Goal: Information Seeking & Learning: Learn about a topic

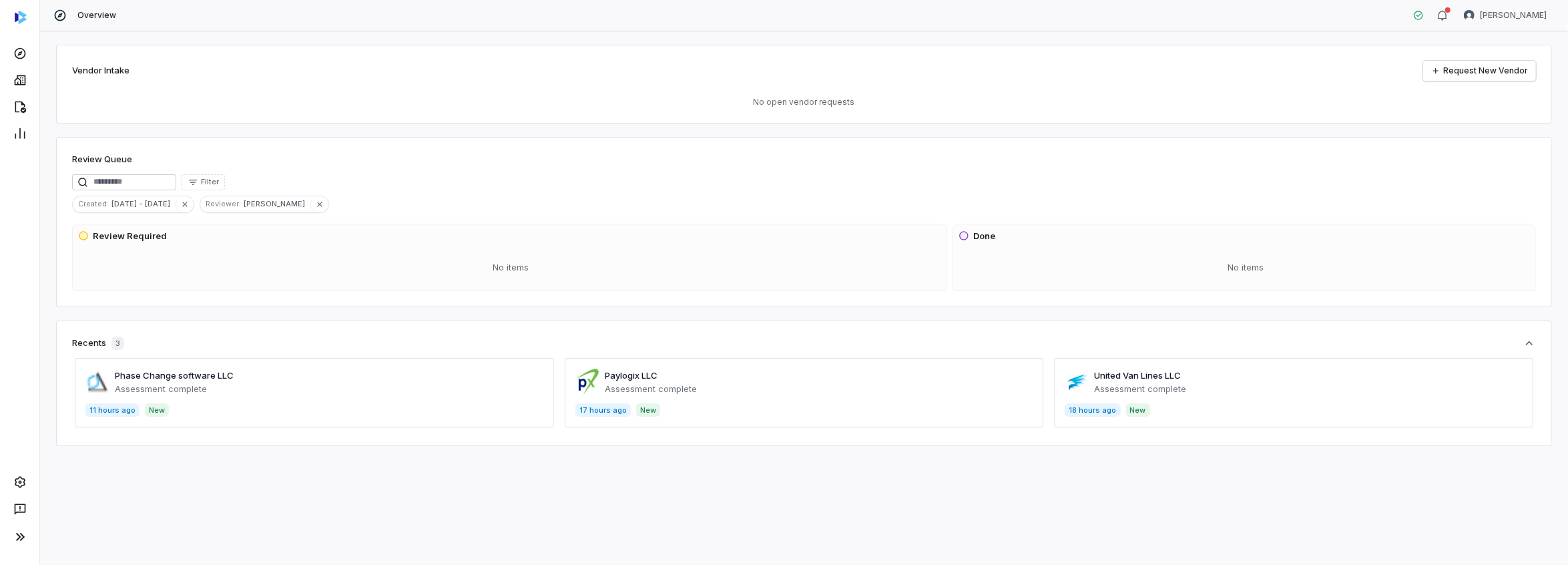
click at [642, 376] on span at bounding box center [804, 393] width 479 height 70
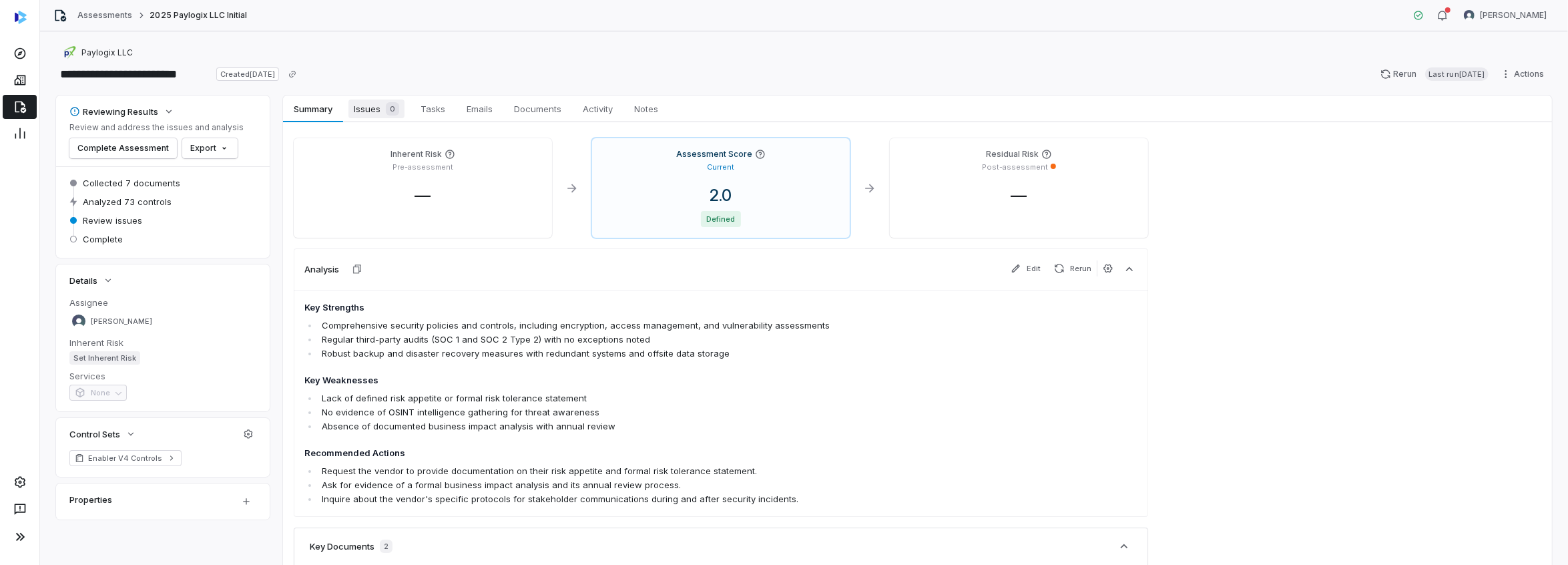
click at [373, 104] on span "Issues 0" at bounding box center [376, 109] width 56 height 19
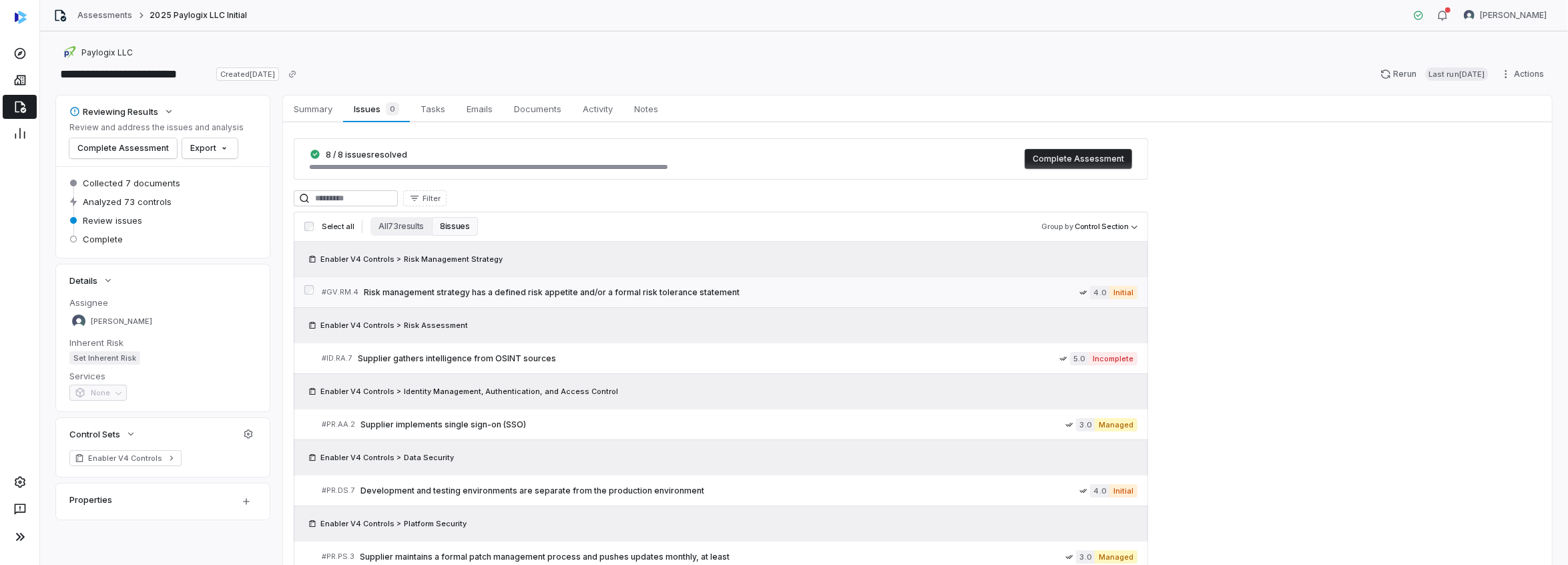
click at [601, 295] on span "Risk management strategy has a defined risk appetite and/or a formal risk toler…" at bounding box center [722, 292] width 716 height 10
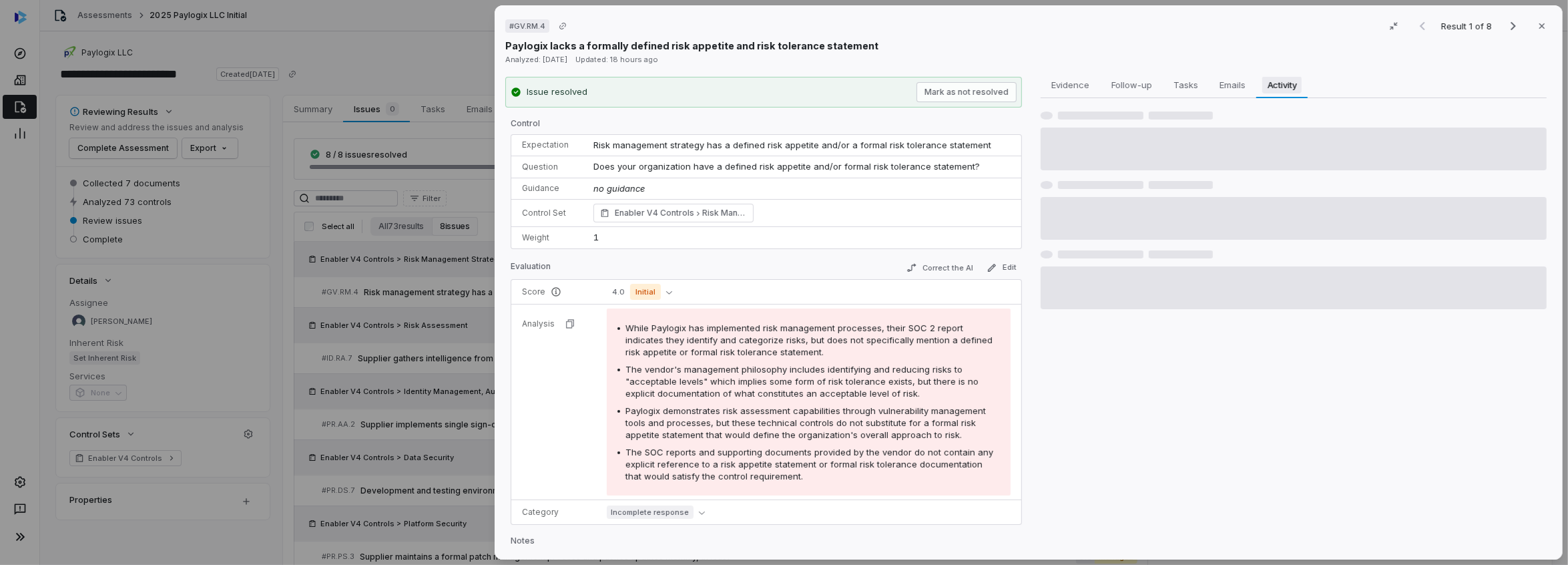
click at [1277, 80] on span "Activity" at bounding box center [1283, 84] width 40 height 17
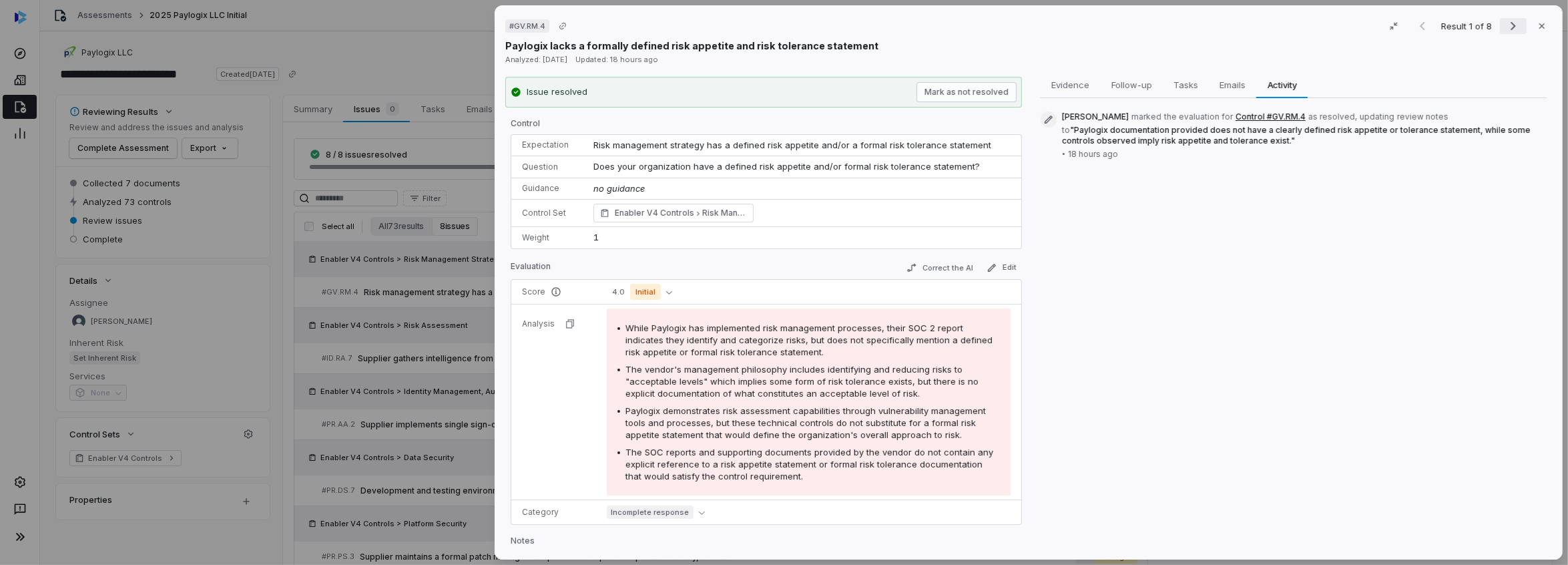
click at [1508, 24] on icon "Next result" at bounding box center [1513, 26] width 16 height 16
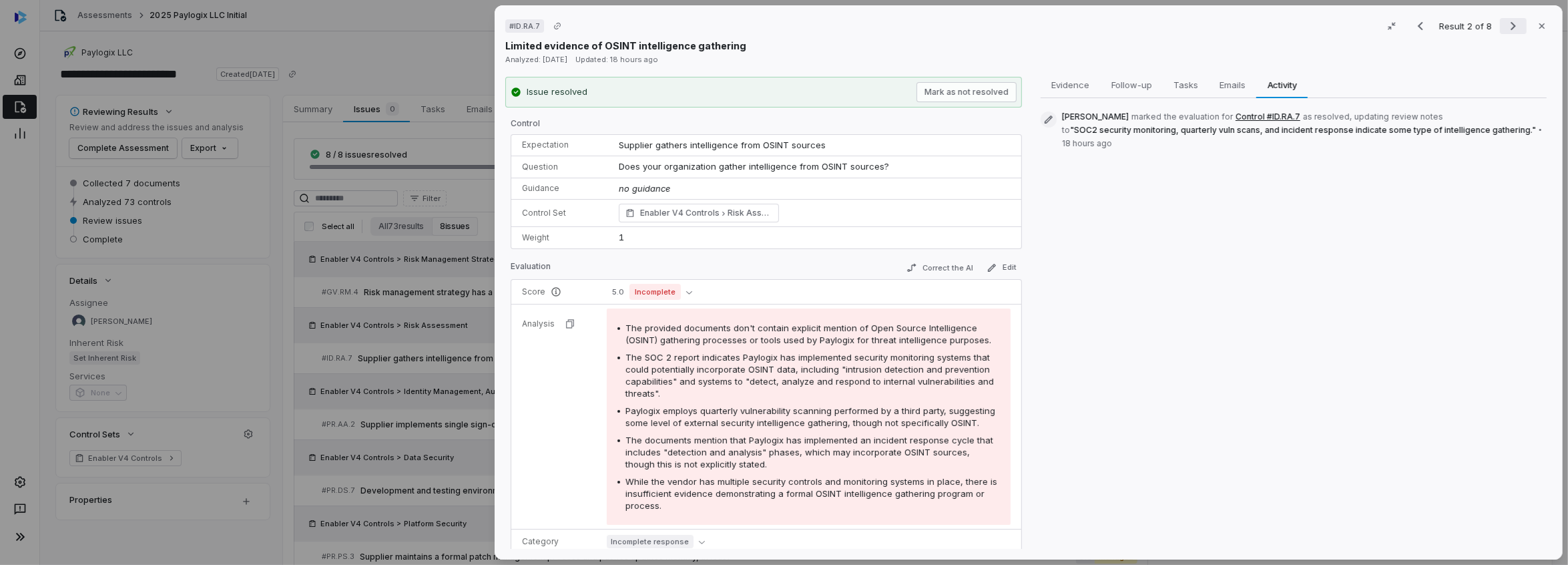
click at [1511, 28] on icon "Next result" at bounding box center [1513, 26] width 16 height 16
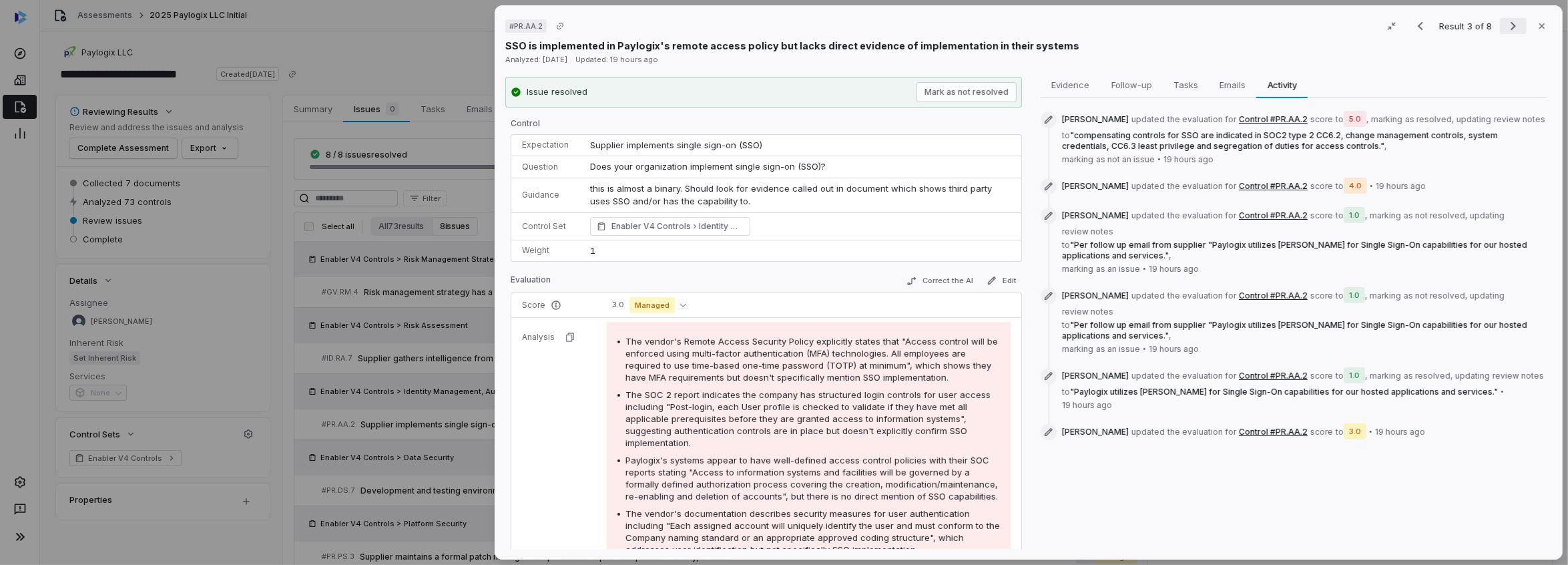
click at [1506, 26] on icon "Next result" at bounding box center [1513, 26] width 16 height 16
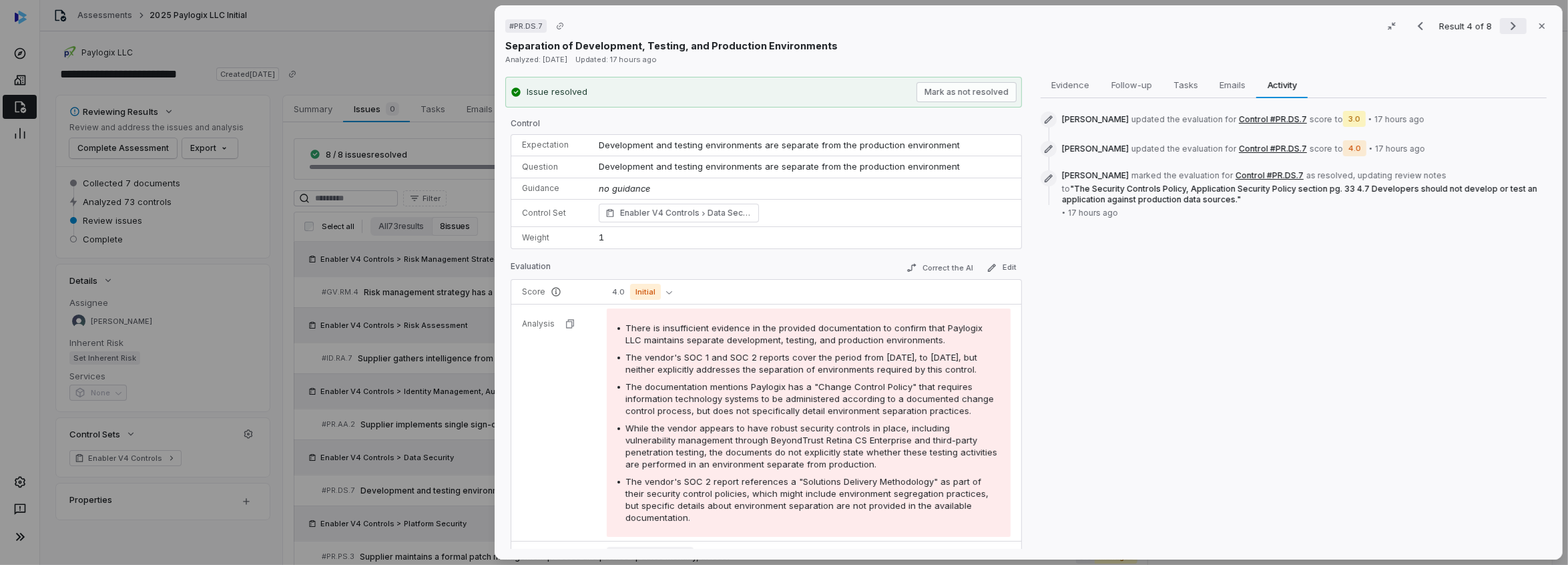
click at [1511, 26] on icon "Next result" at bounding box center [1514, 26] width 6 height 8
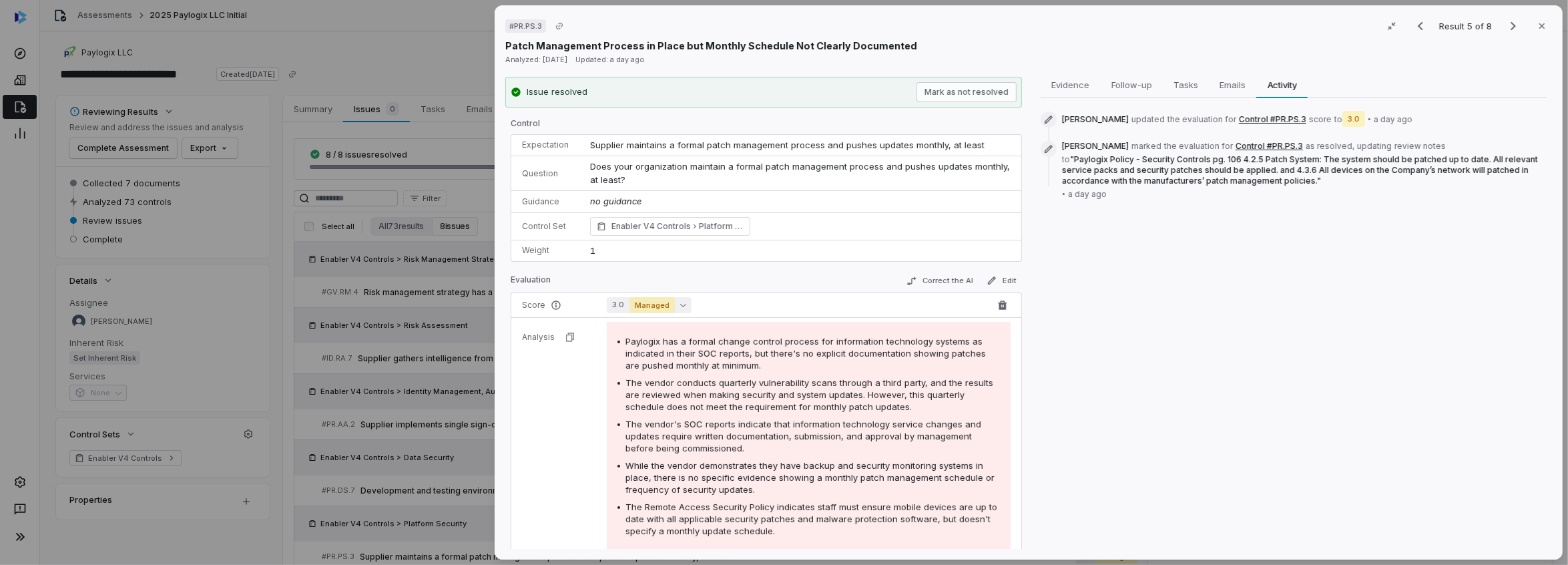
click at [683, 302] on button "3.0 Managed" at bounding box center [650, 305] width 85 height 16
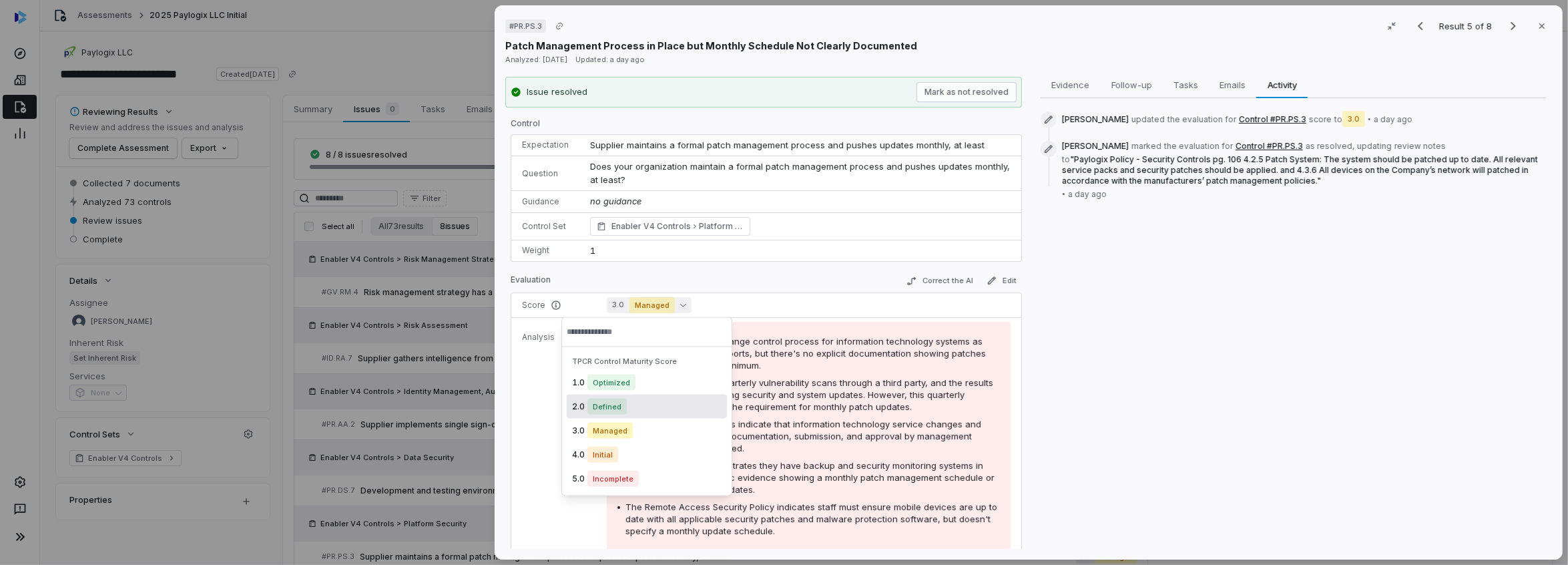
click at [1278, 350] on div "Evidence Evidence Follow-up Follow-up Tasks Tasks Emails Emails Activity Activi…" at bounding box center [1294, 313] width 517 height 473
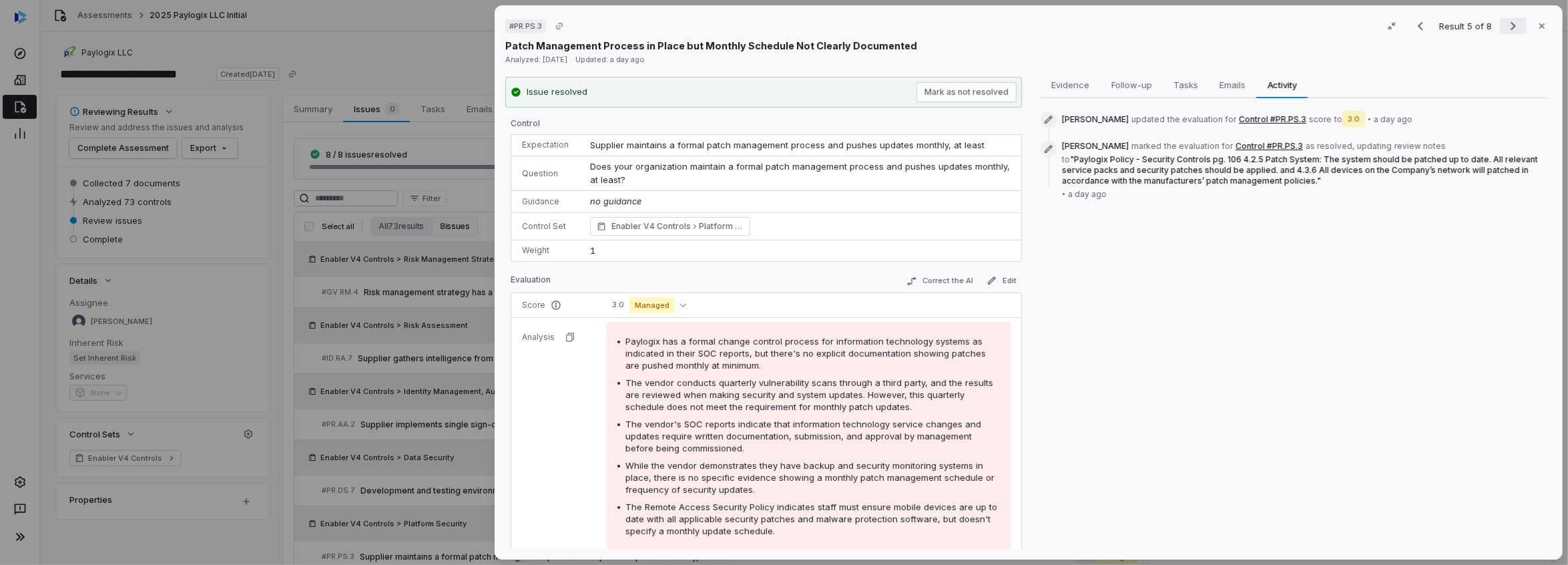
click at [1511, 26] on icon "Next result" at bounding box center [1514, 26] width 6 height 8
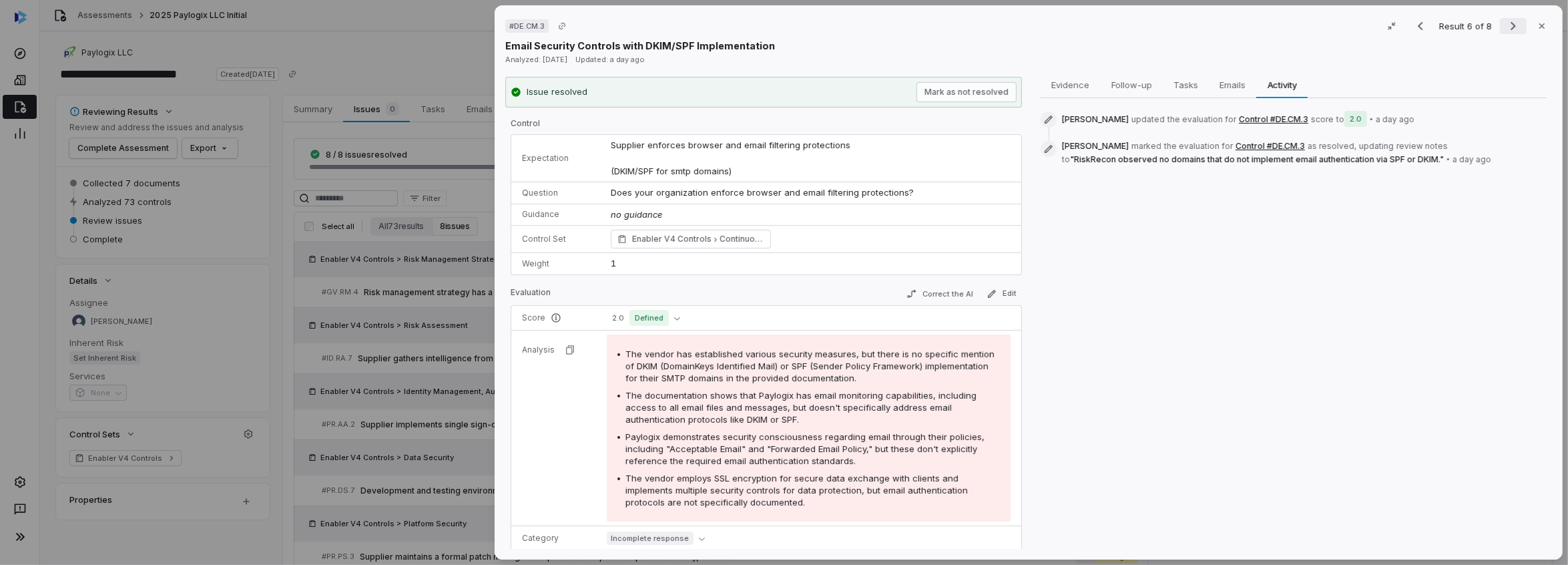
click at [1505, 25] on icon "Next result" at bounding box center [1513, 26] width 16 height 16
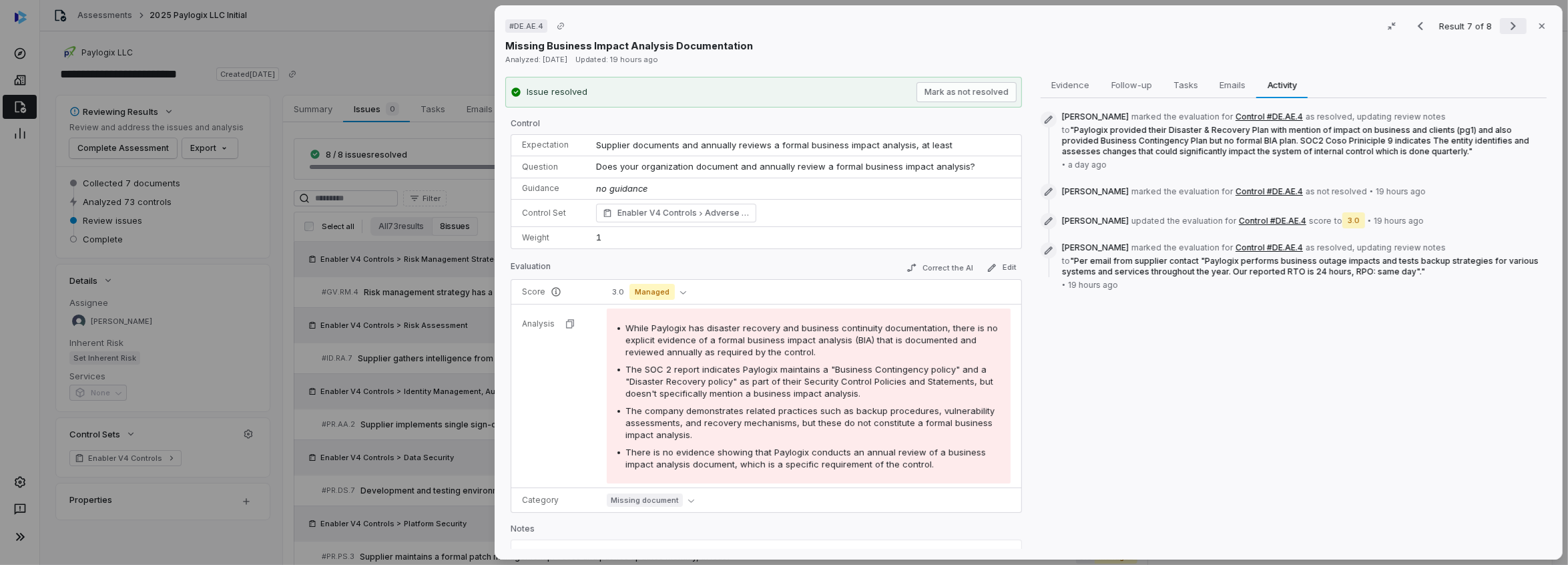
click at [1511, 29] on icon "Next result" at bounding box center [1513, 26] width 16 height 16
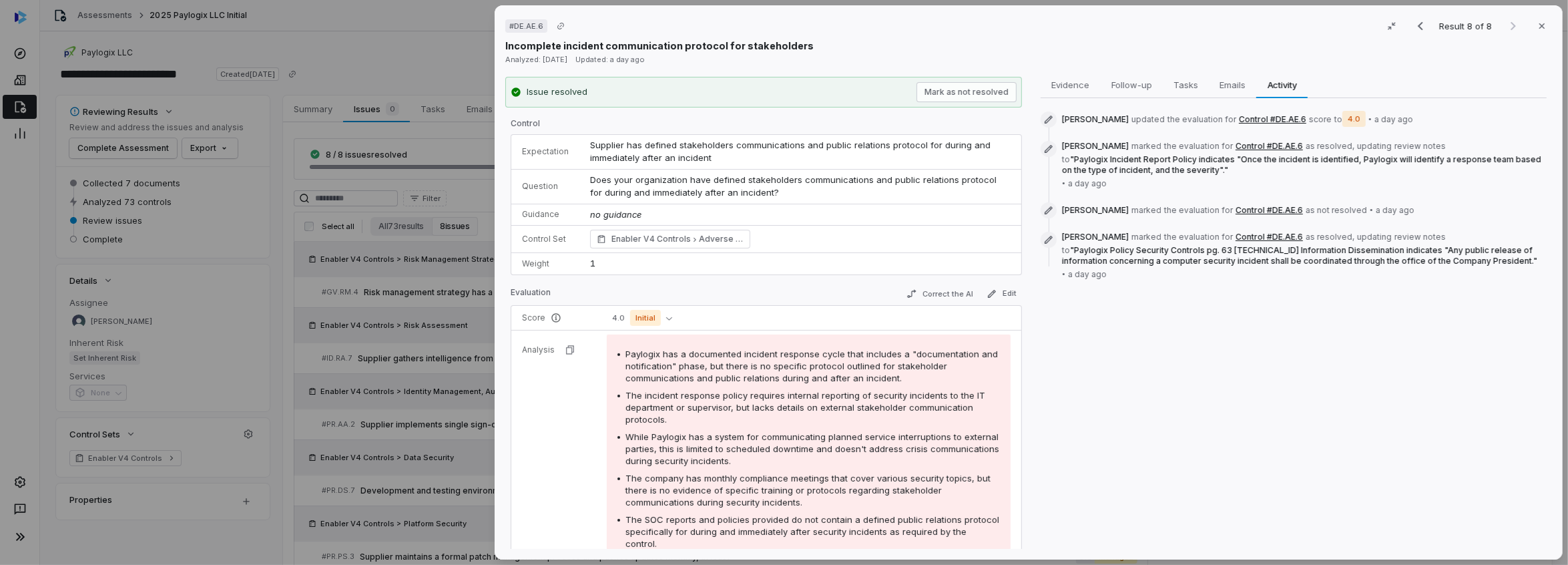
click at [1285, 43] on div "Incomplete incident communication protocol for stakeholders" at bounding box center [1028, 46] width 1046 height 14
click at [1413, 25] on icon "Previous result" at bounding box center [1420, 26] width 16 height 16
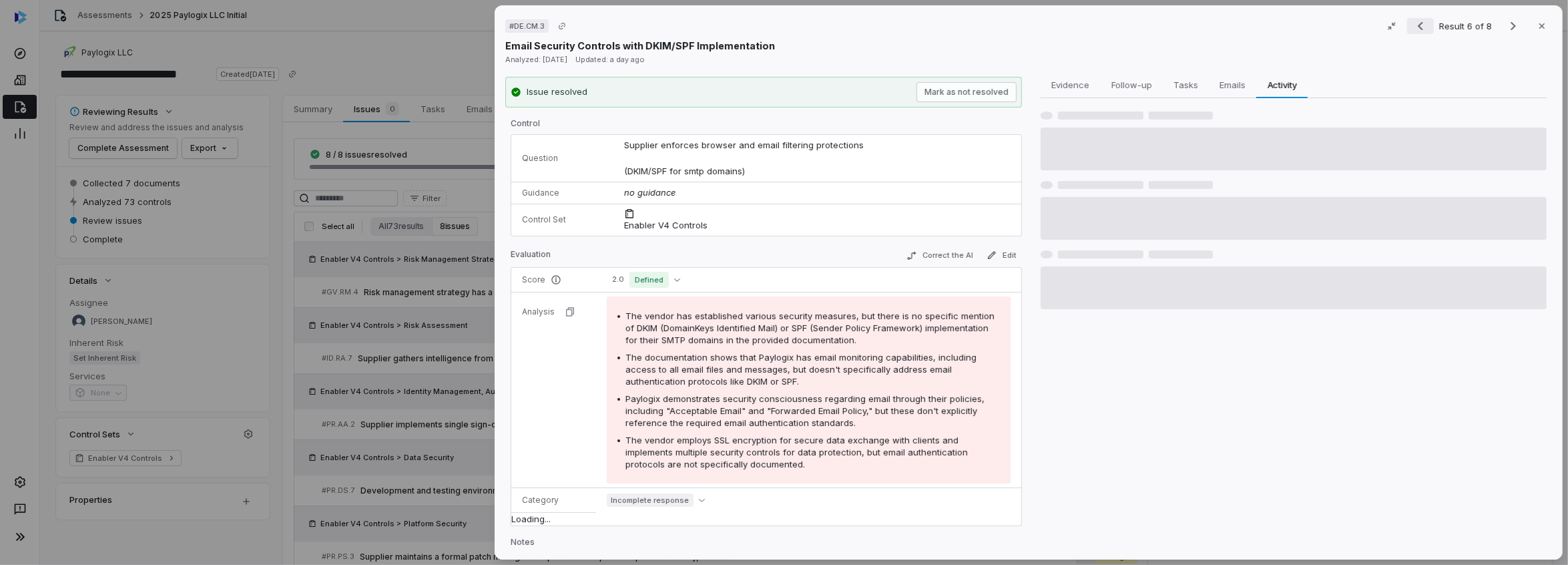
click at [1413, 25] on icon "Previous result" at bounding box center [1420, 26] width 16 height 16
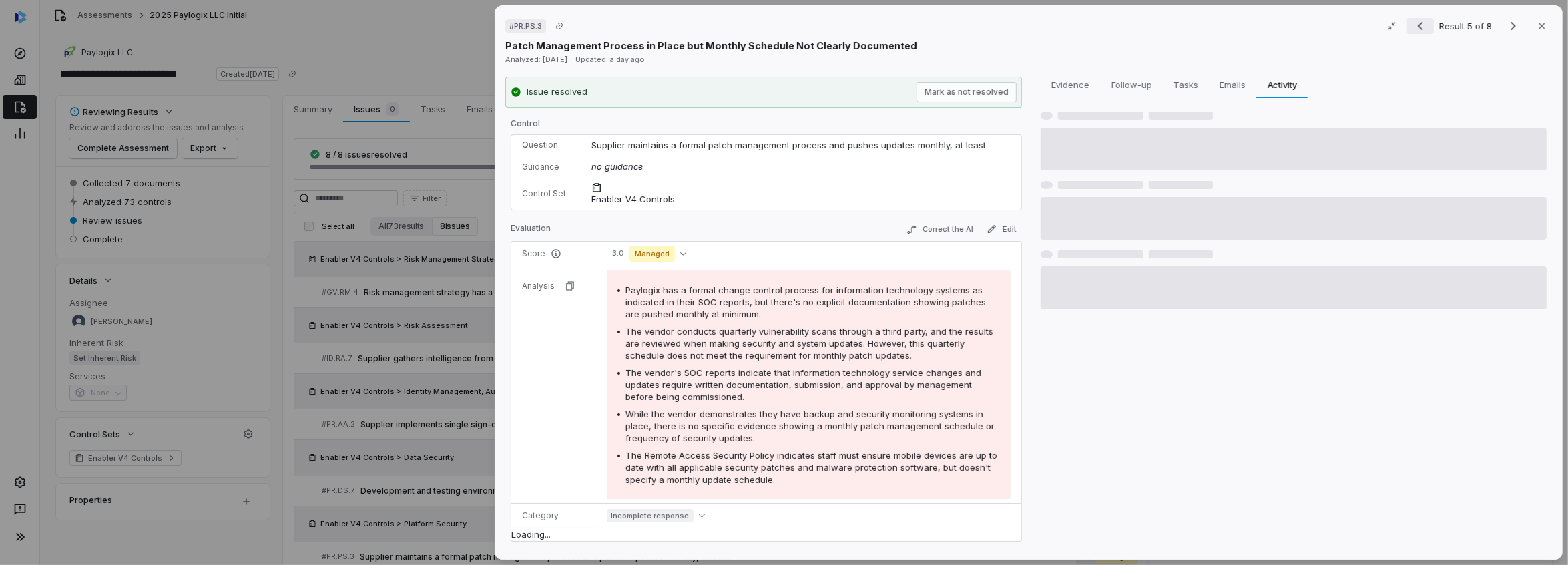
click at [1413, 25] on icon "Previous result" at bounding box center [1420, 26] width 16 height 16
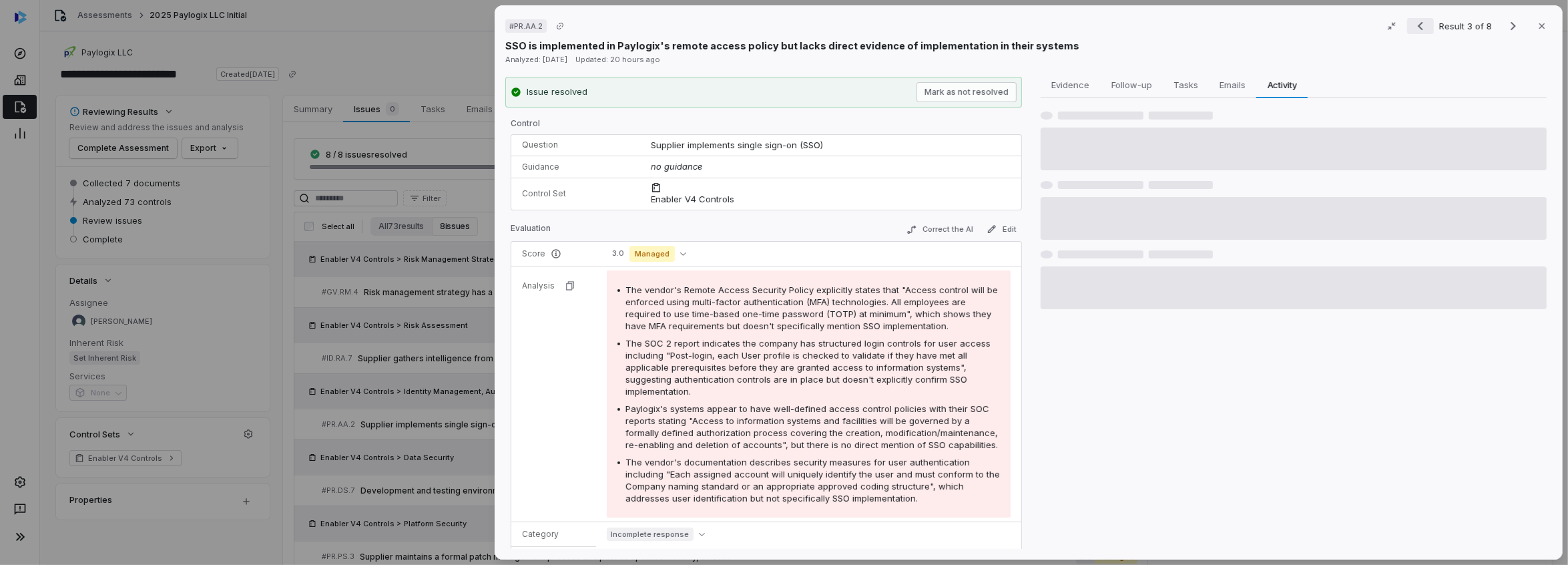
click at [1413, 25] on icon "Previous result" at bounding box center [1420, 26] width 16 height 16
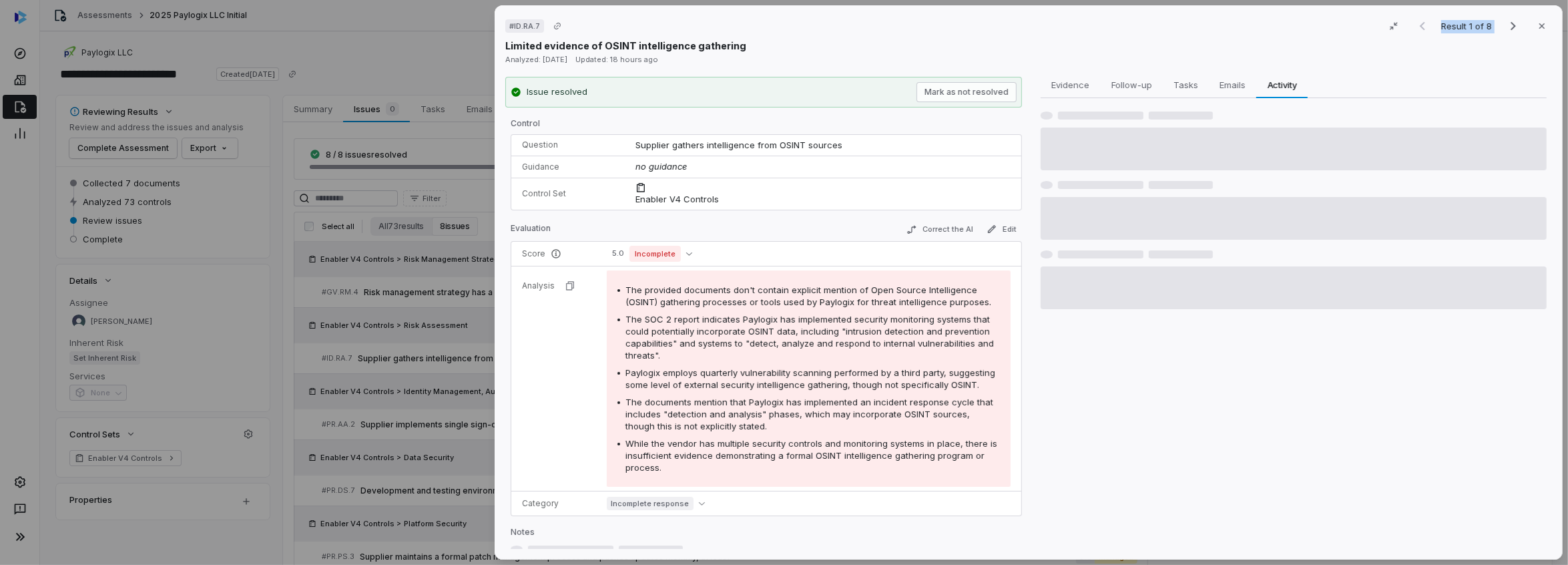
click at [1412, 25] on div "Result 1 of 8 Close" at bounding box center [1480, 26] width 143 height 20
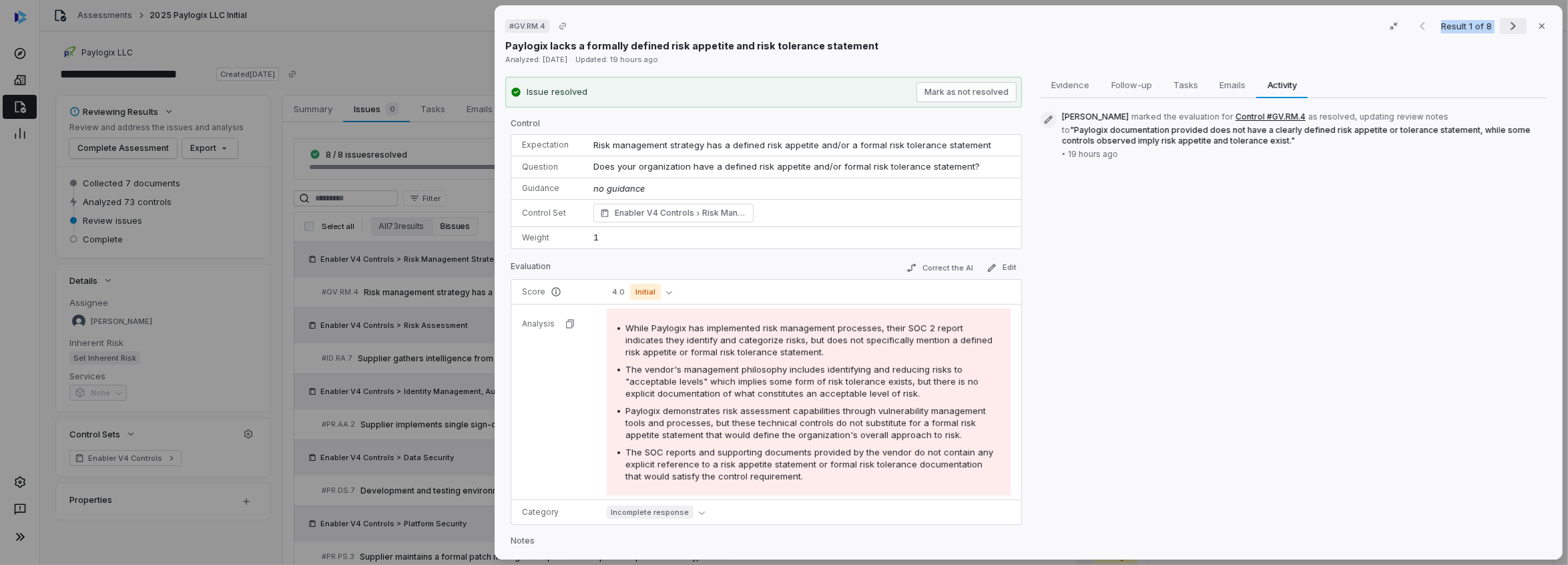
click at [1505, 32] on icon "Next result" at bounding box center [1513, 26] width 16 height 16
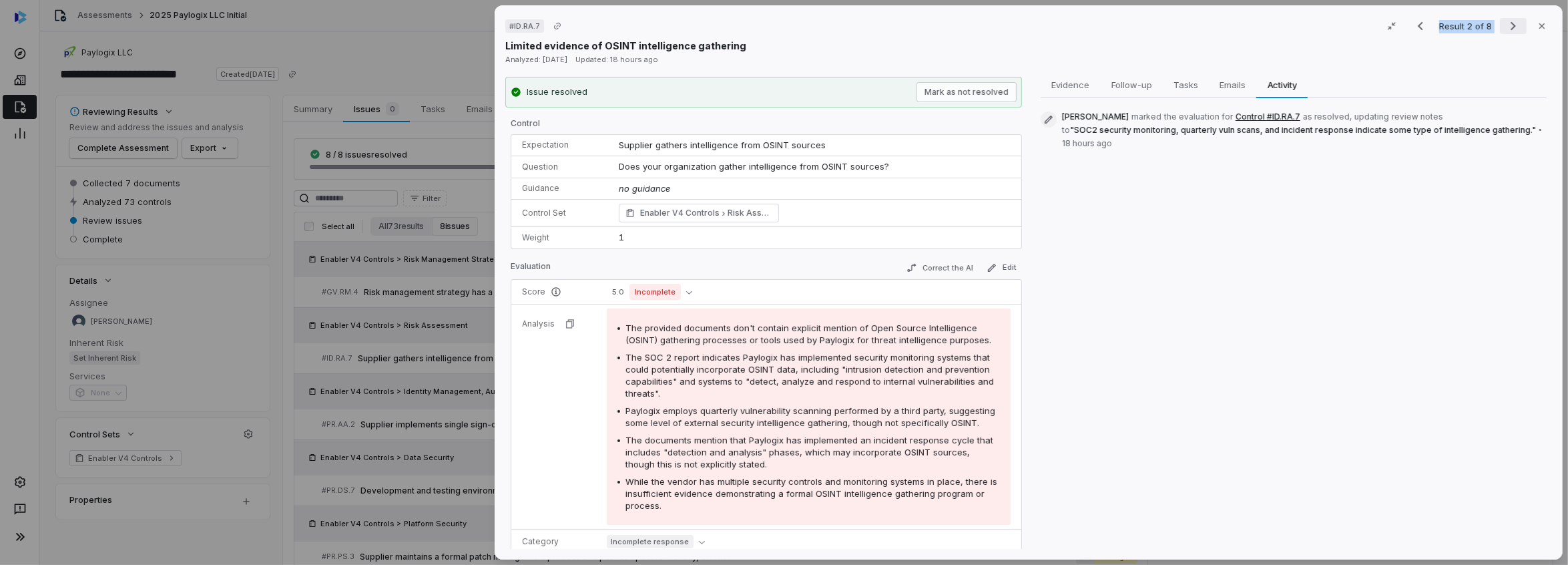
click at [1505, 32] on icon "Next result" at bounding box center [1513, 26] width 16 height 16
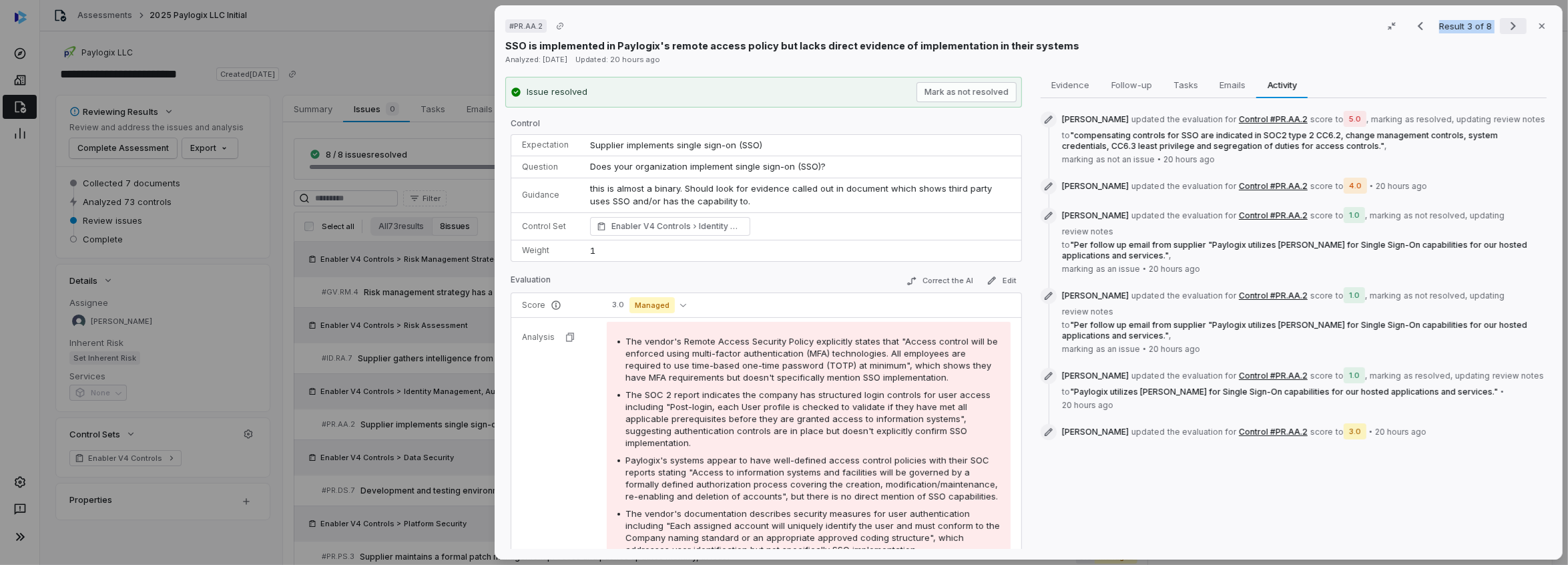
click at [1505, 32] on icon "Next result" at bounding box center [1513, 26] width 16 height 16
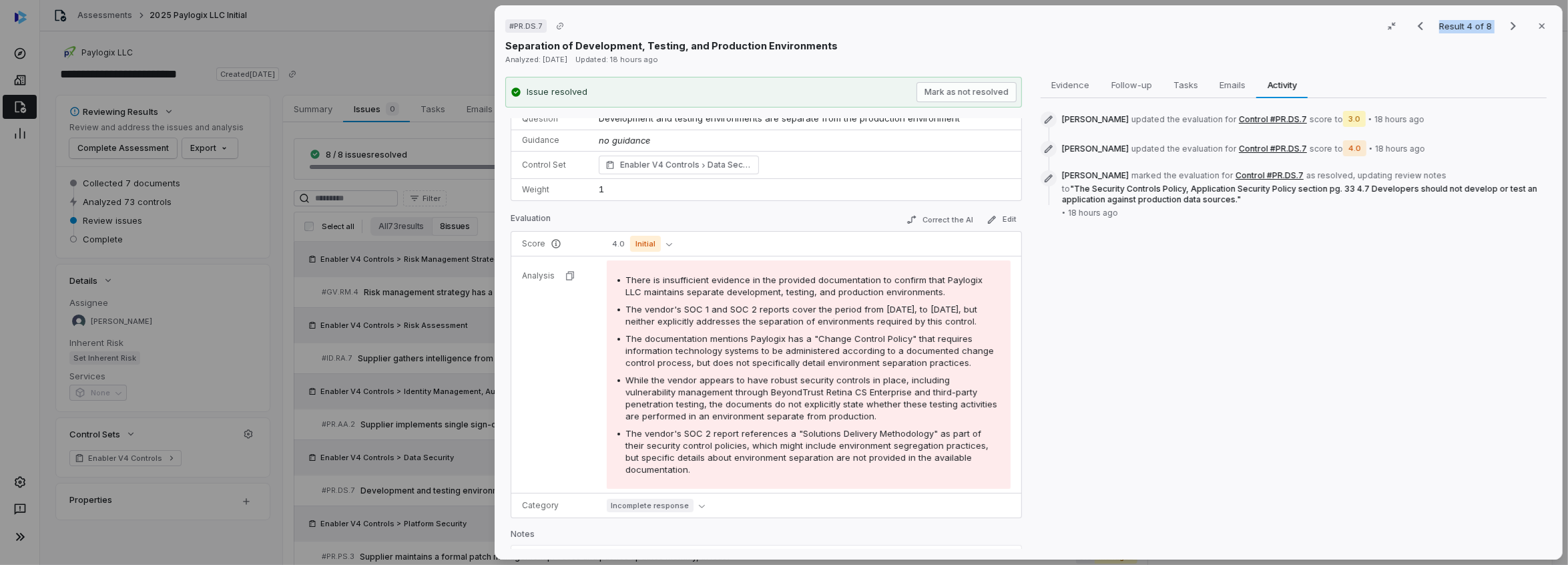
scroll to position [67, 0]
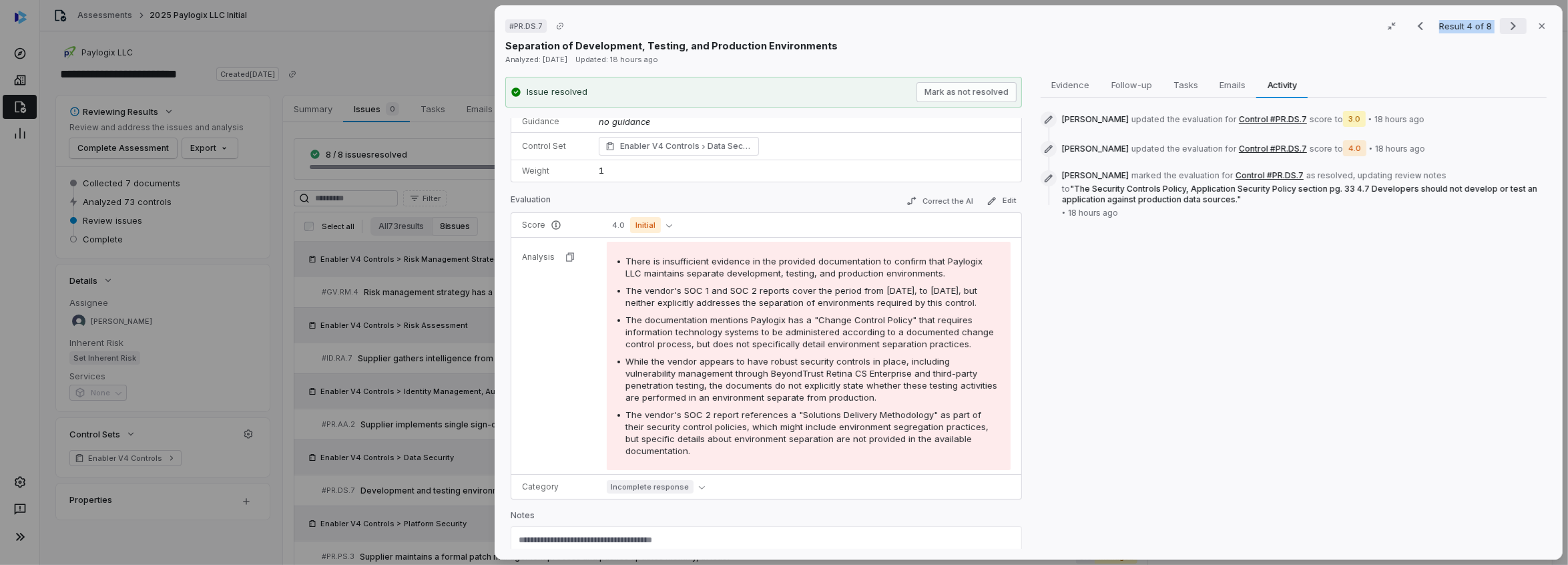
click at [1510, 25] on icon "Next result" at bounding box center [1513, 26] width 16 height 16
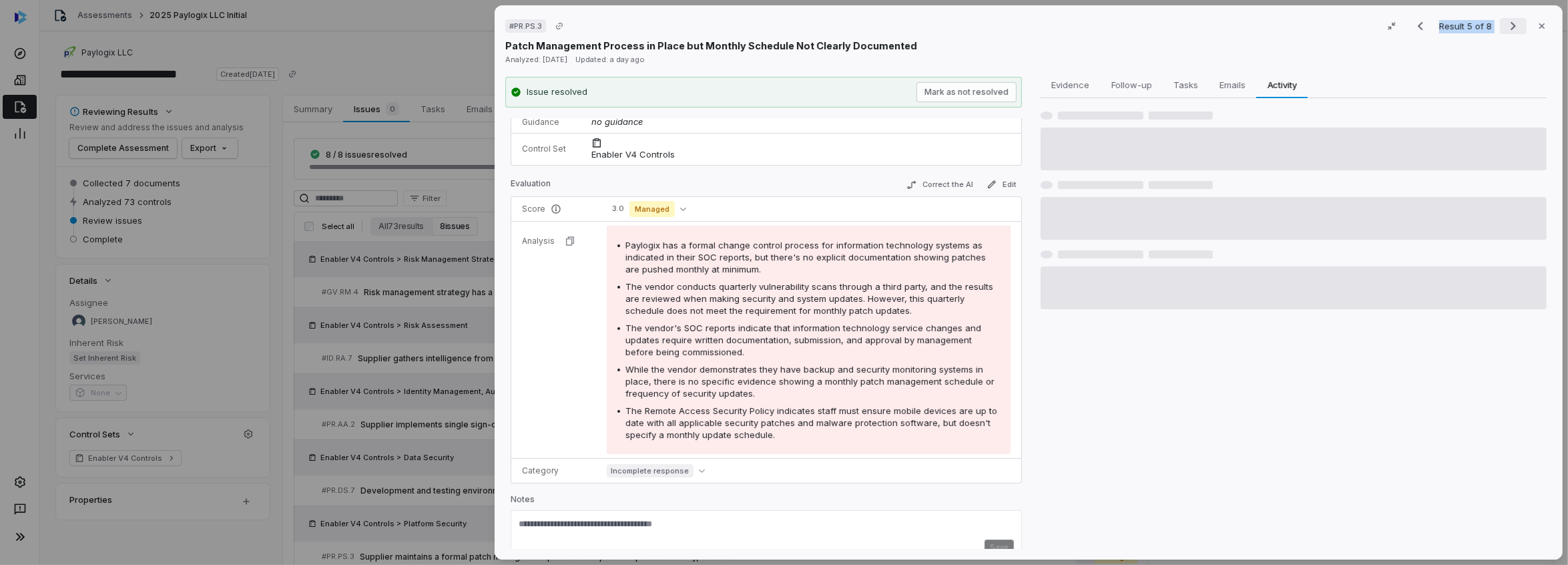
scroll to position [79, 0]
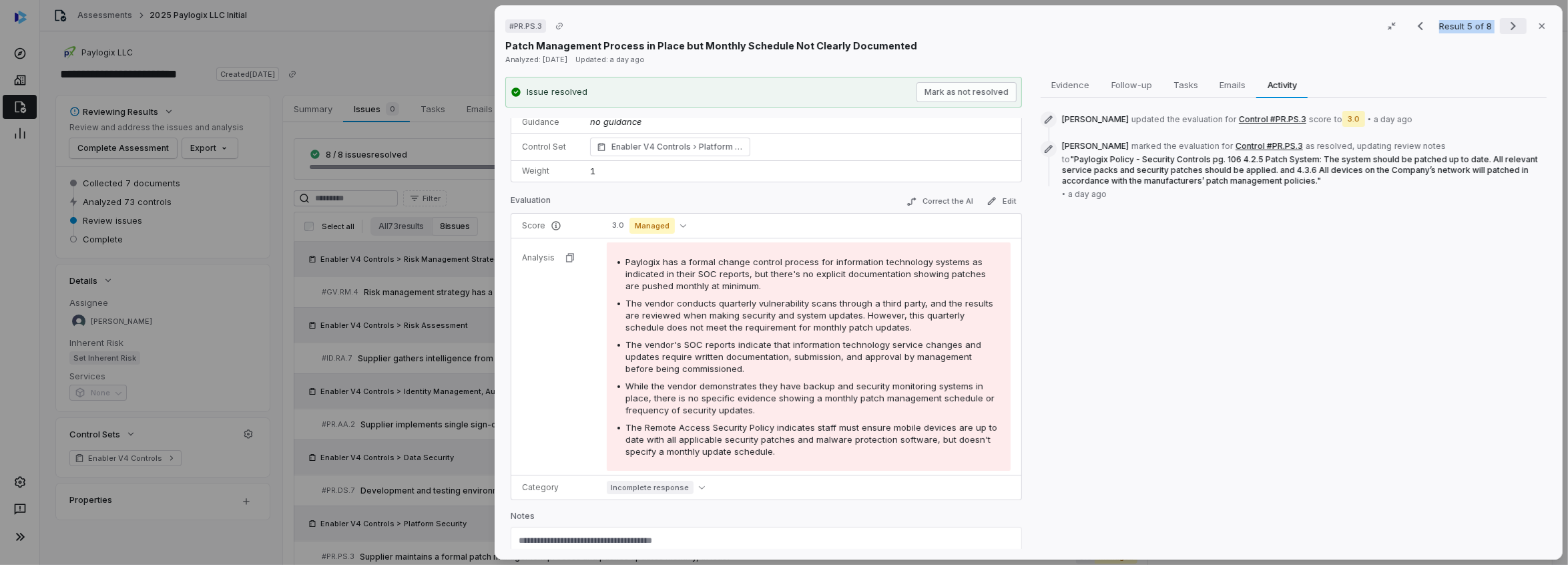
click at [1505, 31] on icon "Next result" at bounding box center [1513, 26] width 16 height 16
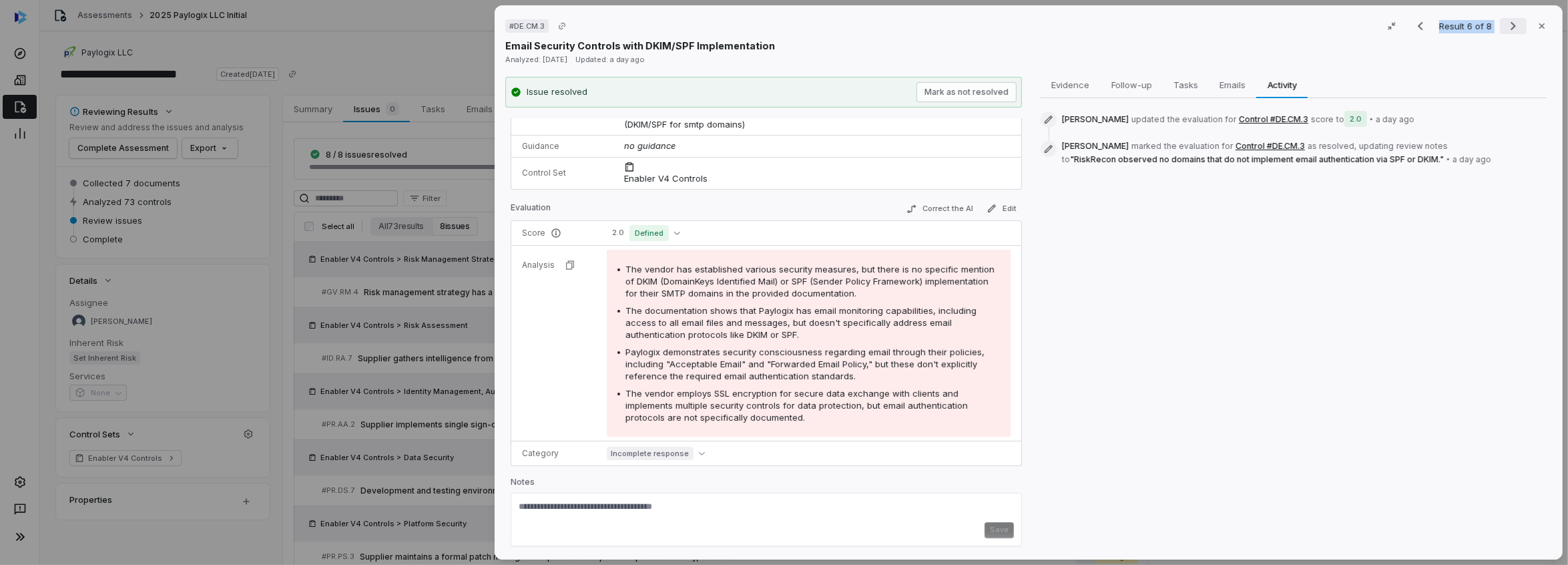
scroll to position [85, 0]
click at [1505, 24] on icon "Next result" at bounding box center [1513, 26] width 16 height 16
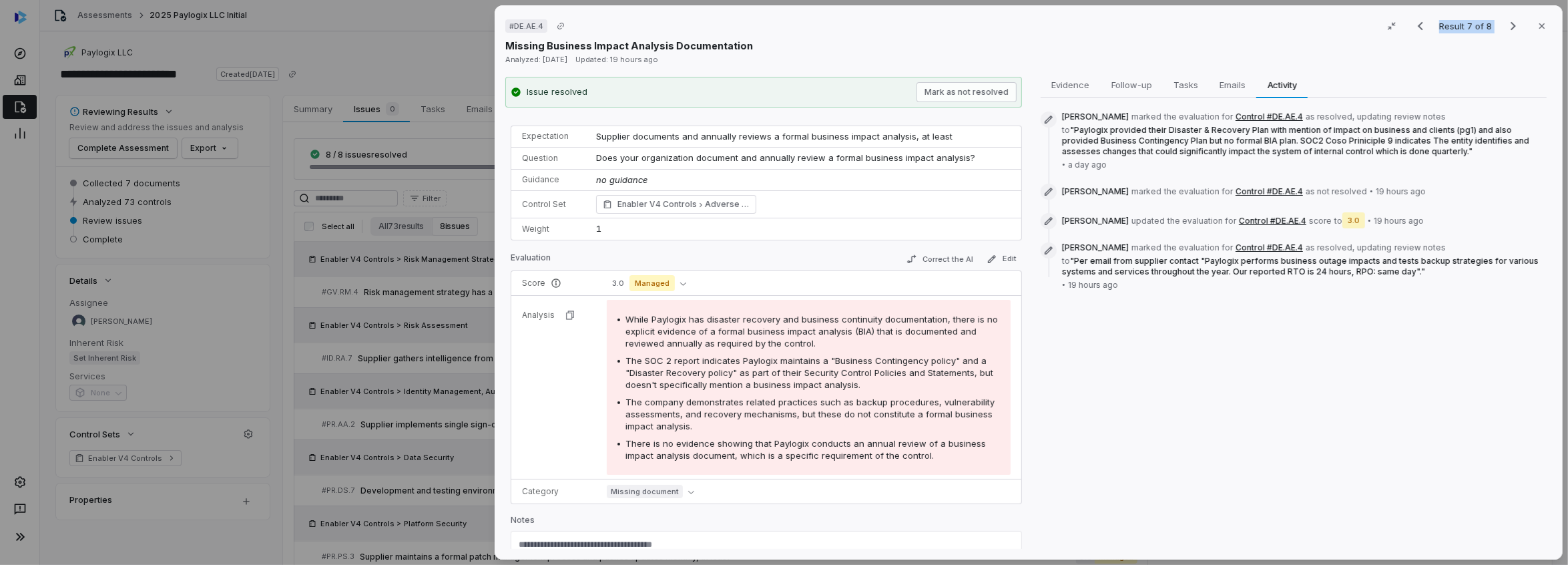
scroll to position [47, 0]
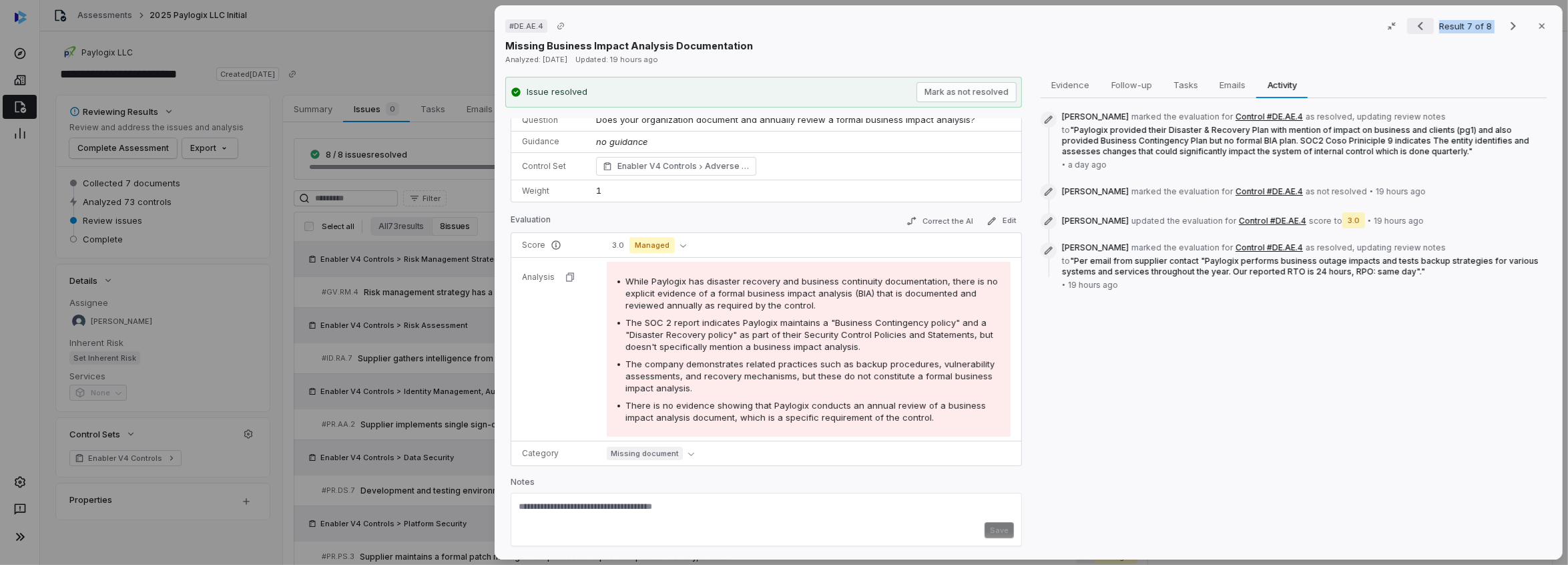
click at [1418, 24] on icon "Previous result" at bounding box center [1420, 26] width 16 height 16
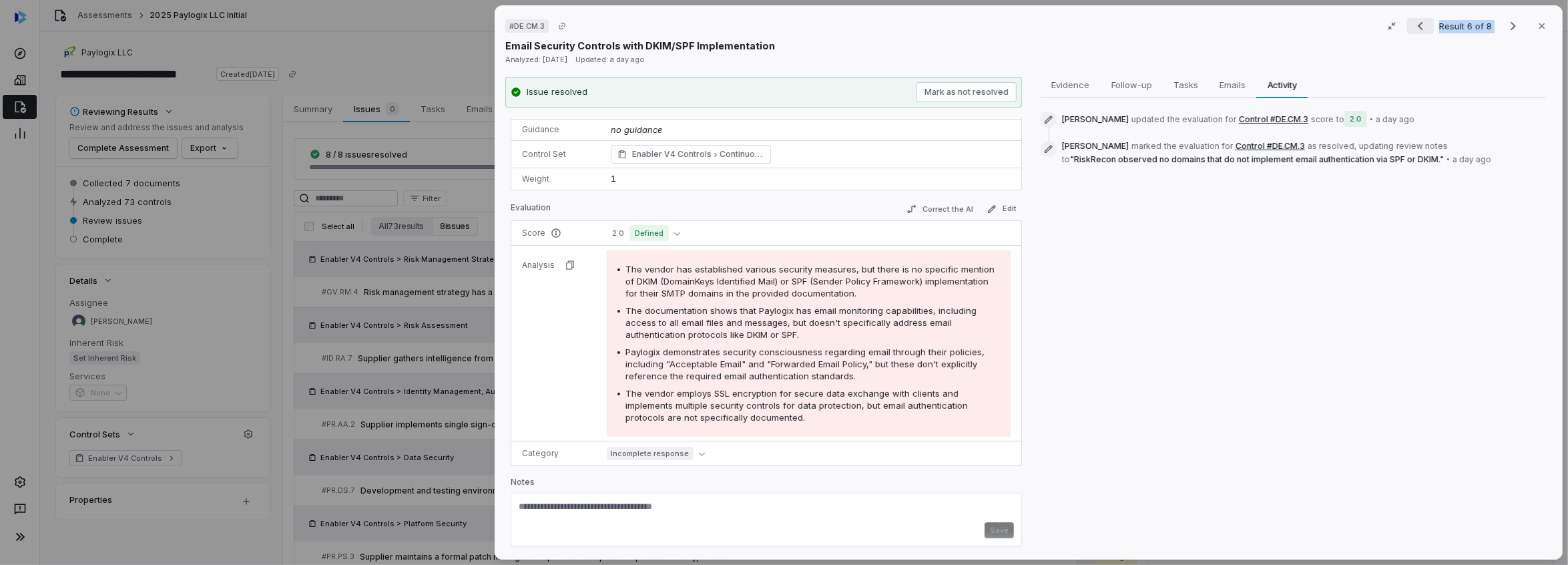
click at [1418, 24] on icon "Previous result" at bounding box center [1420, 26] width 16 height 16
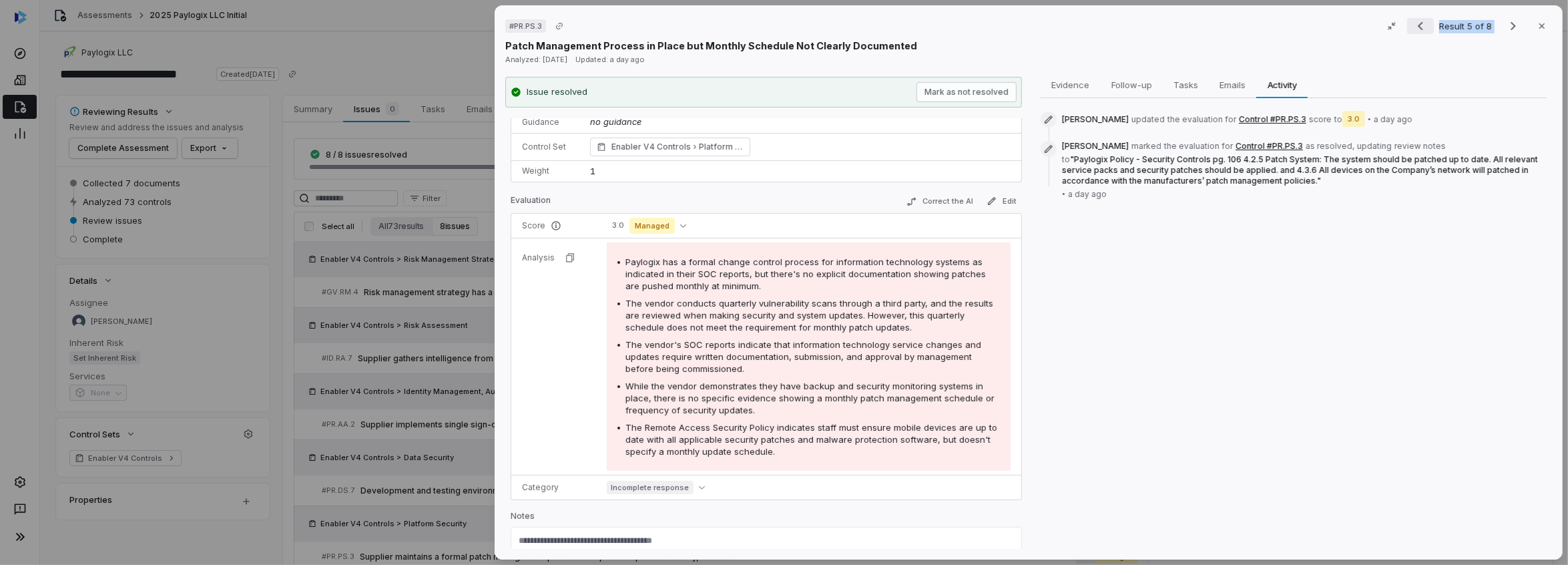
click at [1418, 24] on icon "Previous result" at bounding box center [1420, 26] width 16 height 16
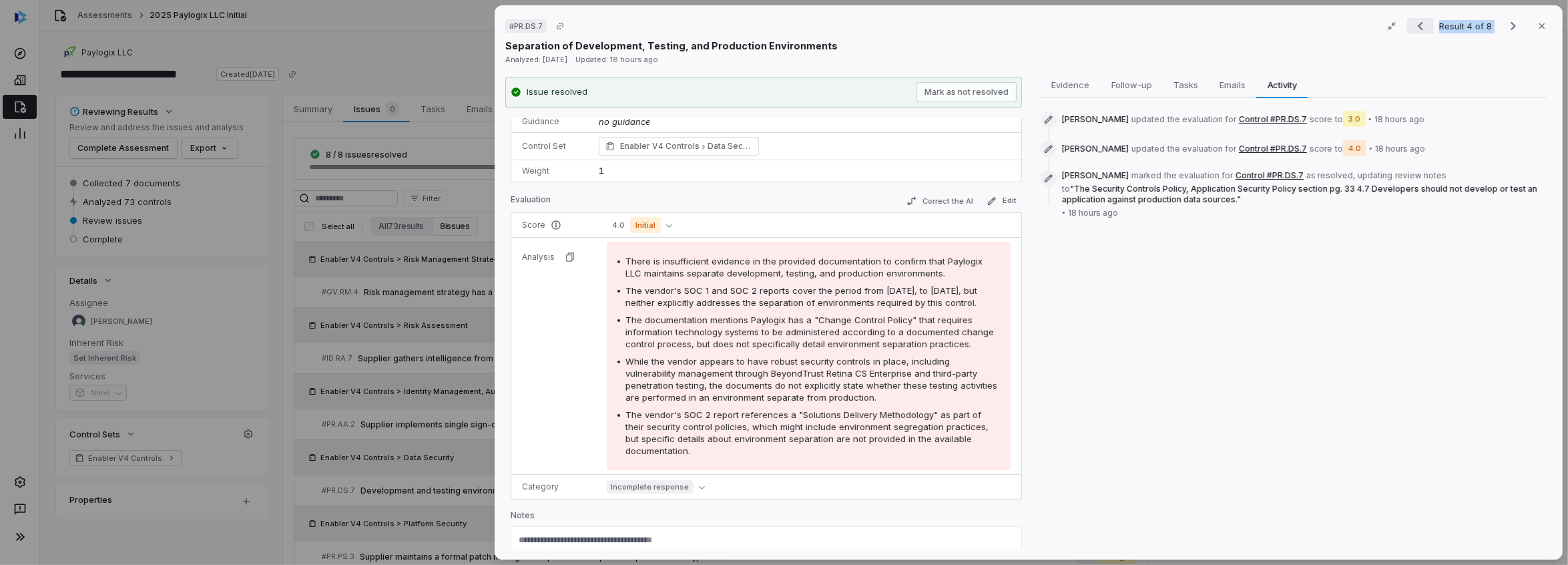
click at [1418, 24] on icon "Previous result" at bounding box center [1420, 26] width 16 height 16
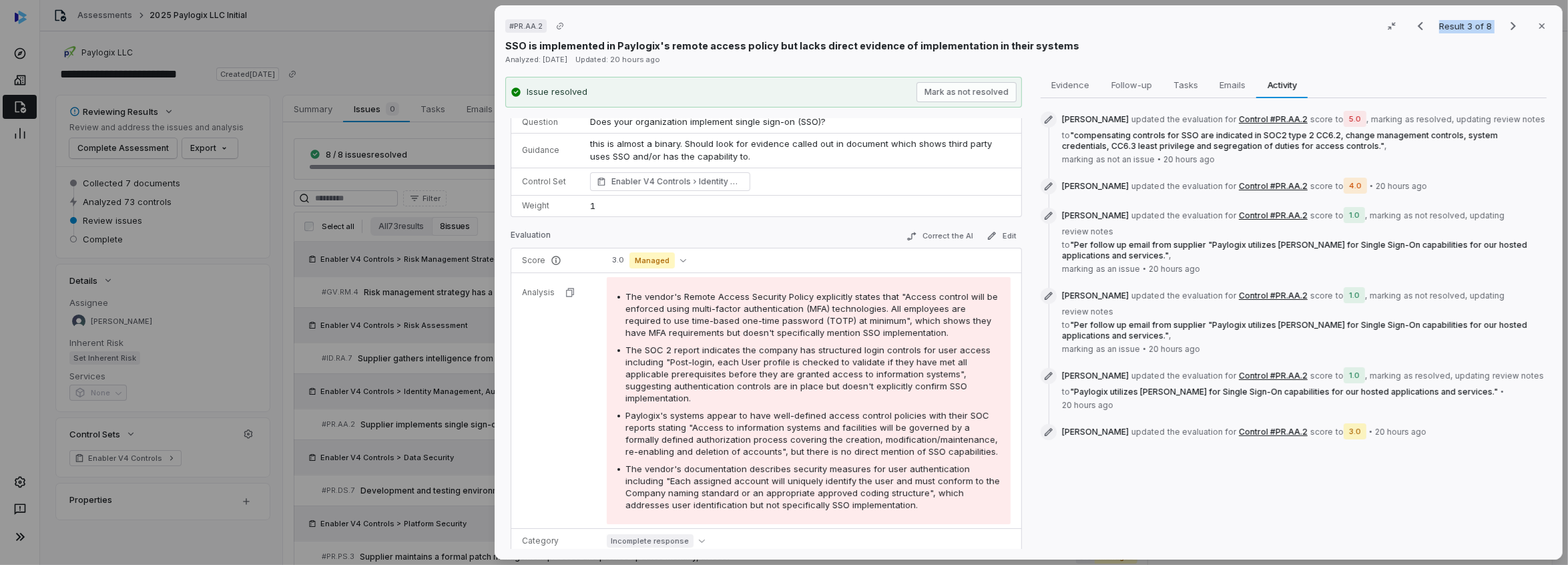
scroll to position [73, 0]
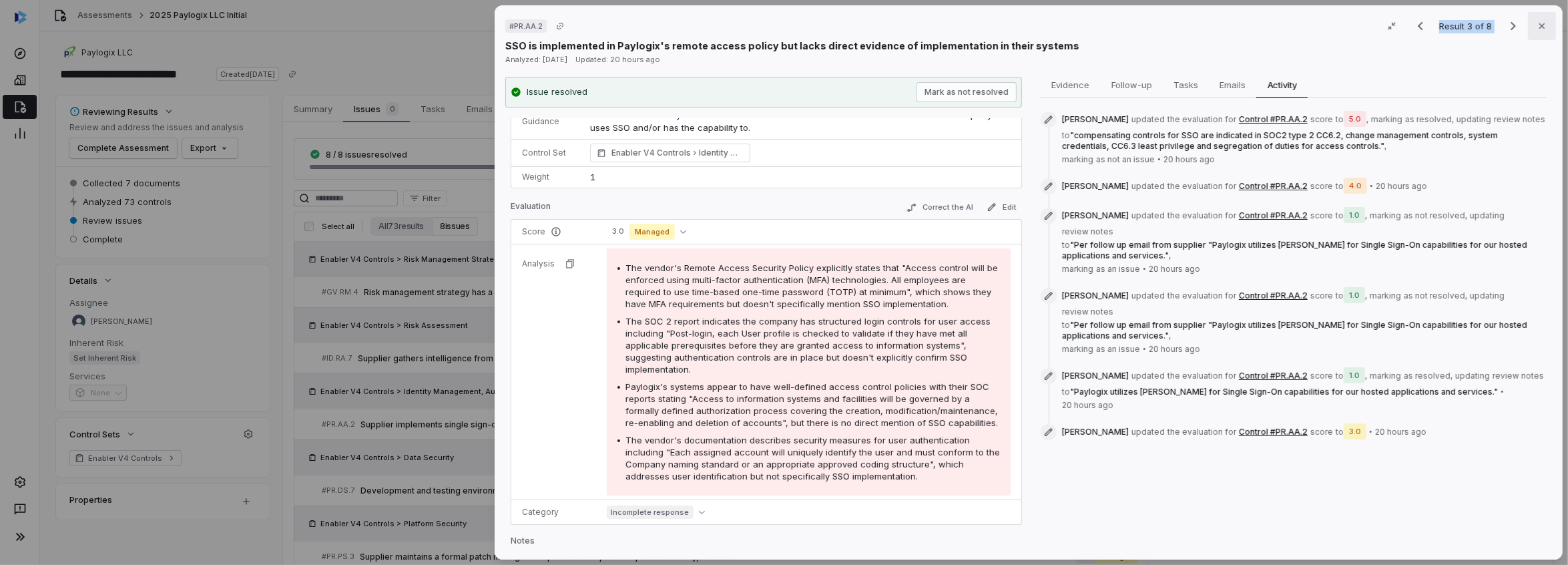
click at [1531, 31] on button "Close" at bounding box center [1542, 26] width 28 height 28
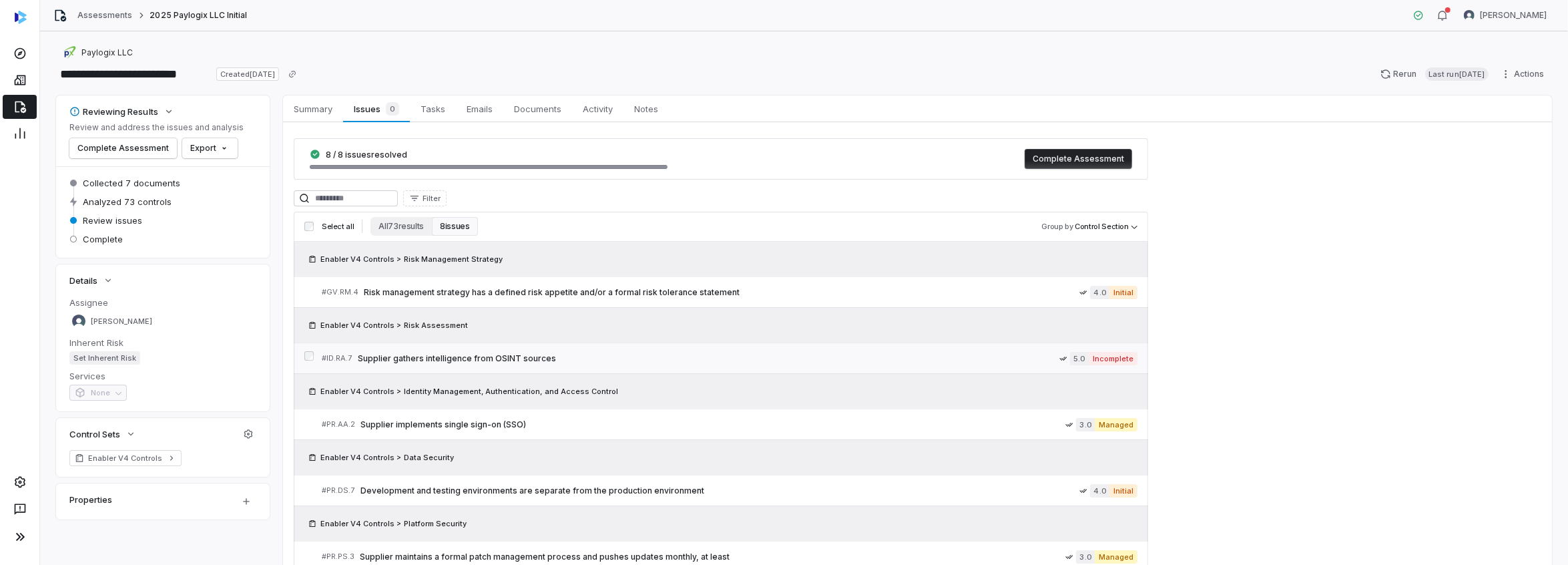
click at [480, 355] on span "Supplier gathers intelligence from OSINT sources" at bounding box center [709, 358] width 702 height 10
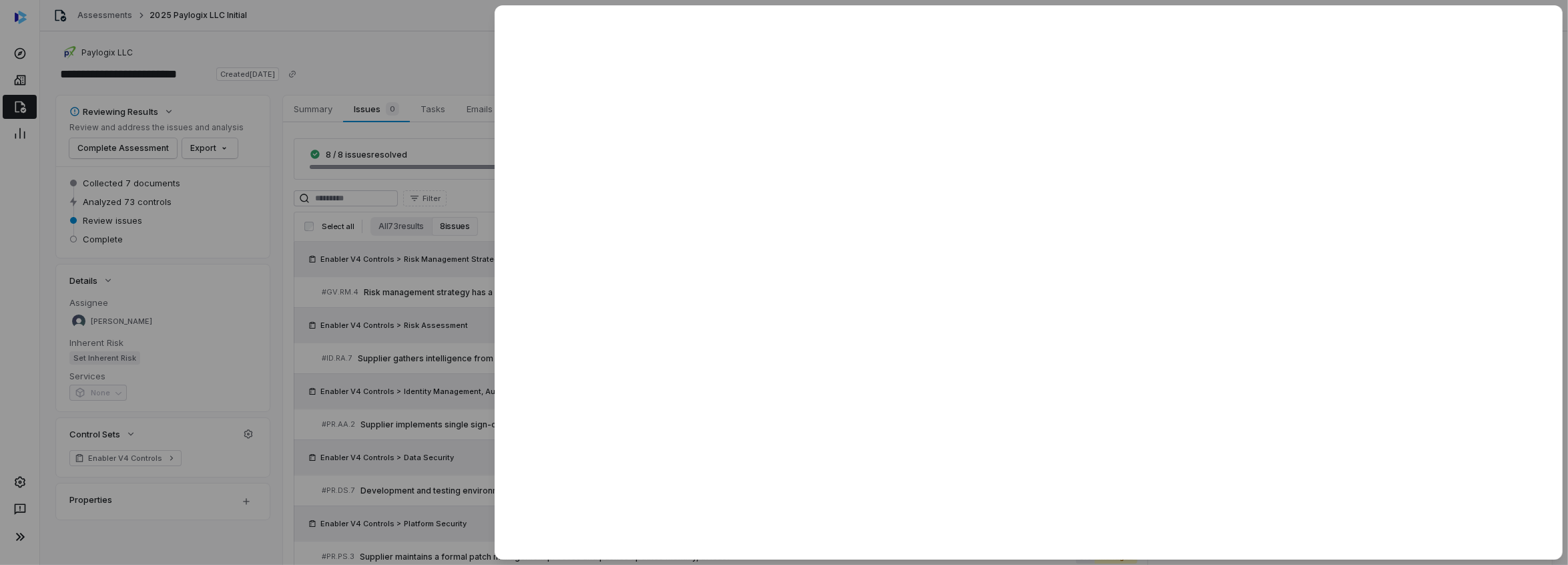
click at [401, 65] on div at bounding box center [784, 282] width 1568 height 565
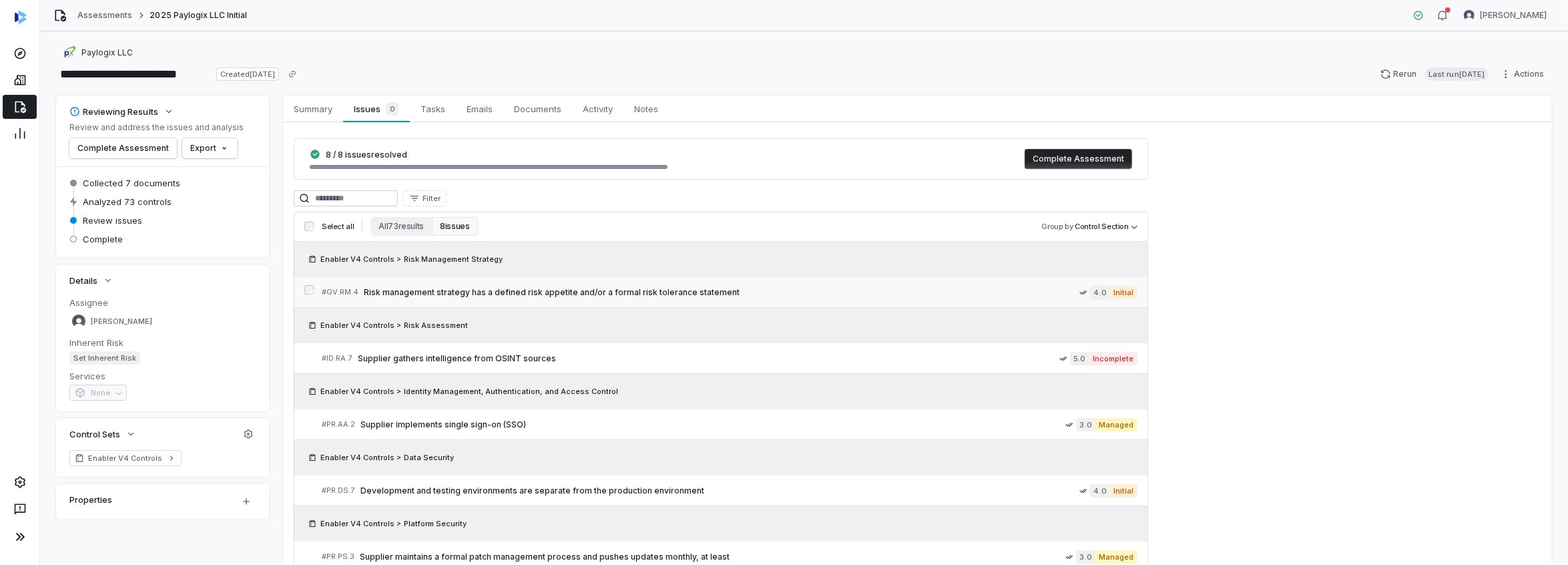
click at [544, 291] on span "Risk management strategy has a defined risk appetite and/or a formal risk toler…" at bounding box center [722, 292] width 716 height 10
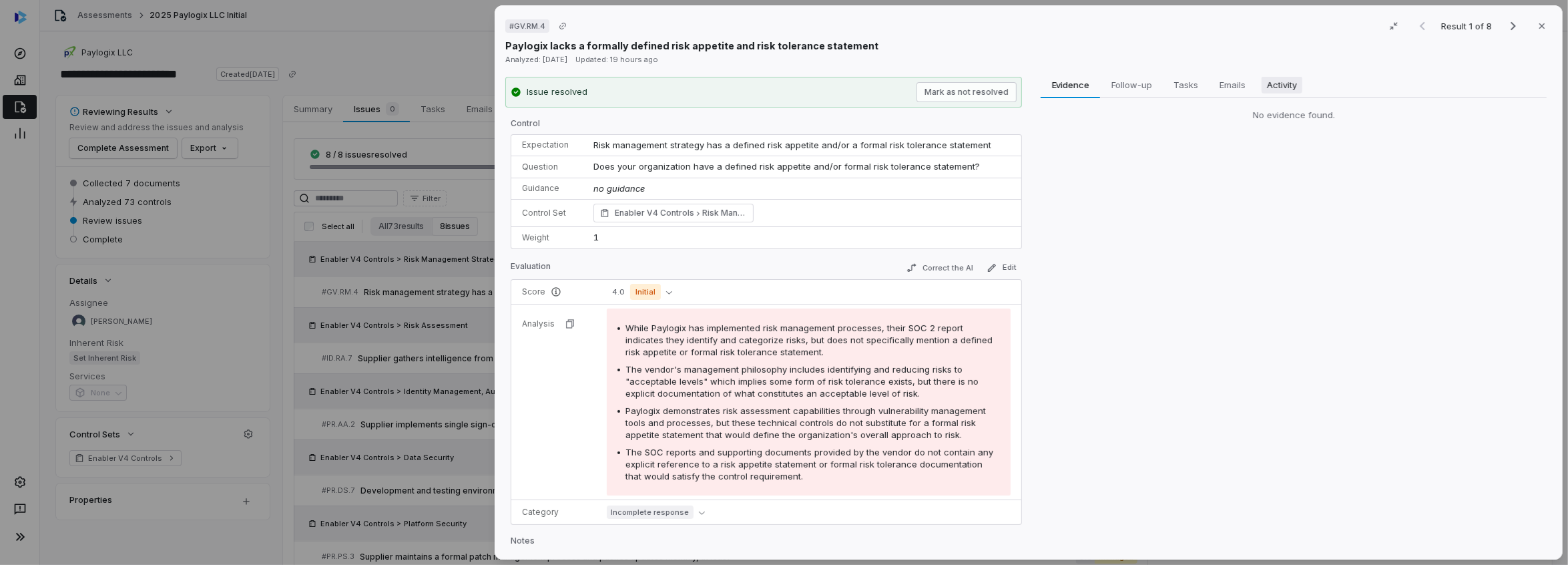
click at [1294, 89] on span "Activity" at bounding box center [1282, 84] width 40 height 17
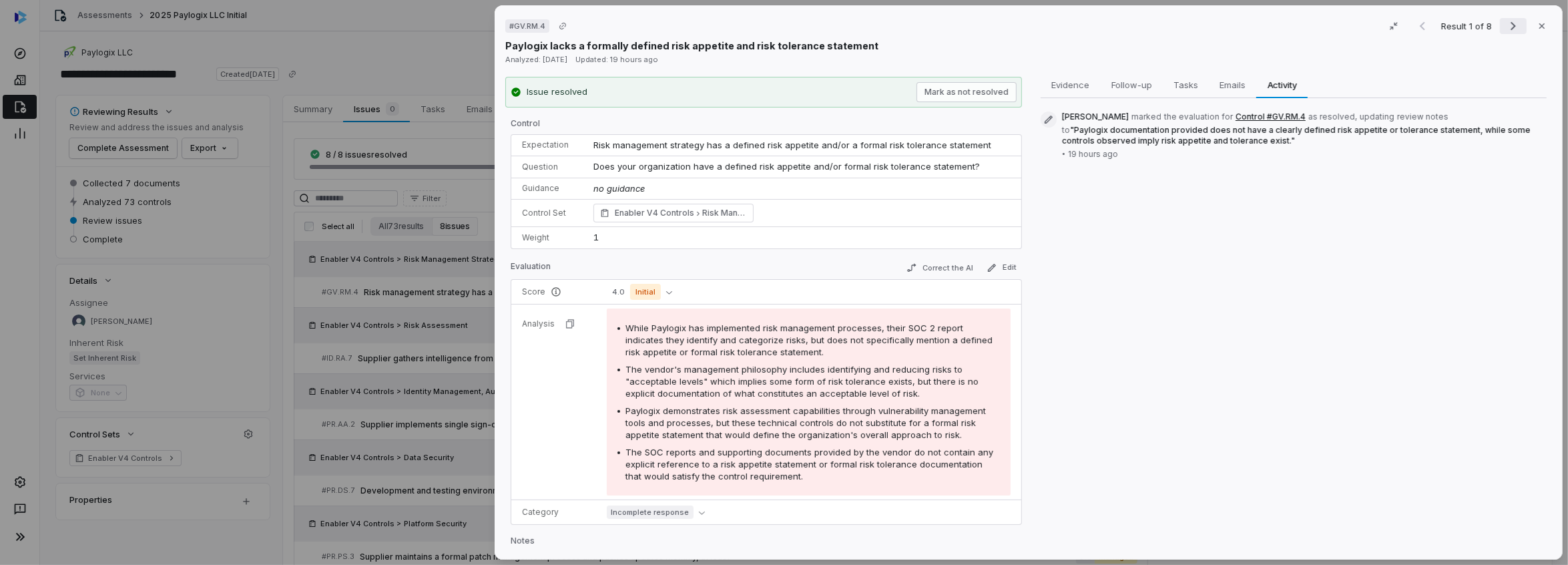
click at [1510, 24] on icon "Next result" at bounding box center [1513, 26] width 16 height 16
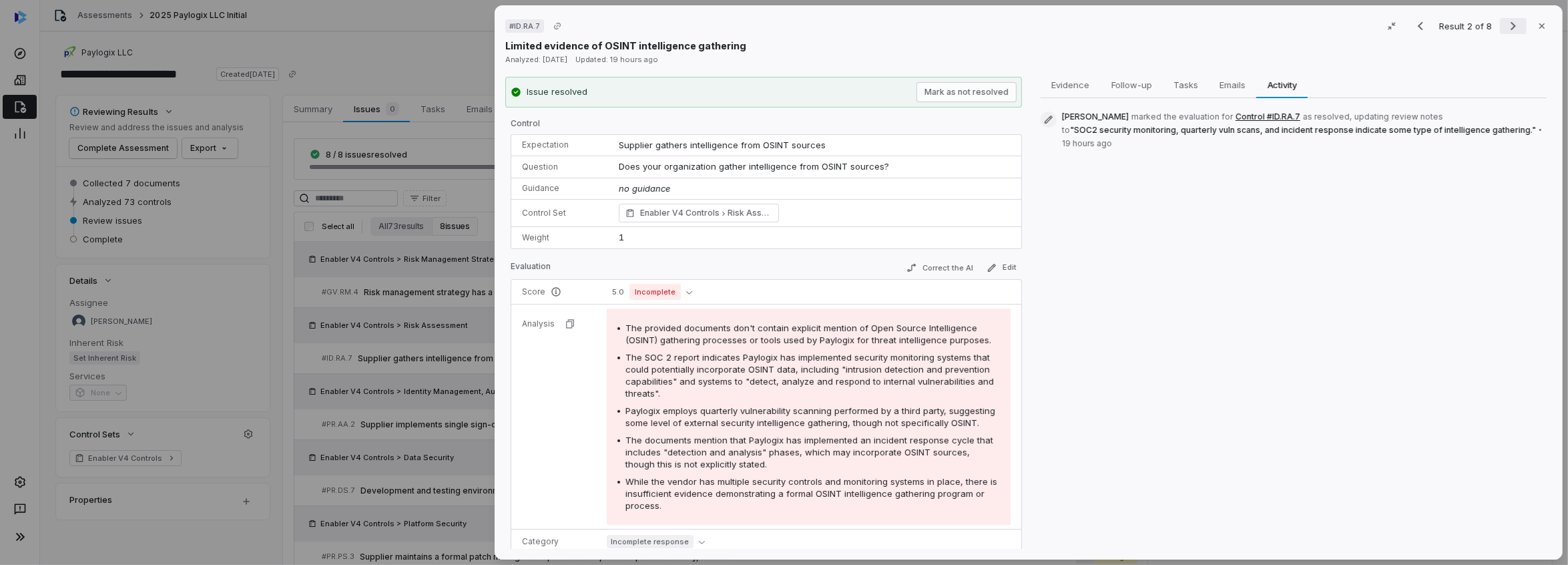
click at [1510, 24] on icon "Next result" at bounding box center [1513, 26] width 16 height 16
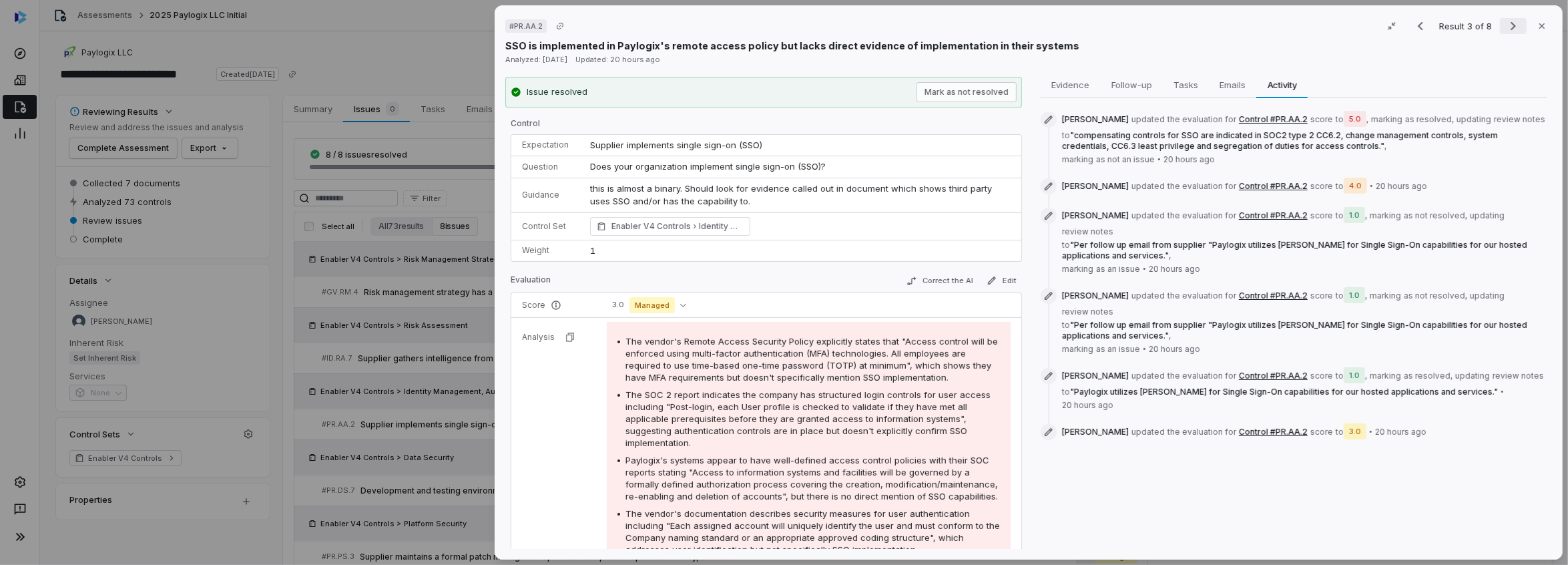
click at [1510, 24] on icon "Next result" at bounding box center [1513, 26] width 16 height 16
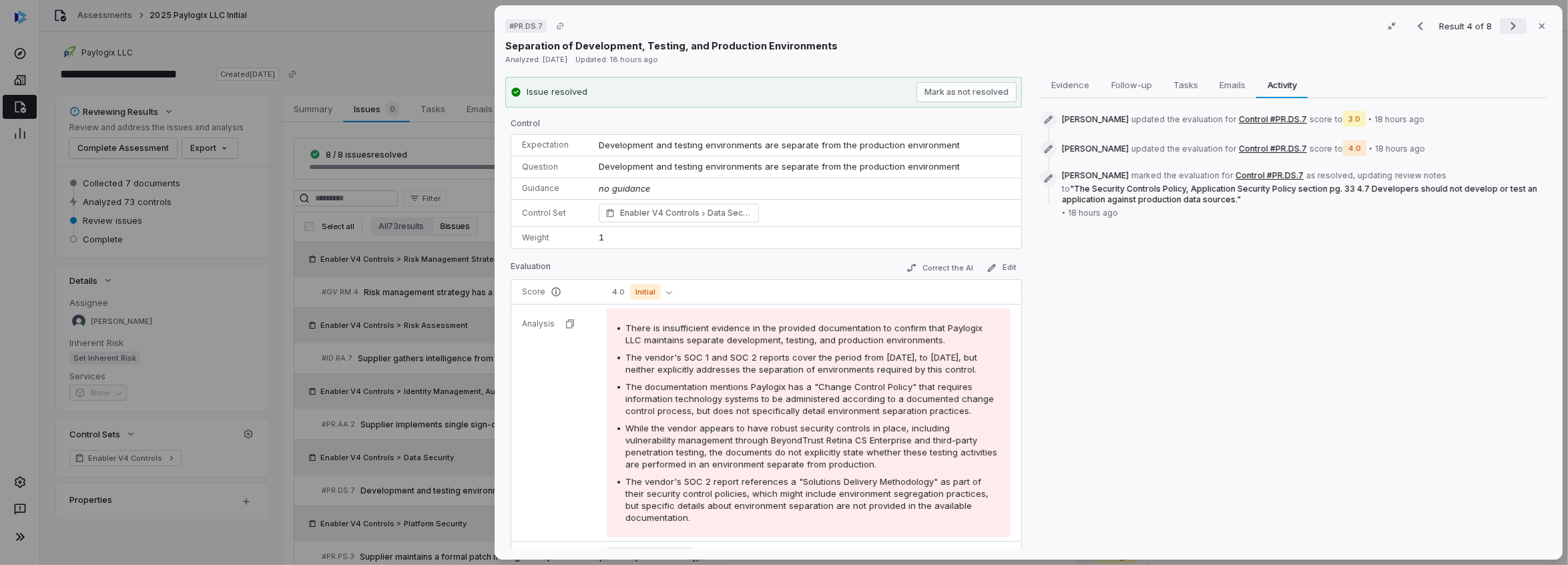
click at [1510, 24] on icon "Next result" at bounding box center [1513, 26] width 16 height 16
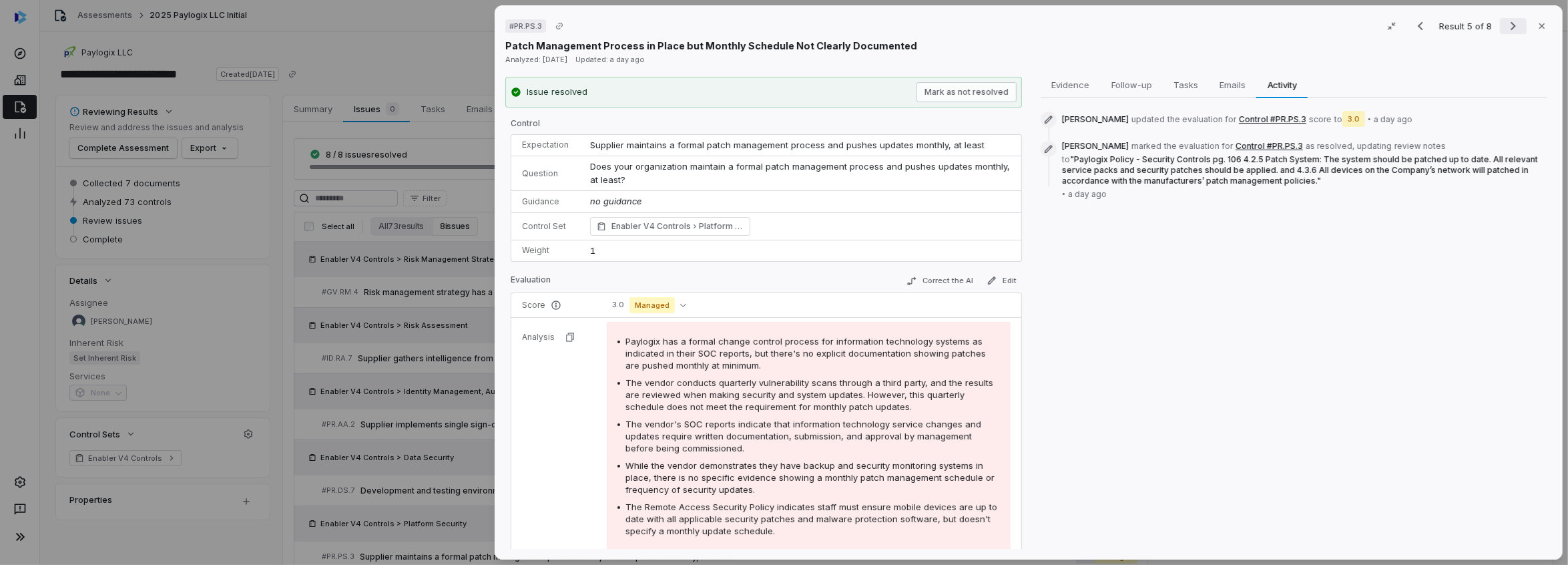
click at [1510, 24] on icon "Next result" at bounding box center [1513, 26] width 16 height 16
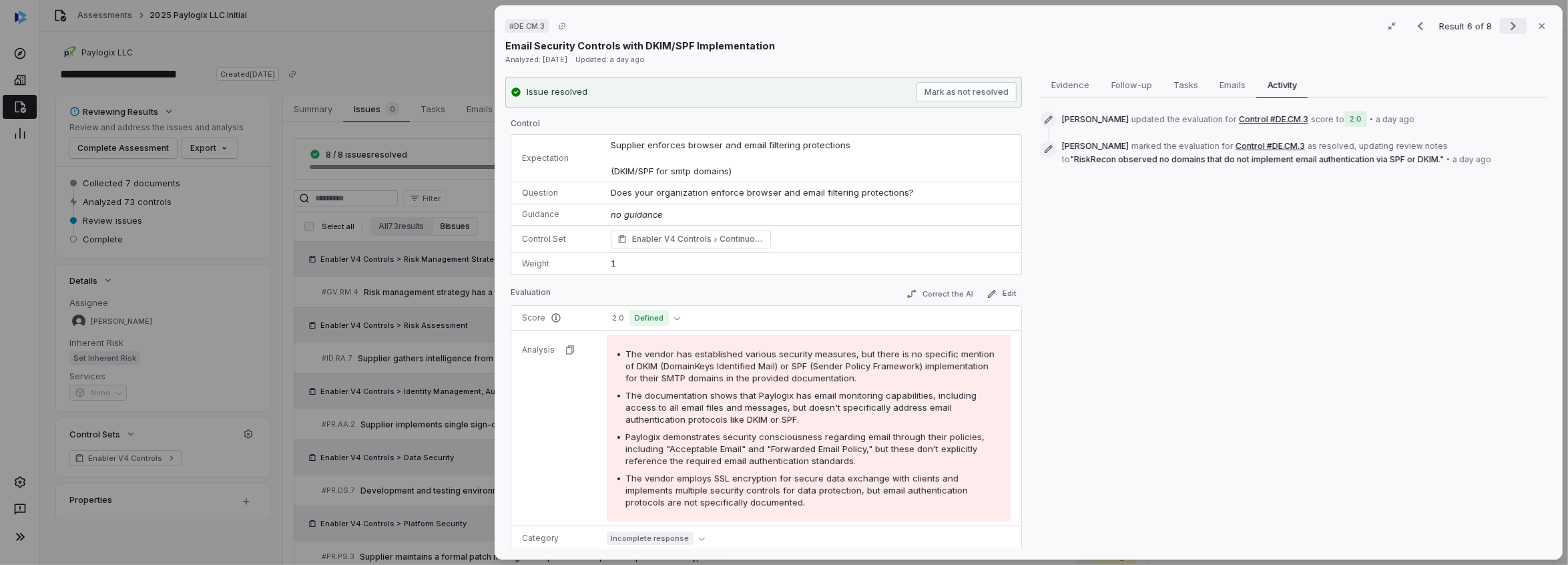
click at [1505, 27] on icon "Next result" at bounding box center [1513, 26] width 16 height 16
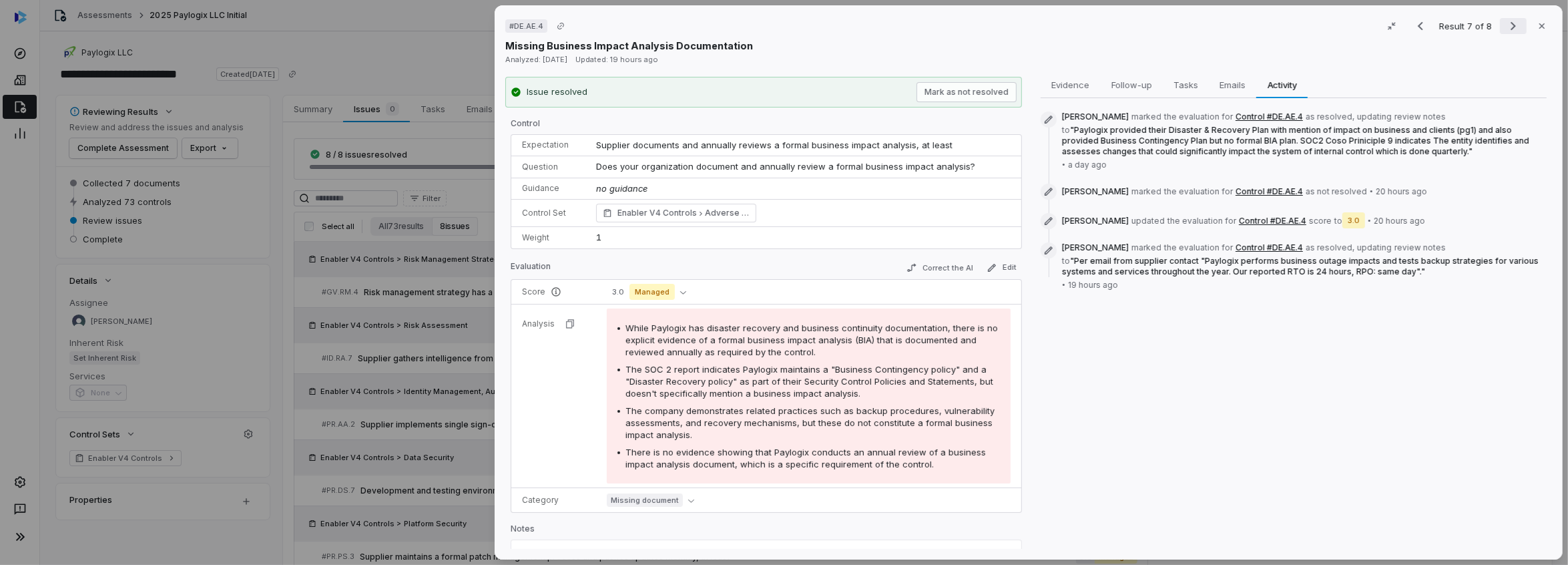
click at [1505, 27] on icon "Next result" at bounding box center [1513, 26] width 16 height 16
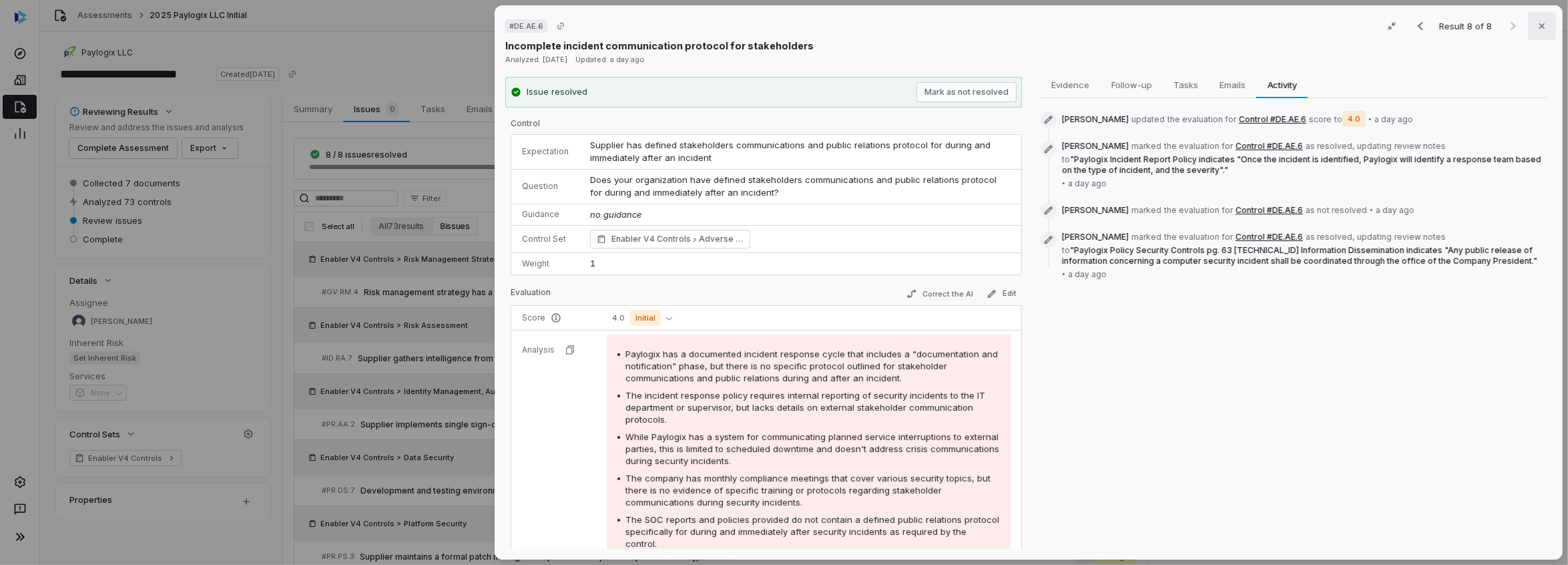
click at [1539, 26] on icon "button" at bounding box center [1542, 26] width 6 height 6
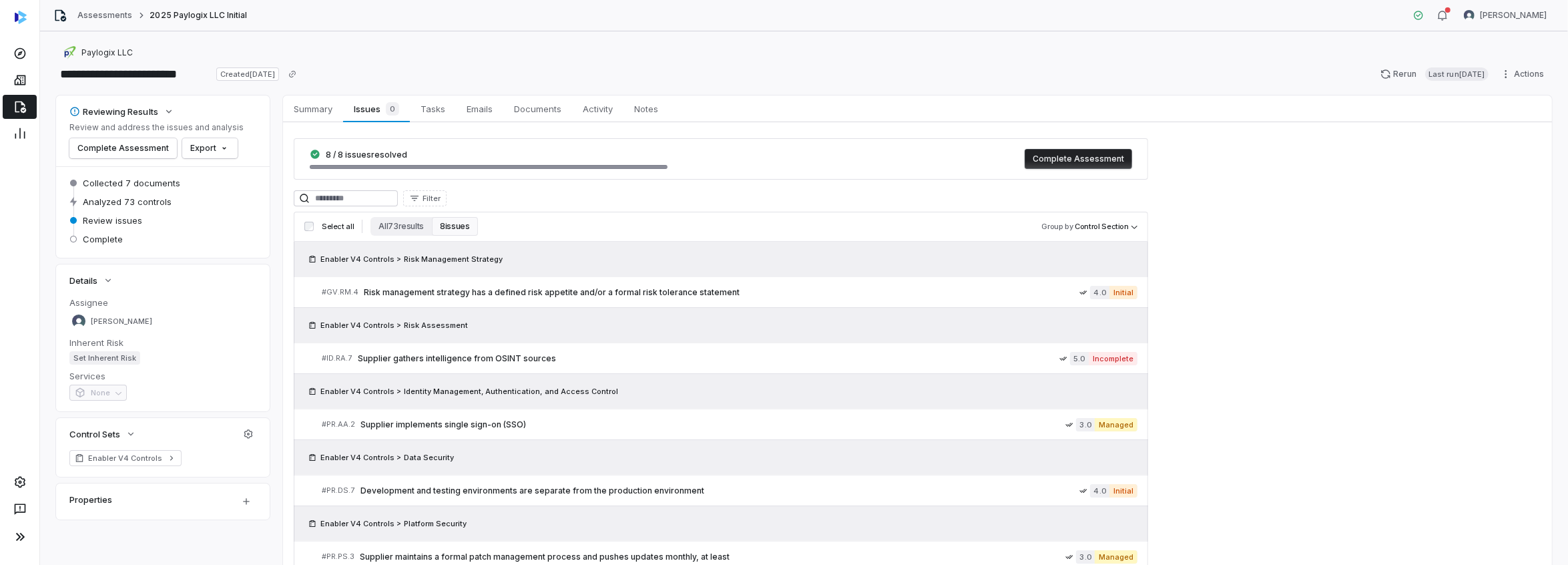
click at [16, 102] on icon at bounding box center [19, 107] width 13 height 13
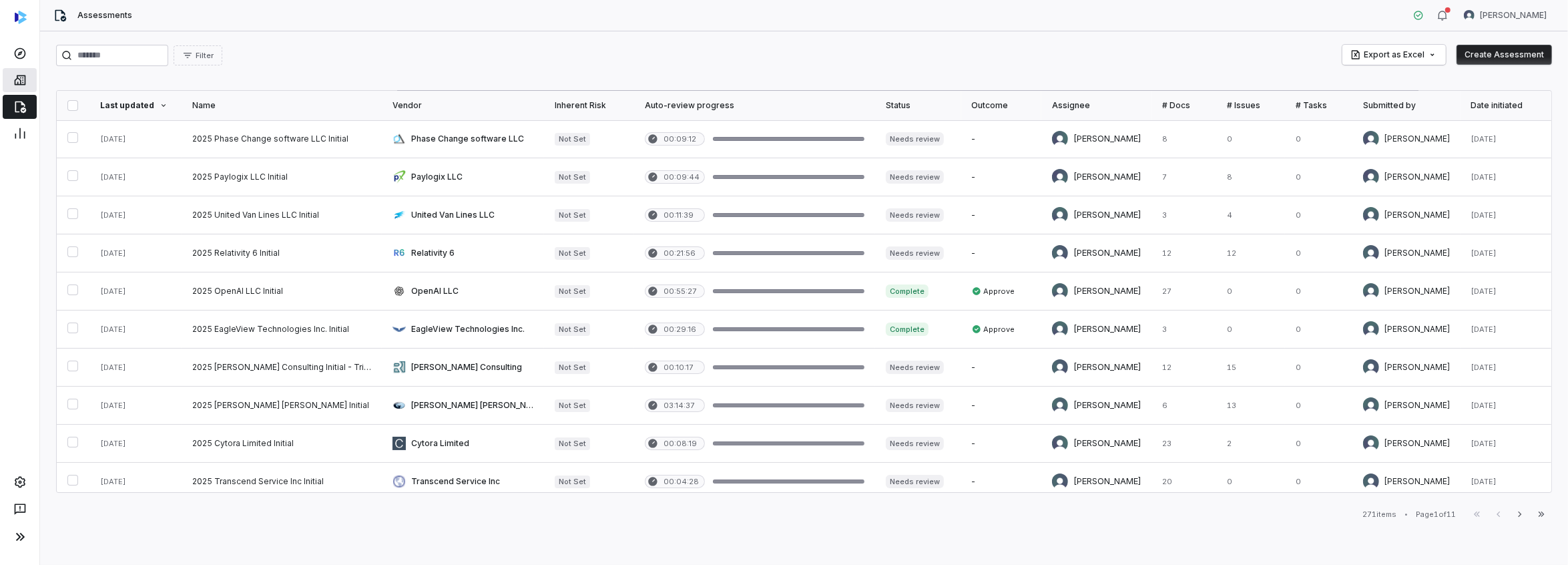
click at [25, 79] on icon at bounding box center [19, 79] width 13 height 13
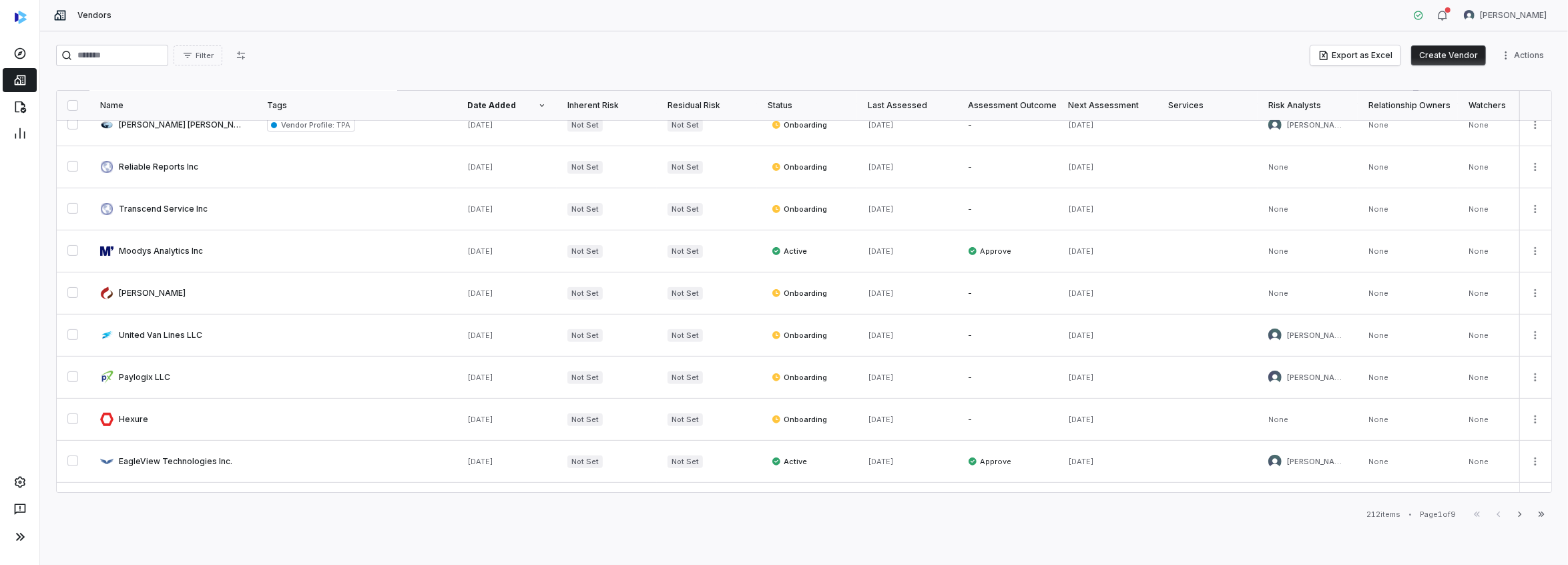
scroll to position [467, 0]
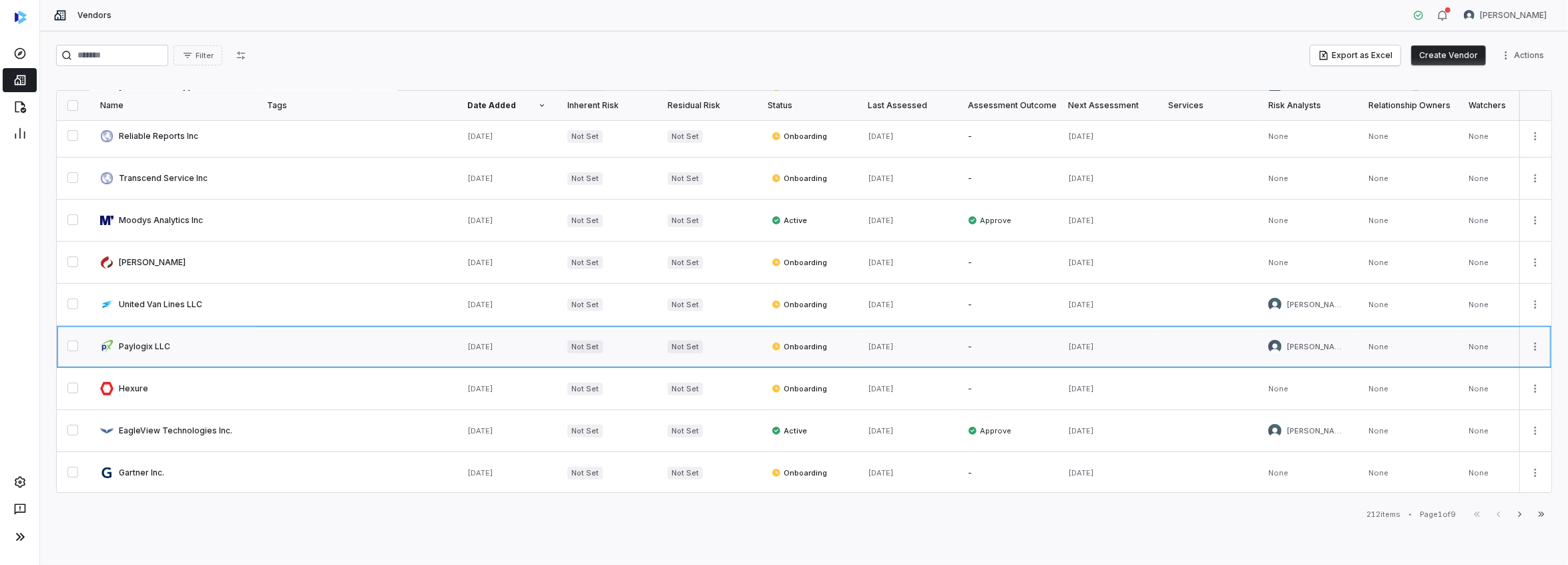
click at [152, 339] on link at bounding box center [173, 346] width 167 height 41
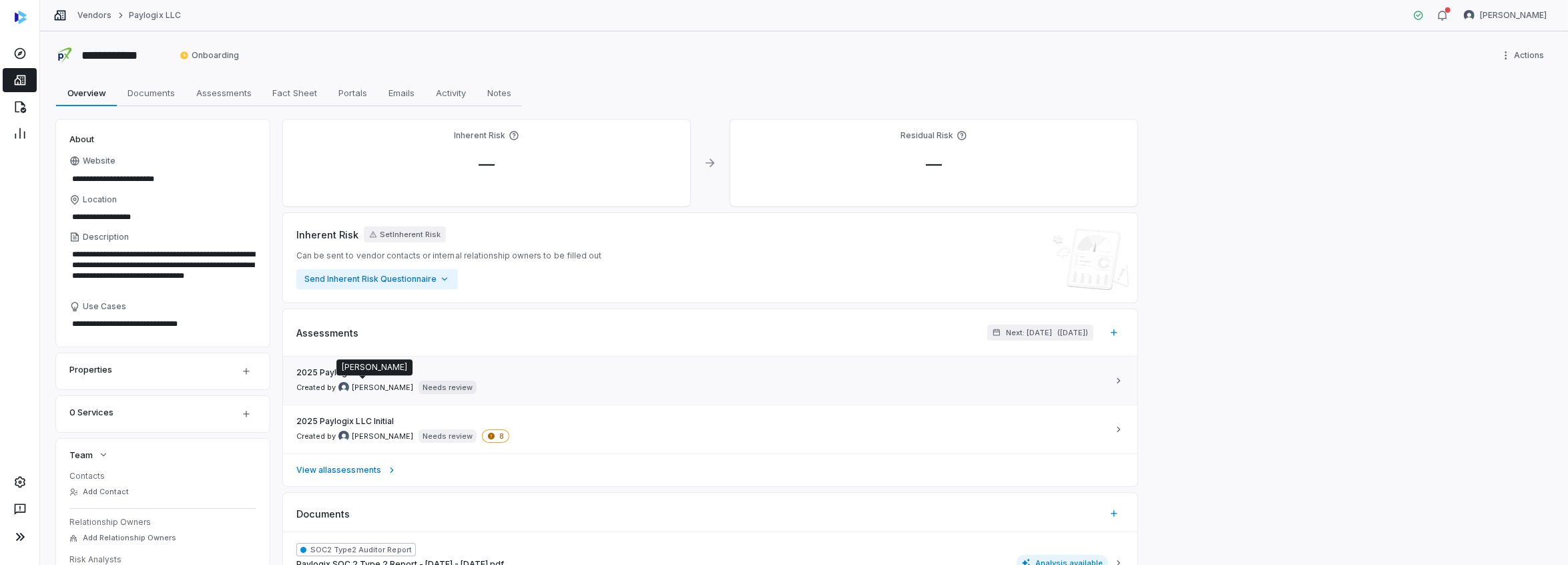
click at [376, 383] on span "[PERSON_NAME]" at bounding box center [382, 387] width 61 height 10
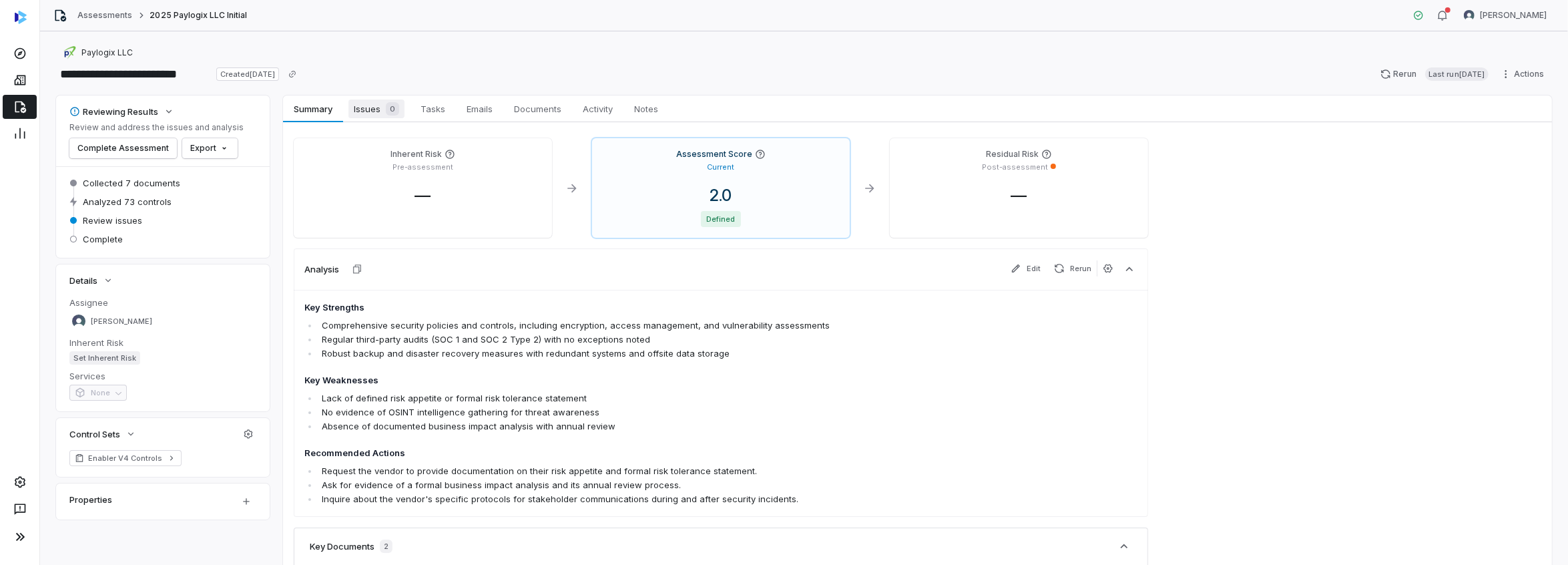
click at [368, 109] on span "Issues 0" at bounding box center [376, 109] width 56 height 19
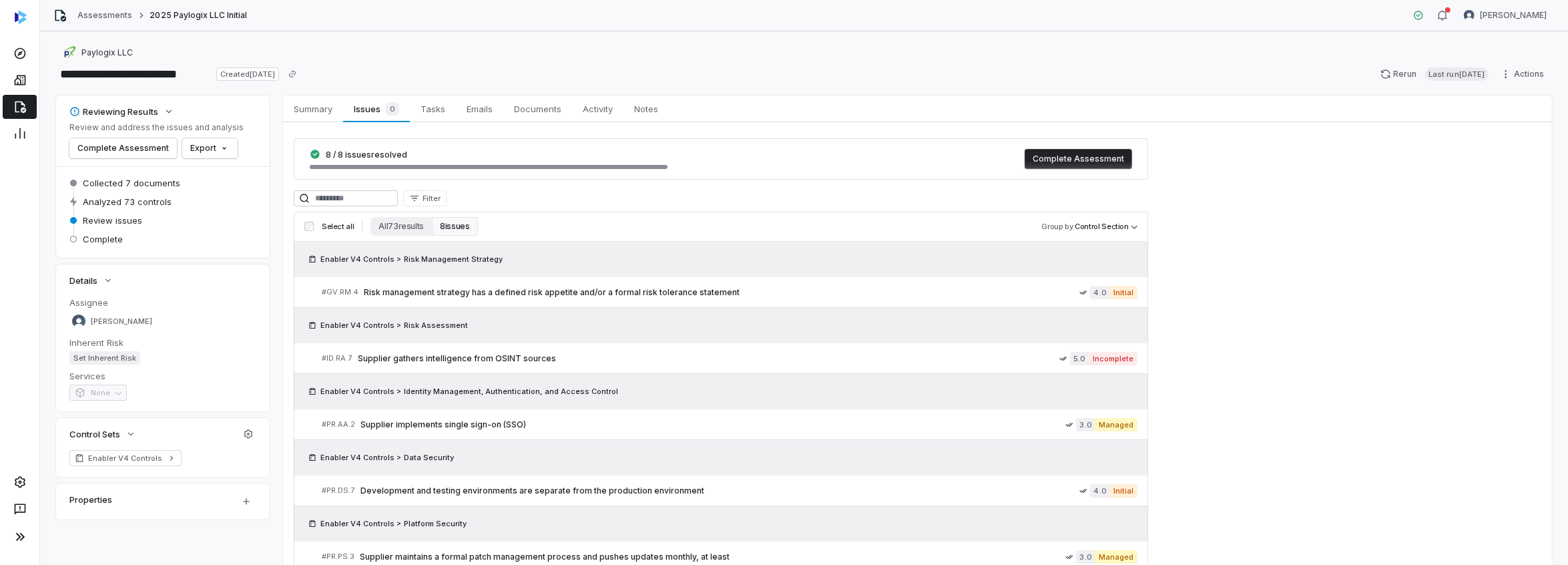
click at [454, 228] on button "8 issues" at bounding box center [454, 226] width 45 height 19
click at [607, 113] on span "Activity" at bounding box center [597, 109] width 40 height 17
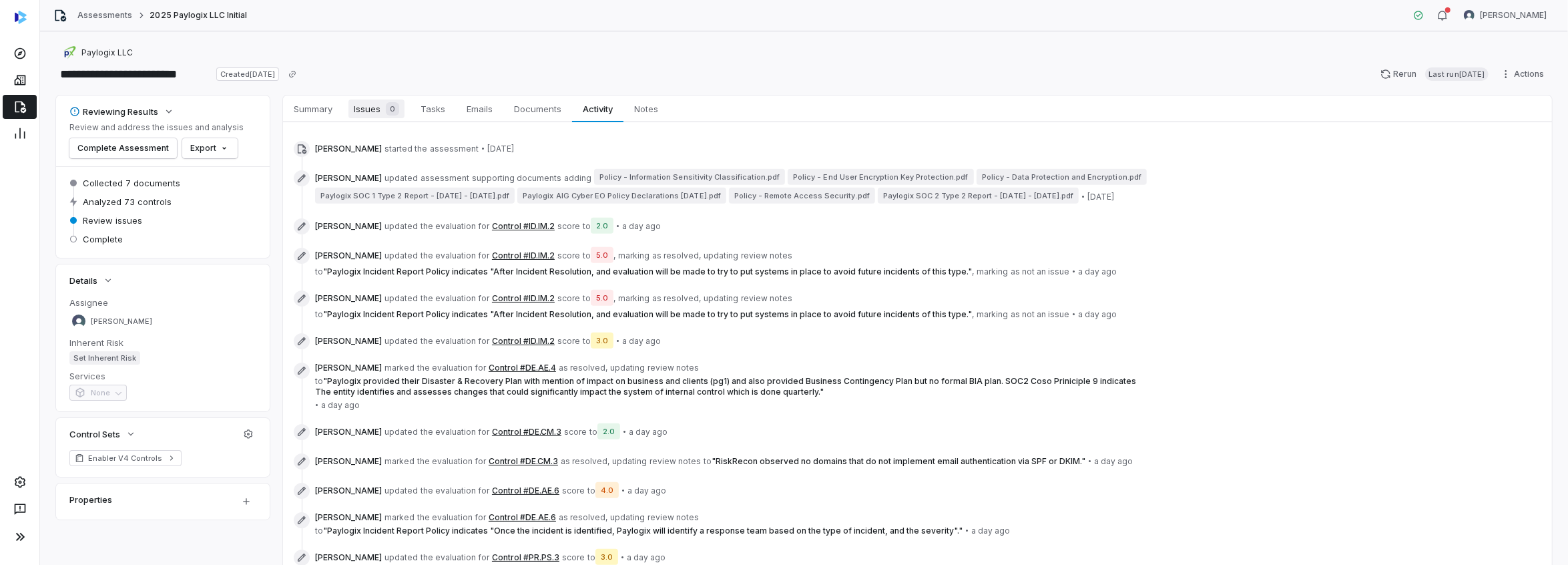
click at [363, 106] on span "Issues 0" at bounding box center [376, 109] width 56 height 19
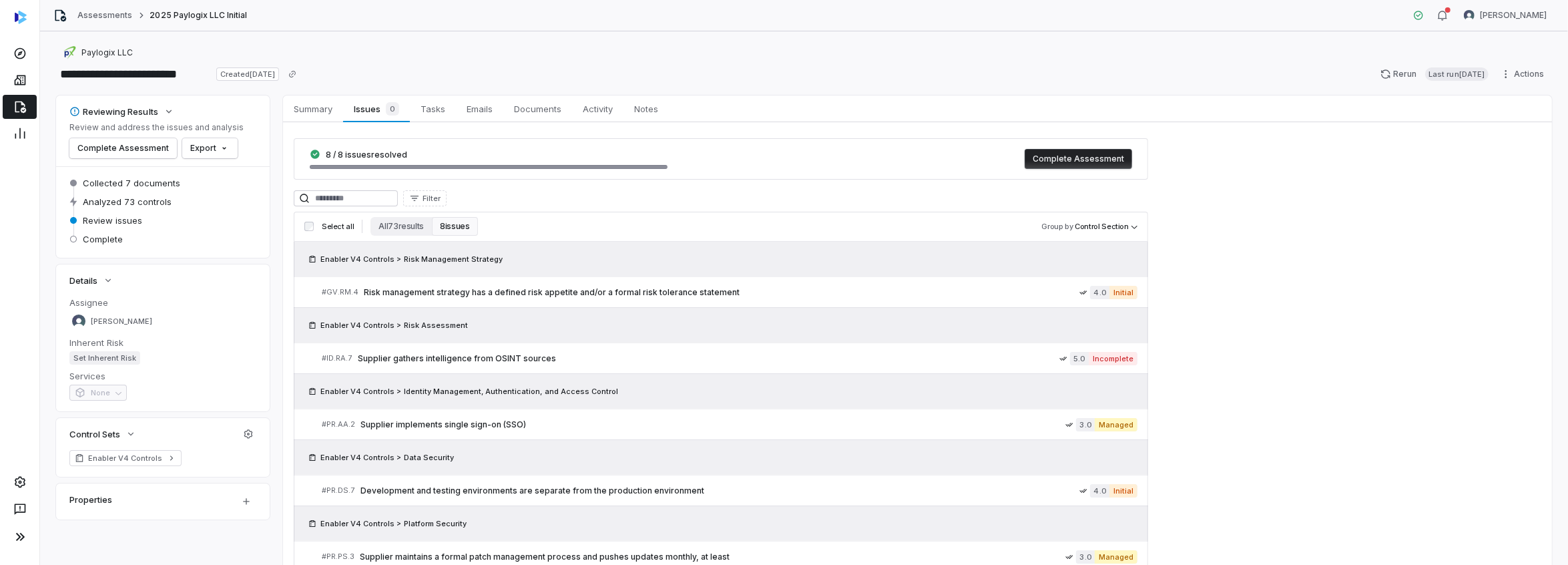
click at [462, 224] on button "8 issues" at bounding box center [454, 226] width 45 height 19
click at [454, 224] on button "8 issues" at bounding box center [454, 226] width 45 height 19
click at [598, 112] on span "Activity" at bounding box center [597, 109] width 40 height 17
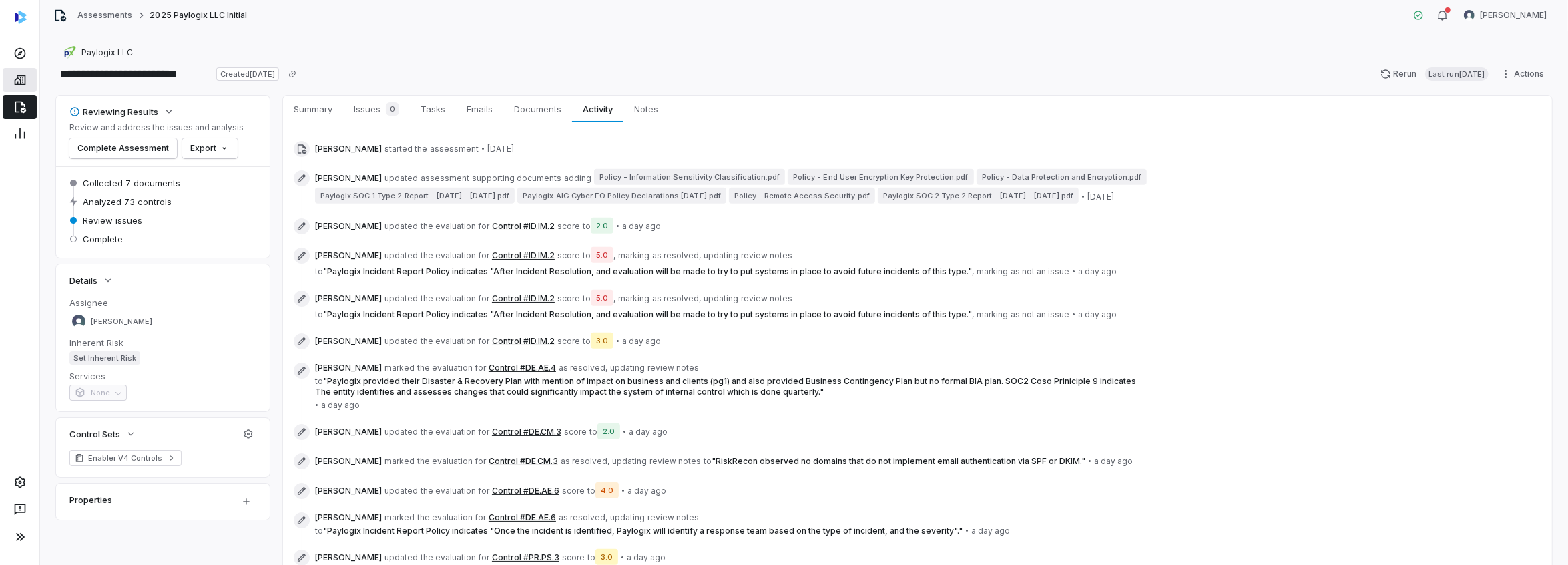
click at [19, 73] on link at bounding box center [19, 80] width 34 height 24
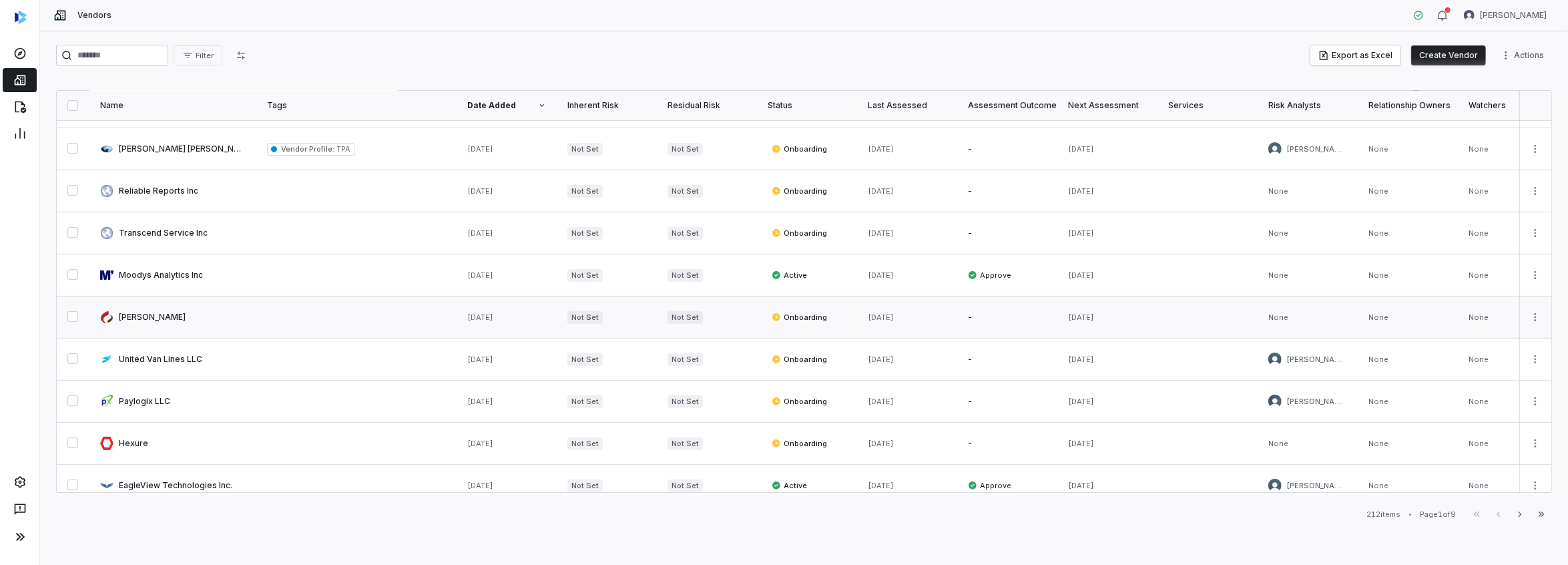
scroll to position [546, 0]
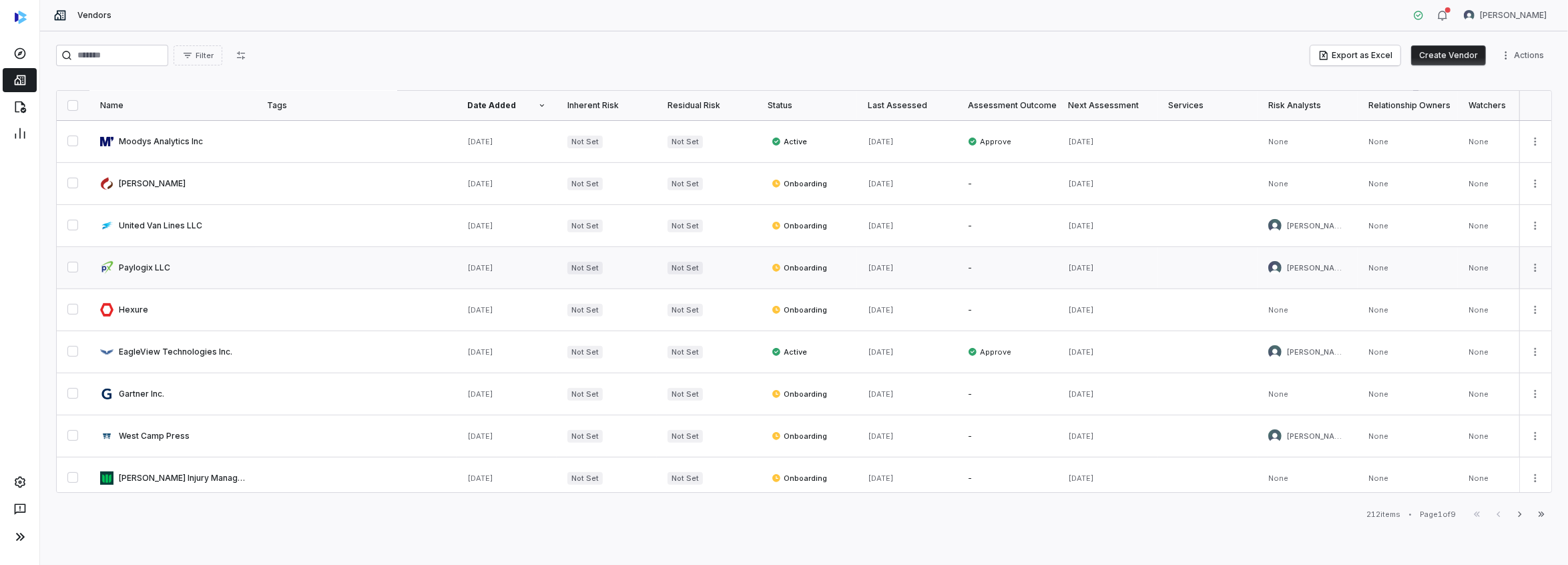
click at [140, 265] on link at bounding box center [173, 268] width 167 height 41
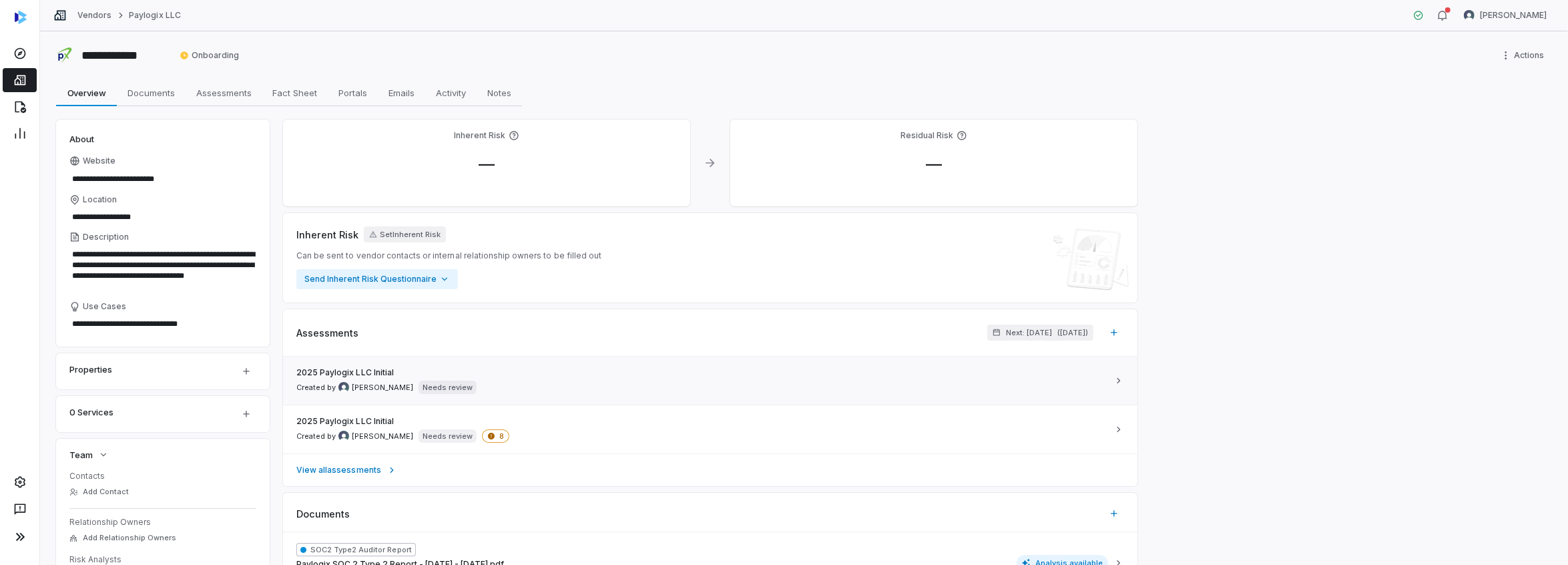
click at [434, 389] on p "Needs review" at bounding box center [448, 387] width 50 height 10
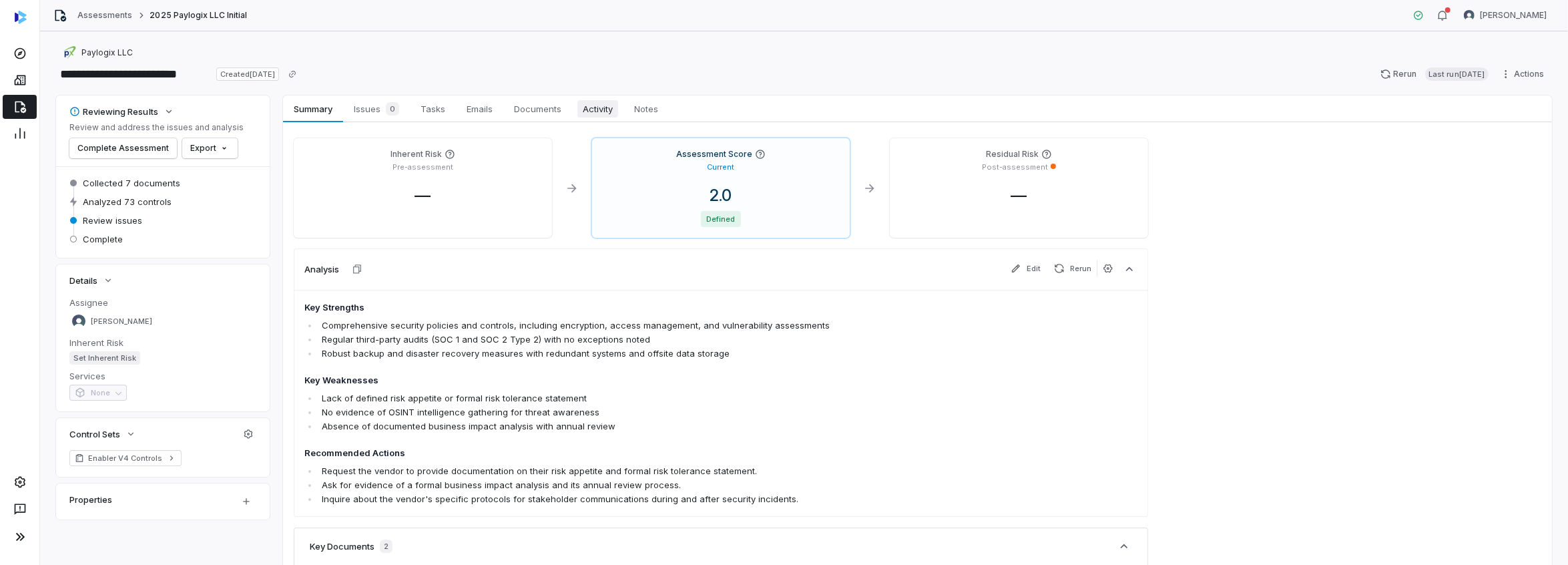
click at [604, 111] on span "Activity" at bounding box center [597, 109] width 40 height 17
click at [29, 75] on link at bounding box center [19, 80] width 34 height 24
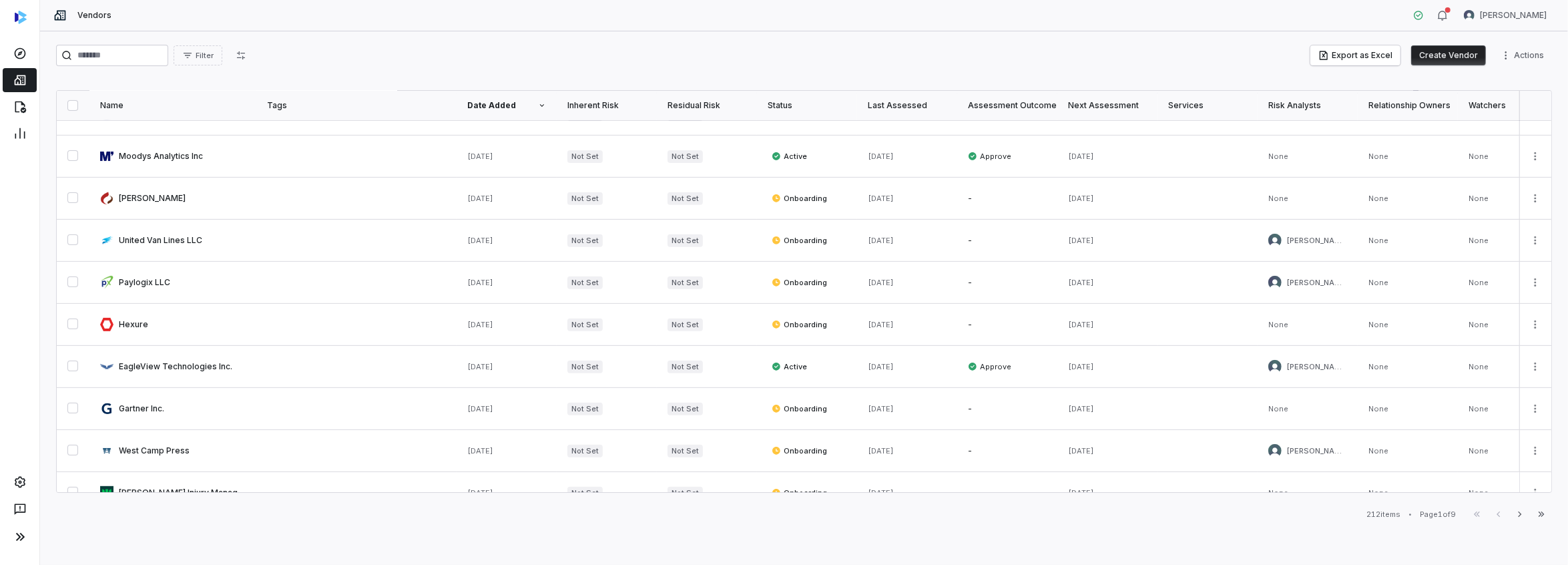
scroll to position [534, 0]
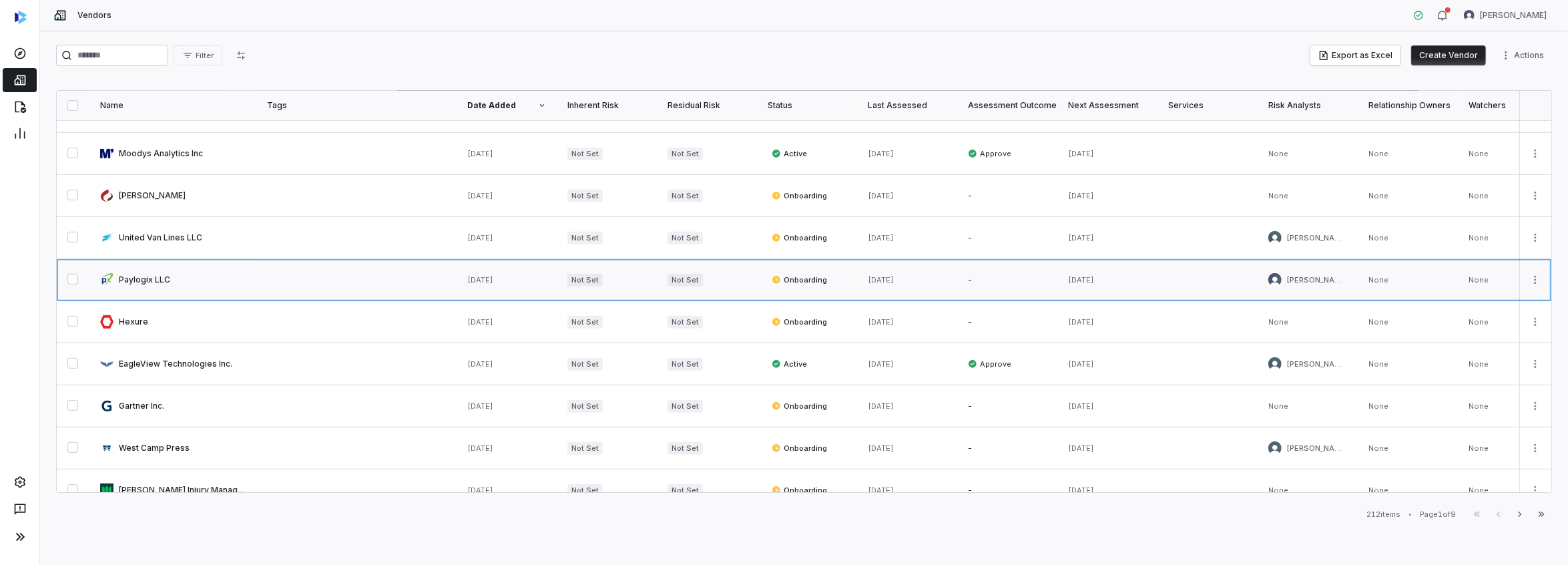
click at [154, 278] on link at bounding box center [173, 279] width 167 height 41
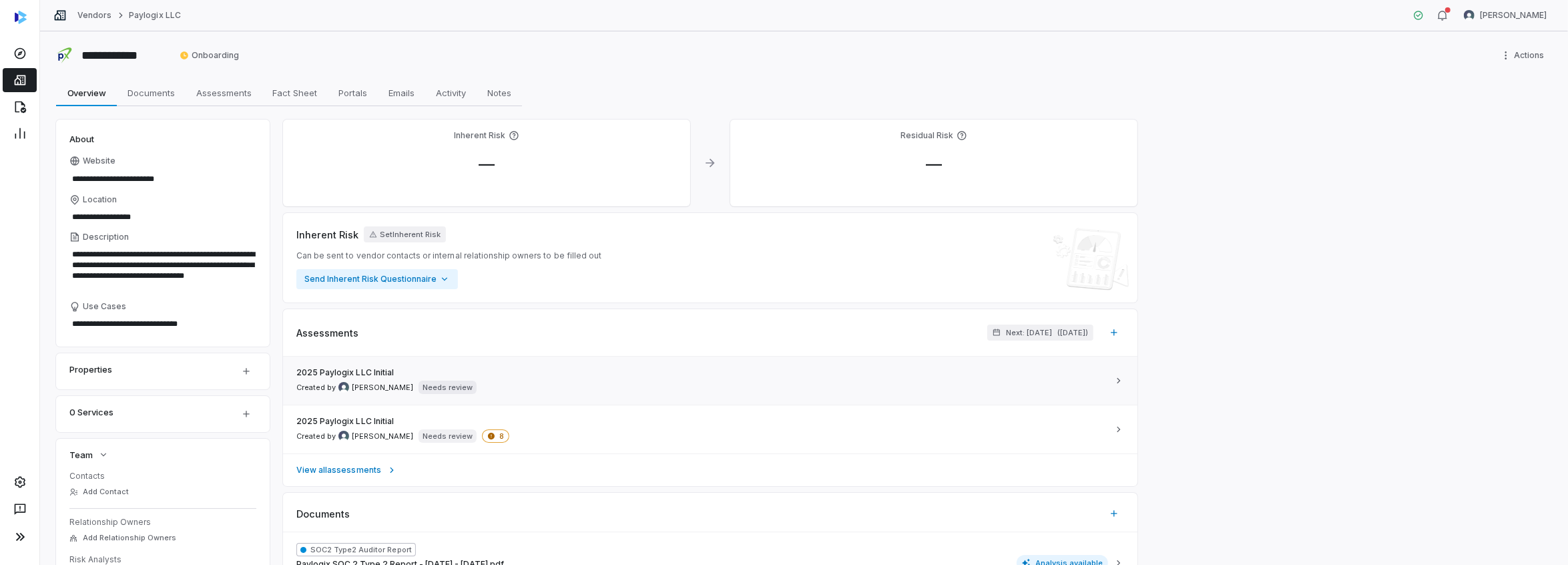
click at [1117, 380] on icon at bounding box center [1118, 380] width 10 height 10
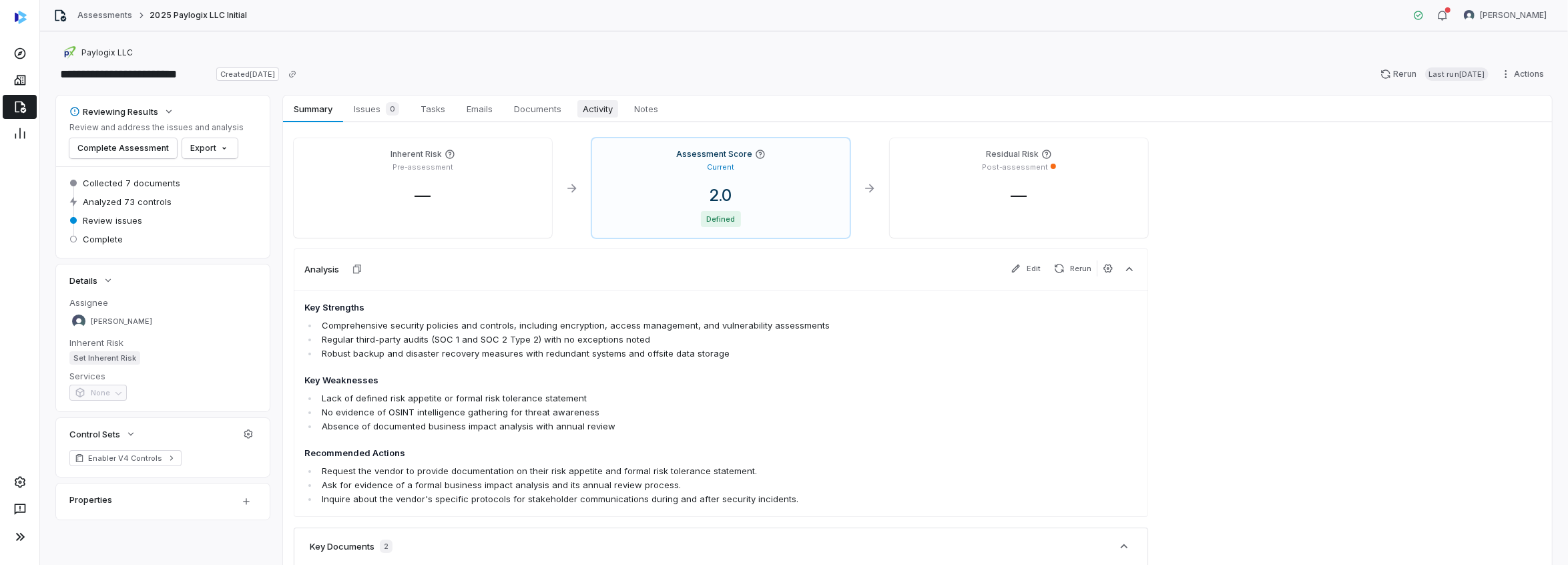
click at [609, 109] on span "Activity" at bounding box center [597, 109] width 40 height 17
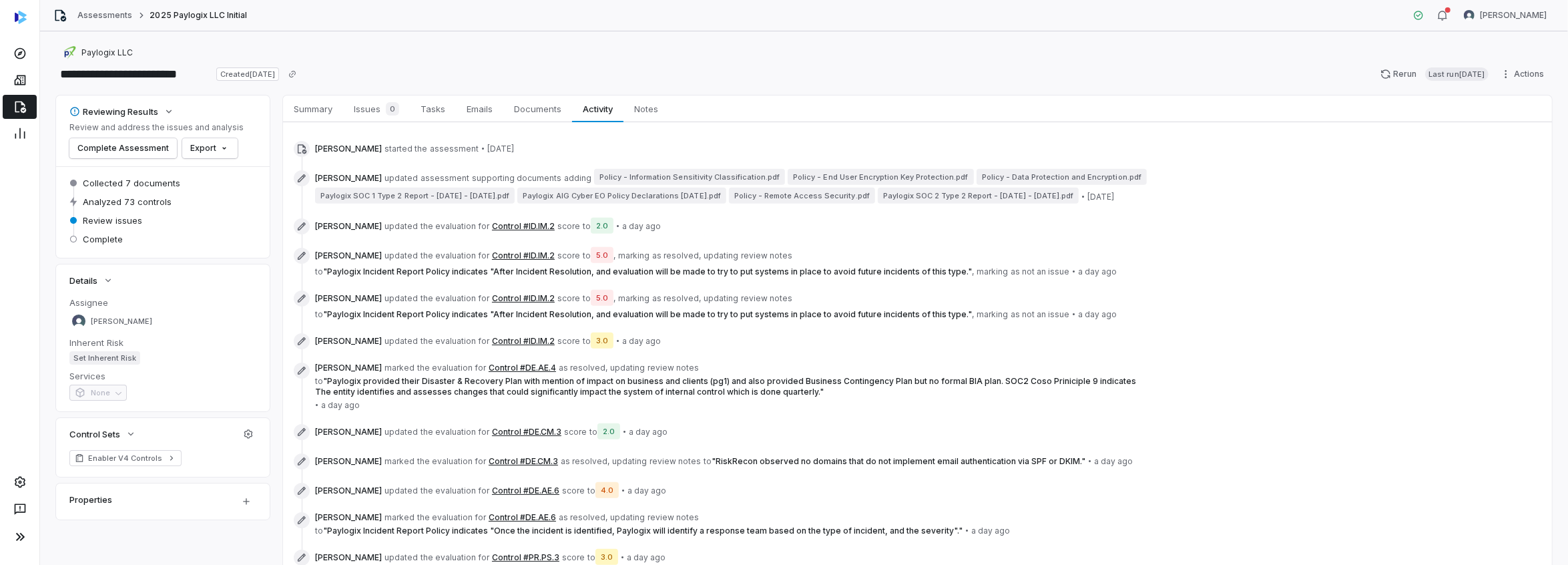
click at [494, 304] on button "Control #ID.IM.2" at bounding box center [524, 298] width 63 height 10
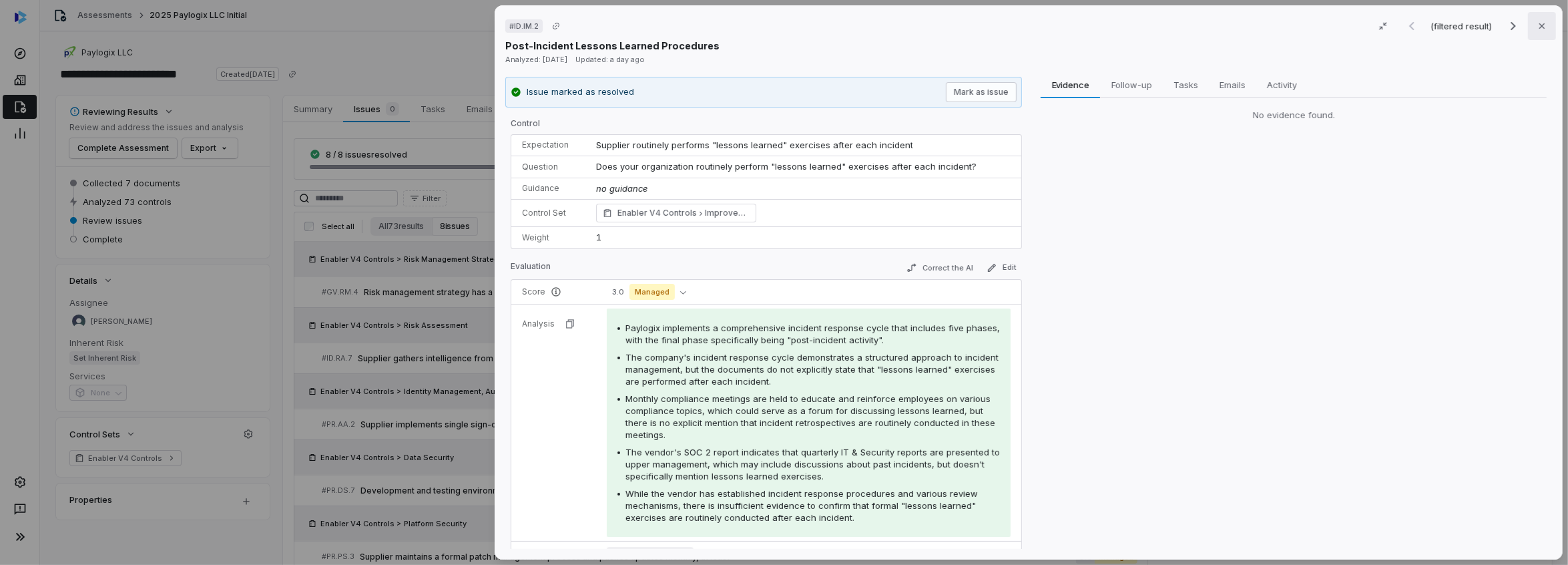
click at [1538, 29] on icon "button" at bounding box center [1542, 26] width 10 height 10
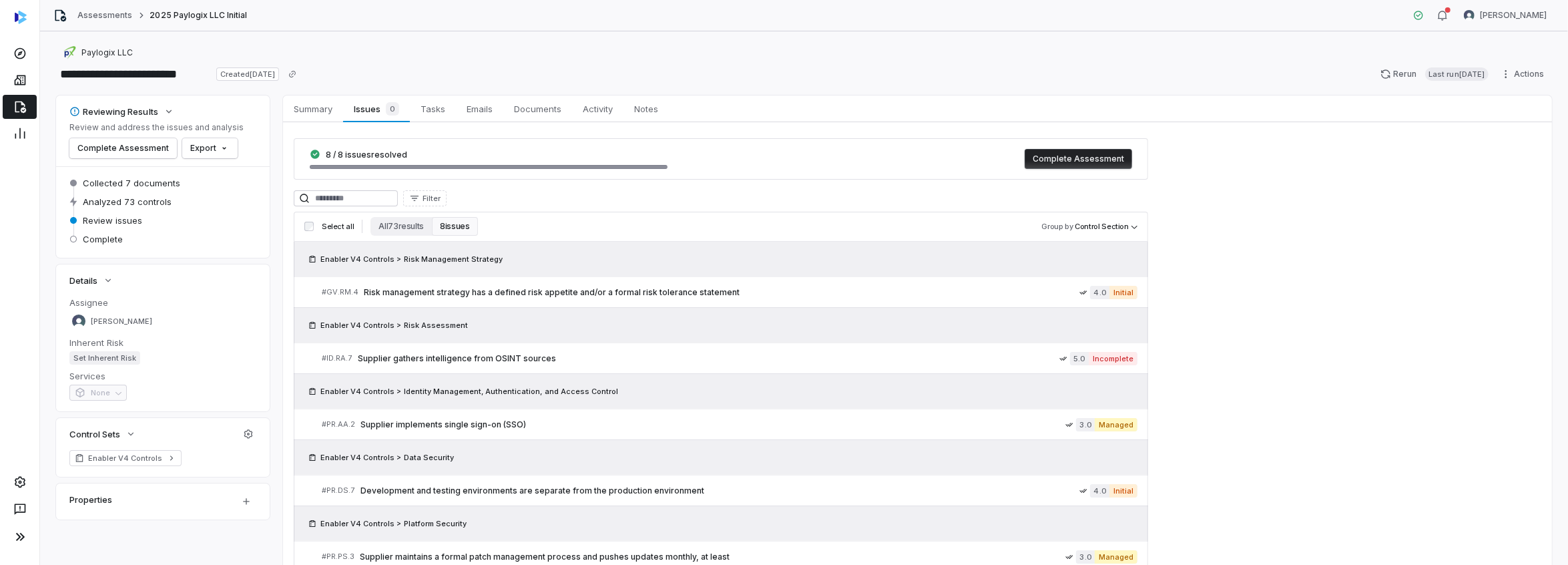
click at [457, 228] on button "8 issues" at bounding box center [454, 226] width 45 height 19
click at [611, 109] on span "Activity" at bounding box center [597, 109] width 40 height 17
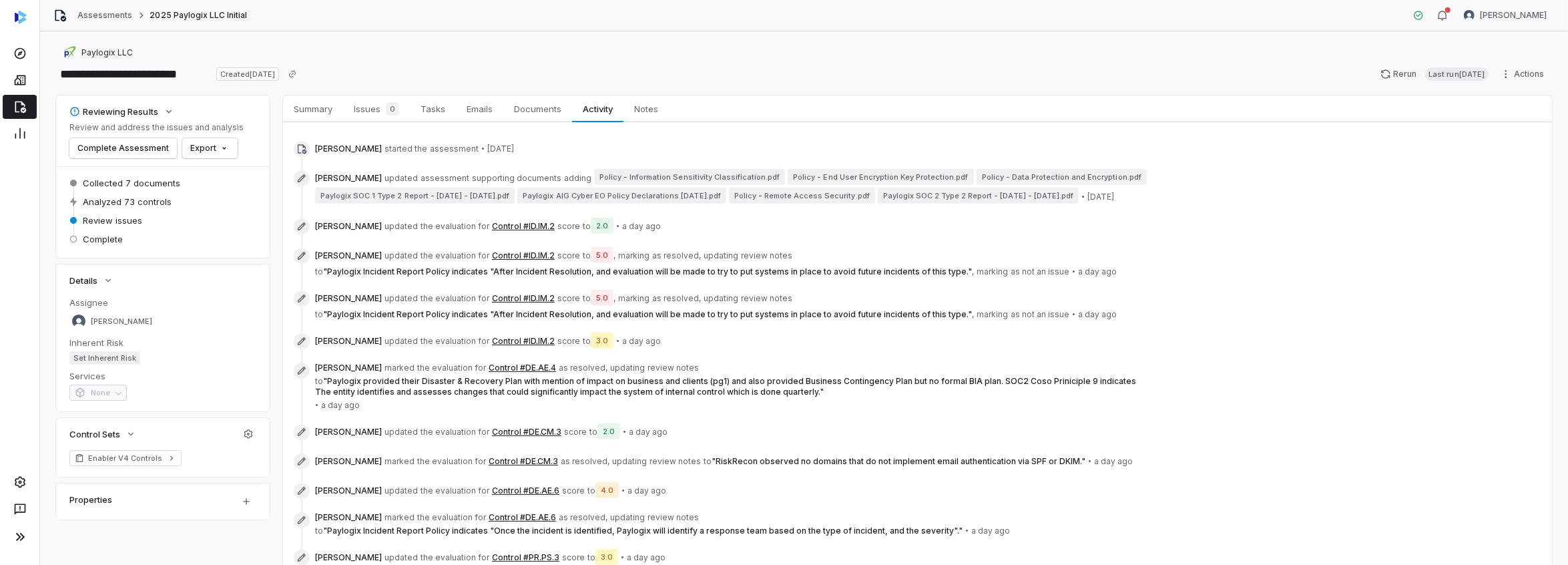
click at [17, 111] on icon at bounding box center [19, 107] width 13 height 13
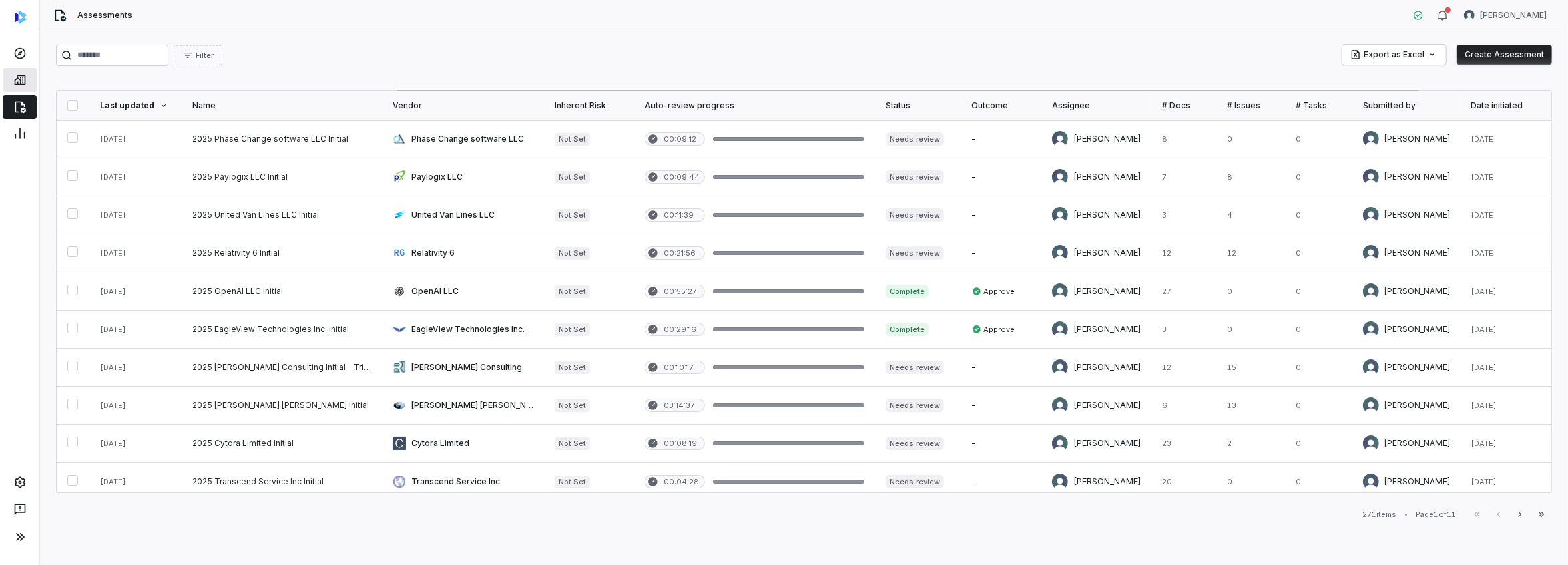
click at [20, 80] on icon at bounding box center [19, 80] width 11 height 10
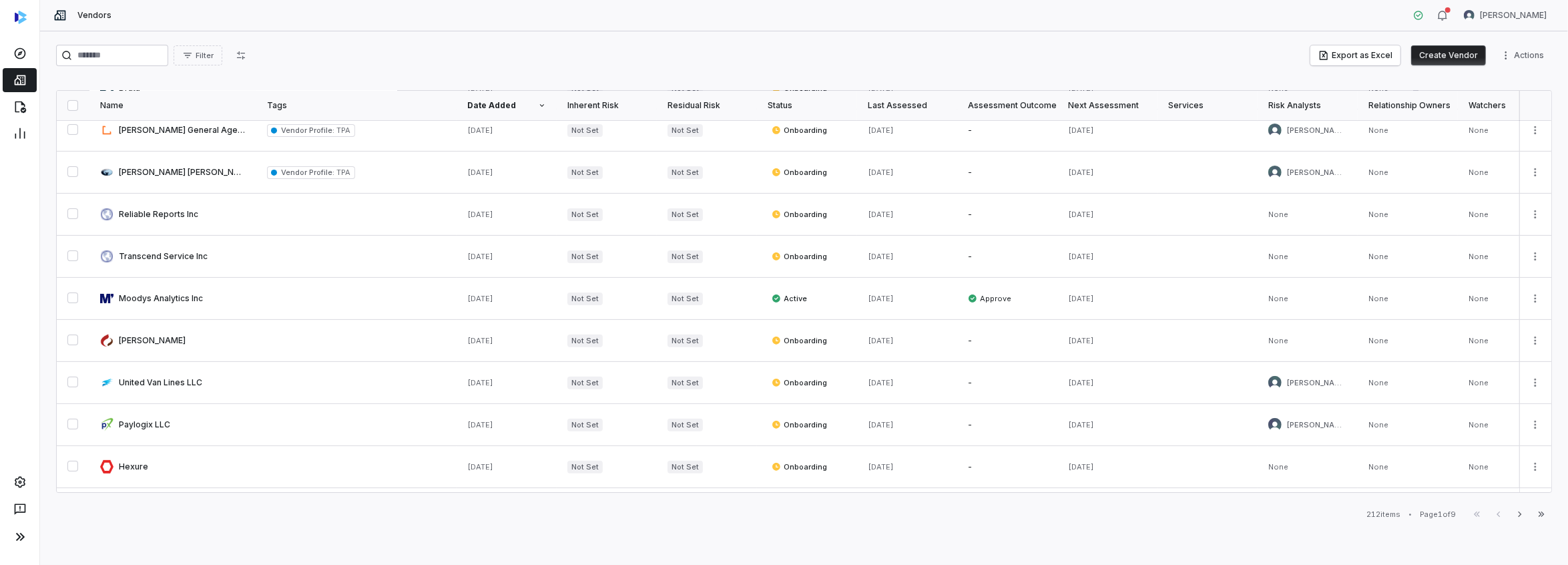
scroll to position [467, 0]
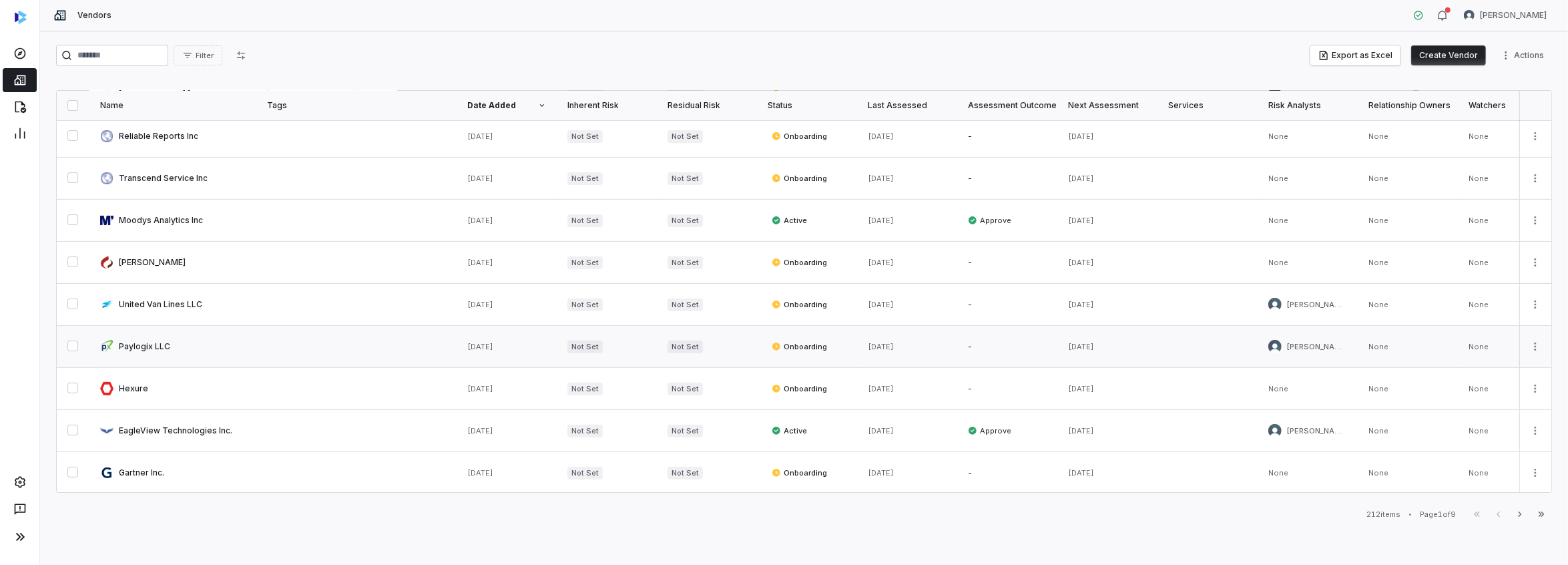
click at [145, 341] on link at bounding box center [173, 346] width 167 height 41
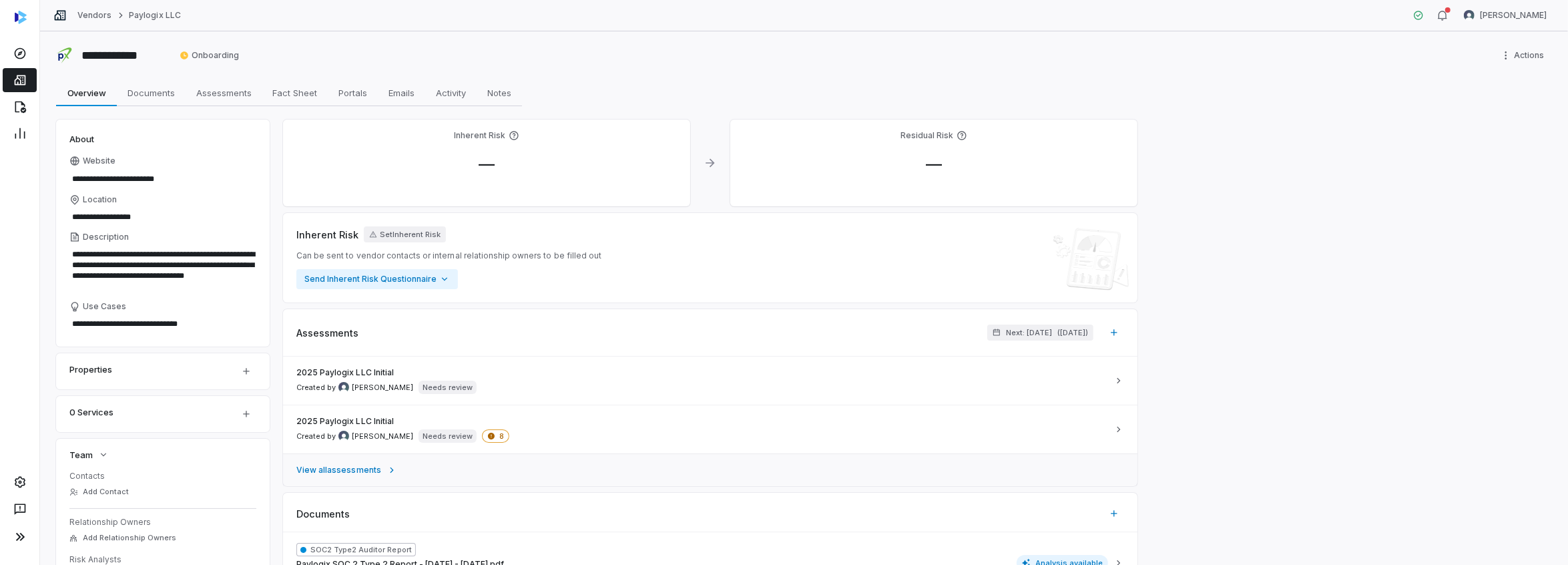
click at [359, 467] on span "View all assessments" at bounding box center [339, 470] width 85 height 10
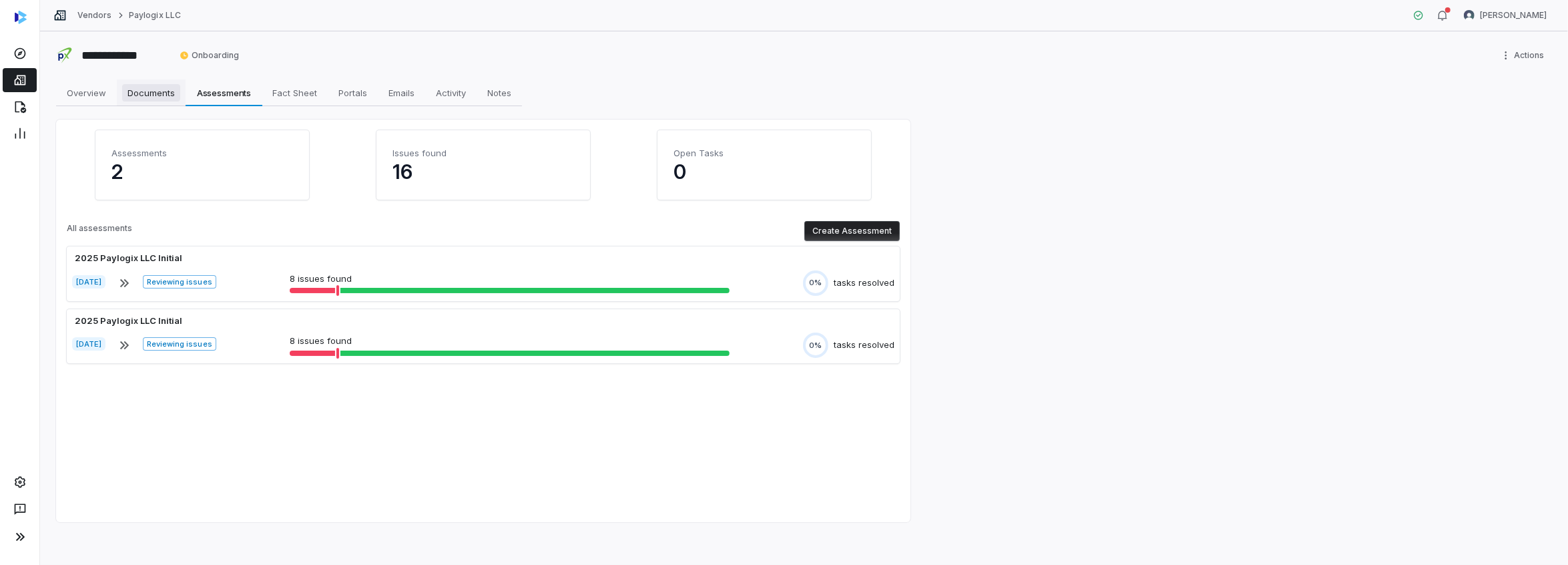
click at [138, 90] on span "Documents" at bounding box center [150, 93] width 58 height 17
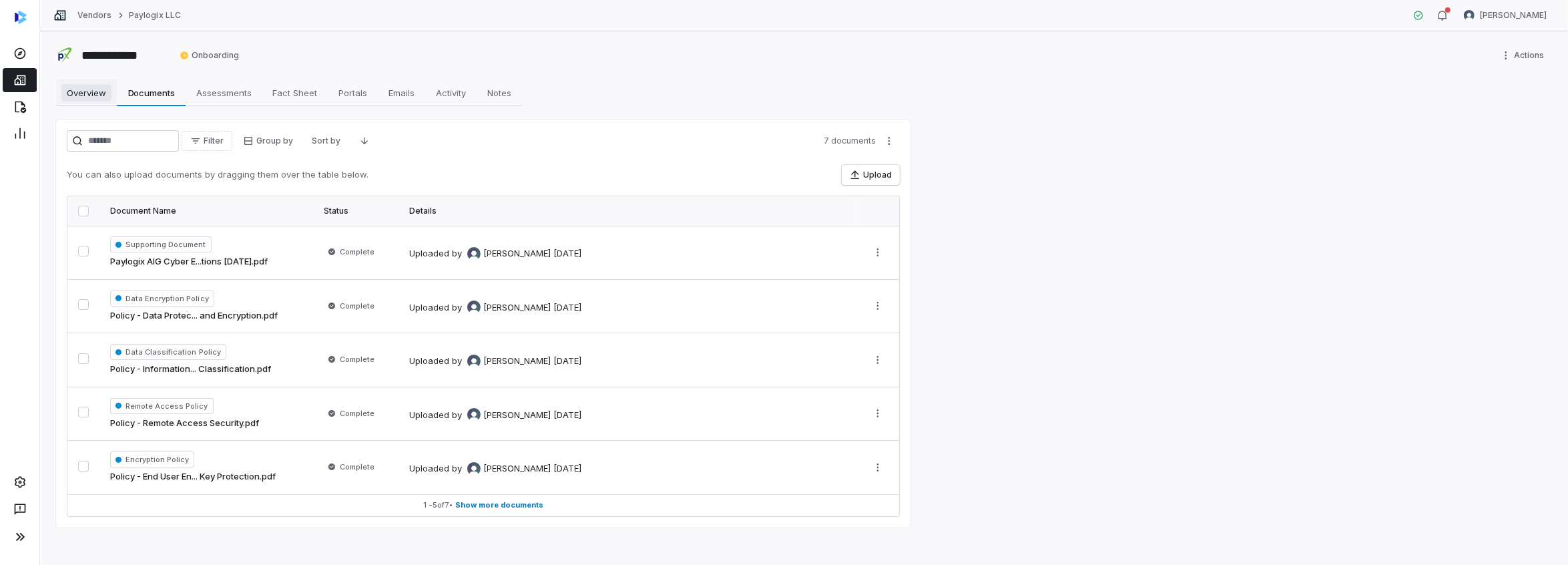
click at [69, 88] on span "Overview" at bounding box center [86, 93] width 50 height 17
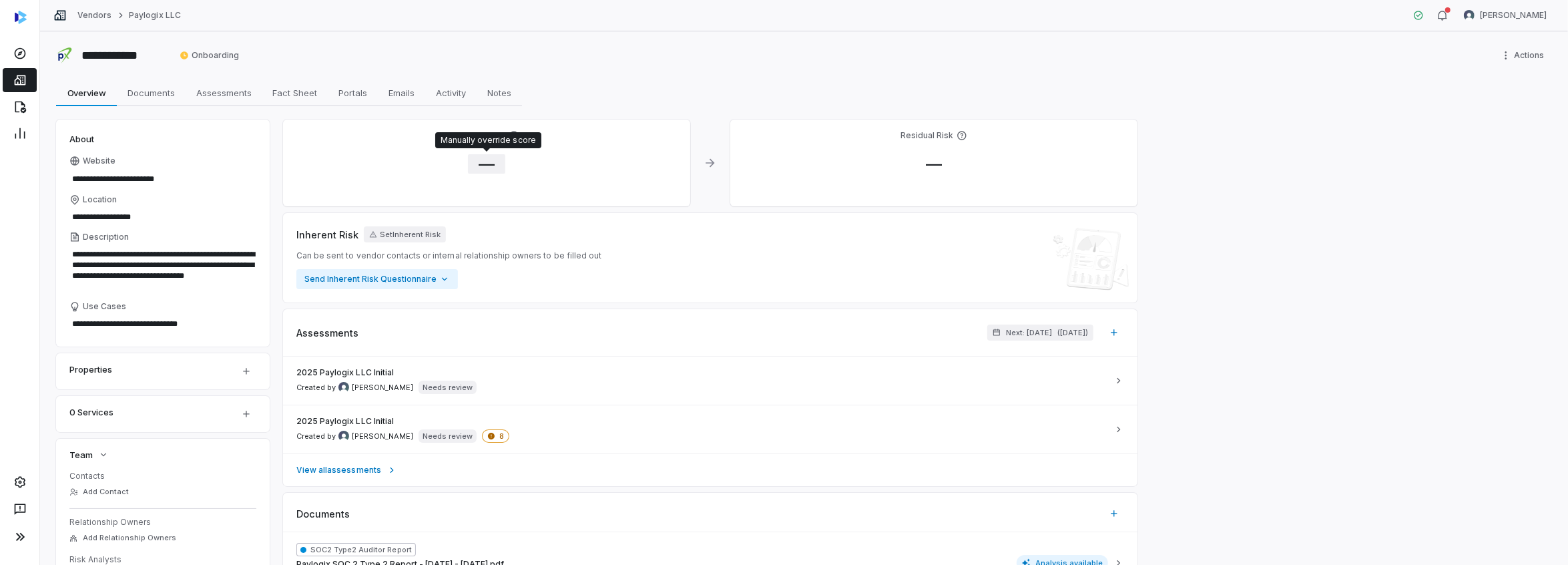
click at [485, 173] on span "—" at bounding box center [487, 164] width 38 height 20
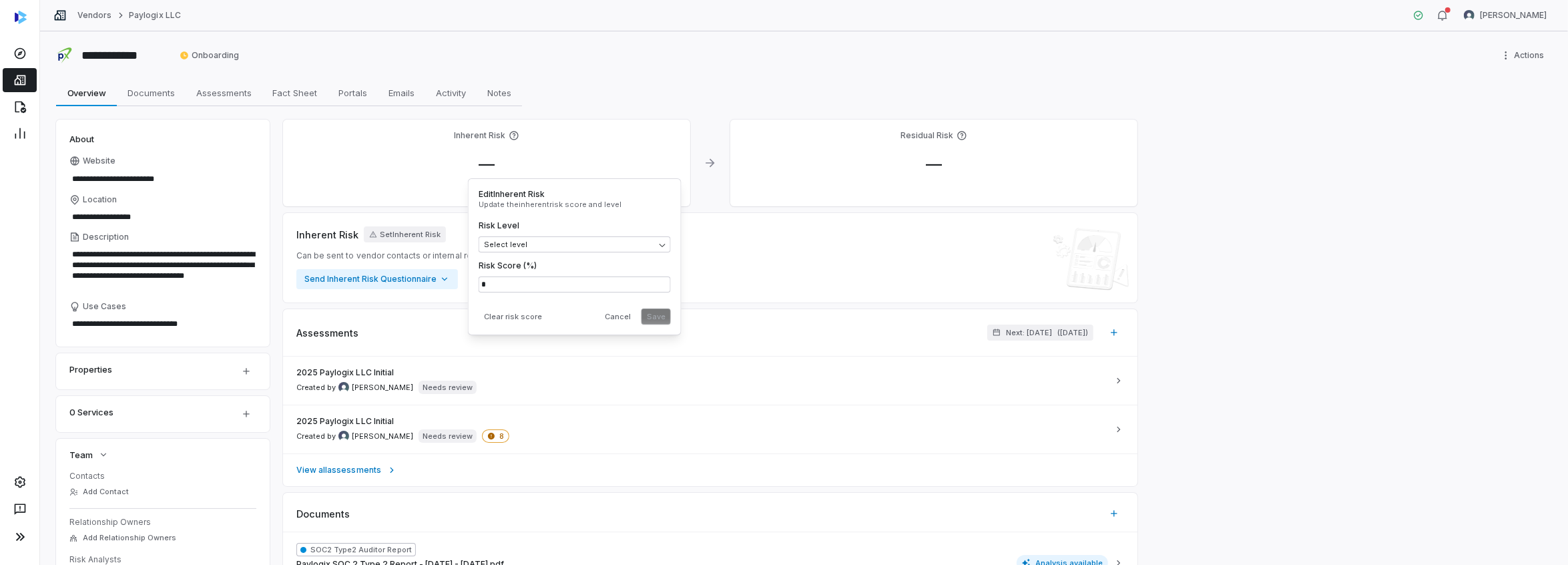
click at [428, 155] on div "—" at bounding box center [487, 164] width 386 height 20
click at [89, 93] on span "Overview" at bounding box center [86, 93] width 49 height 17
click at [234, 92] on span "Assessments" at bounding box center [224, 93] width 66 height 17
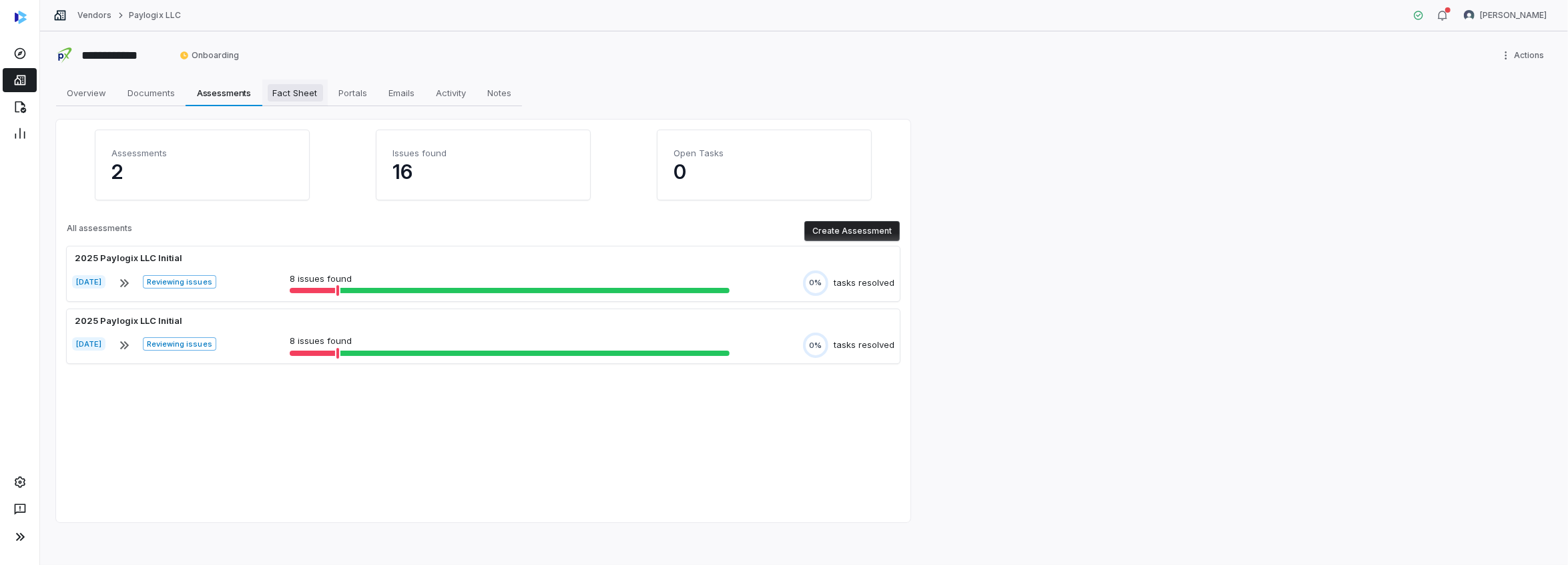
click at [283, 91] on span "Fact Sheet" at bounding box center [295, 93] width 56 height 17
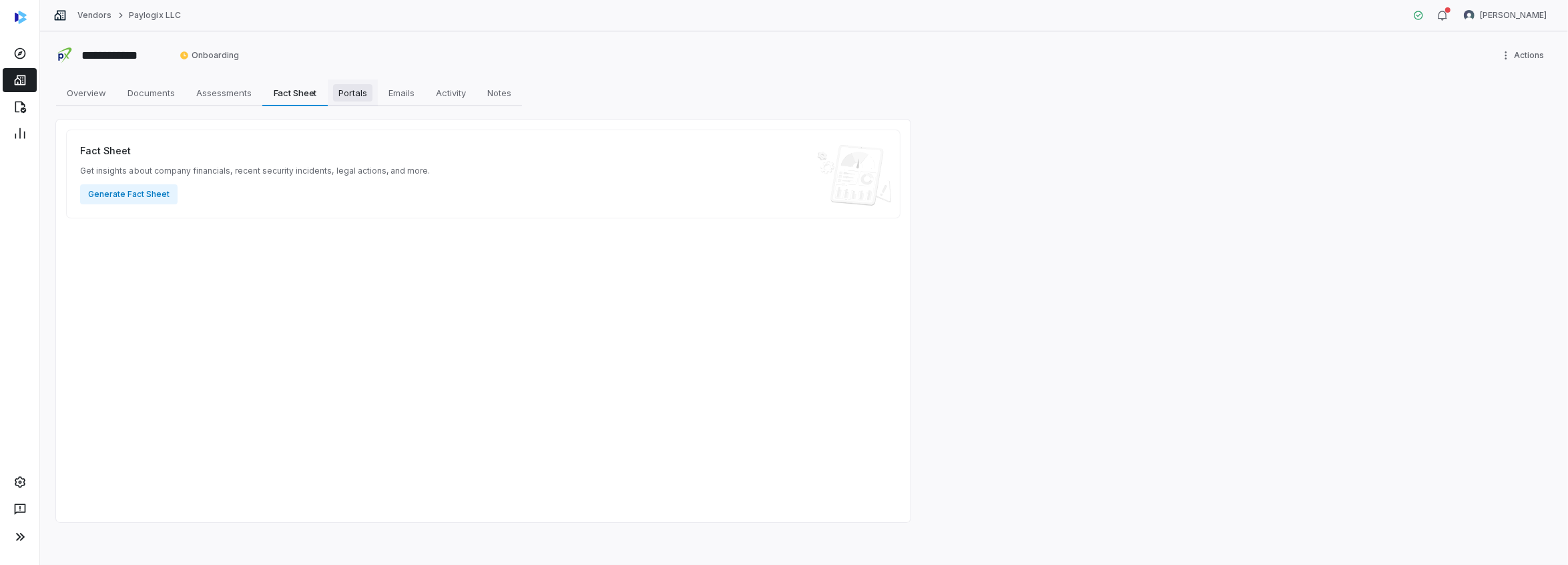
click at [343, 93] on span "Portals" at bounding box center [352, 93] width 40 height 17
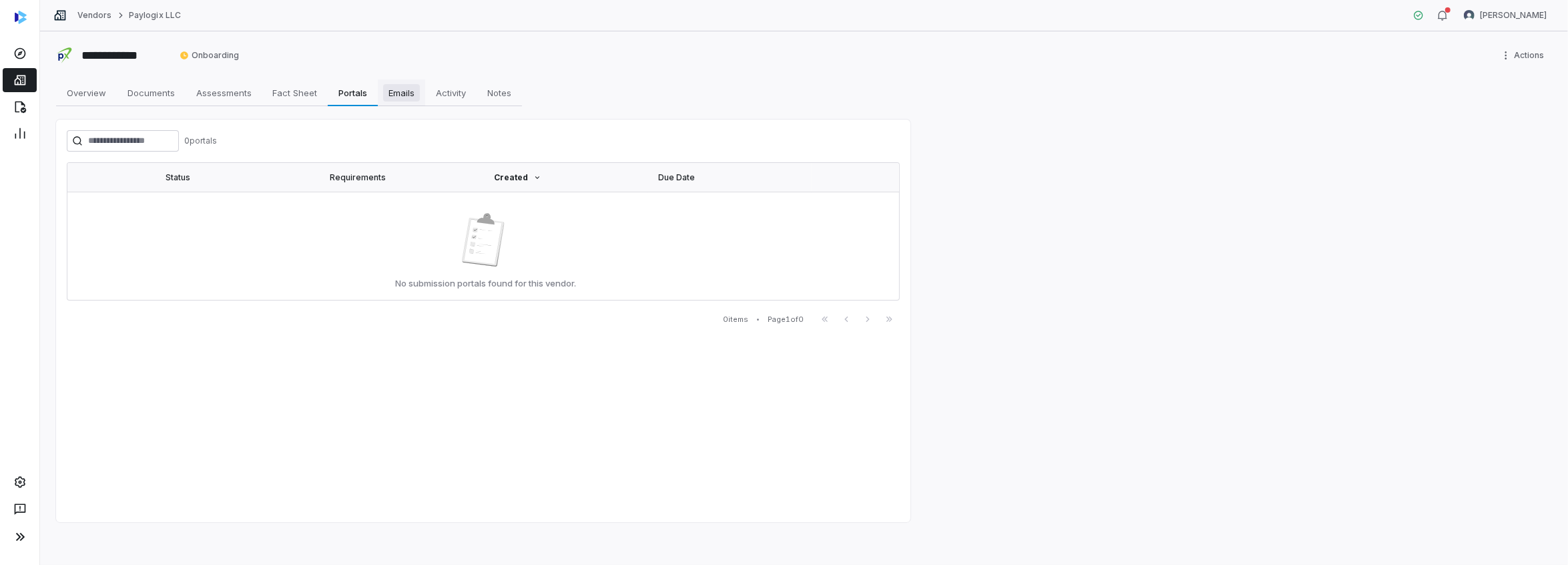
click at [398, 97] on span "Emails" at bounding box center [401, 93] width 37 height 17
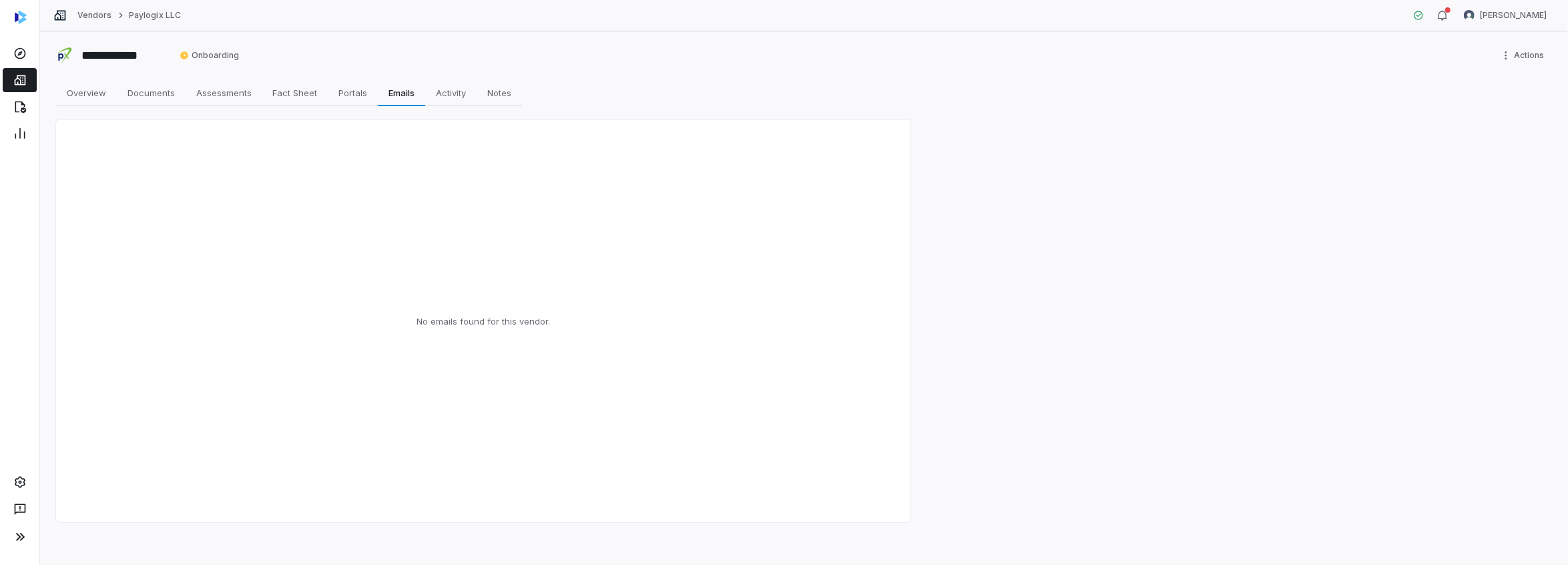
click at [19, 88] on link at bounding box center [19, 80] width 34 height 24
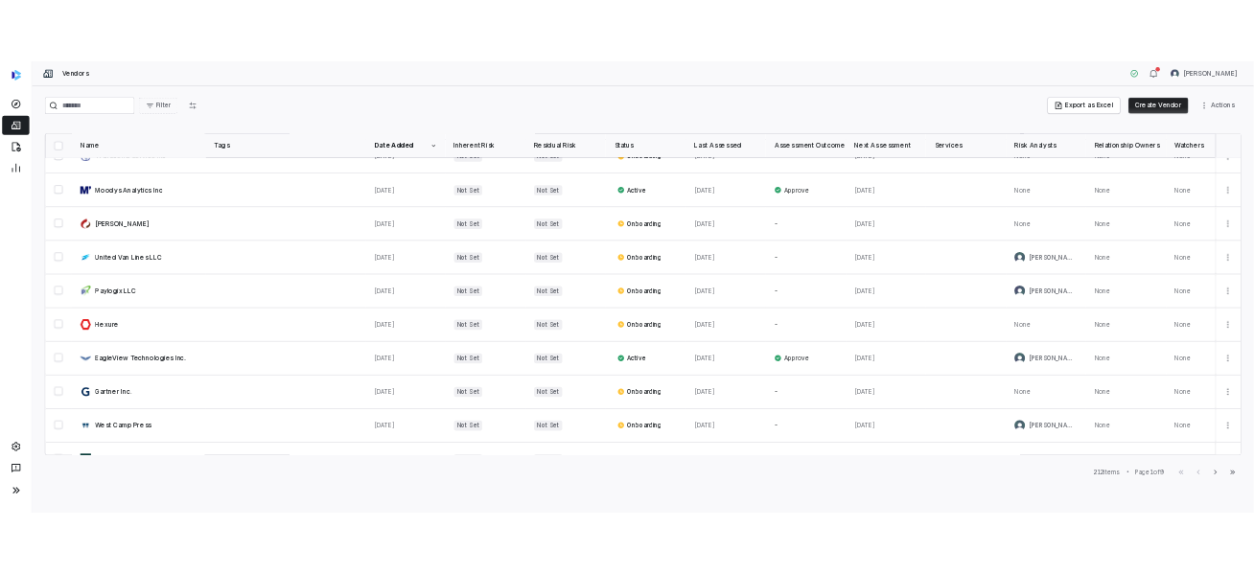
scroll to position [767, 0]
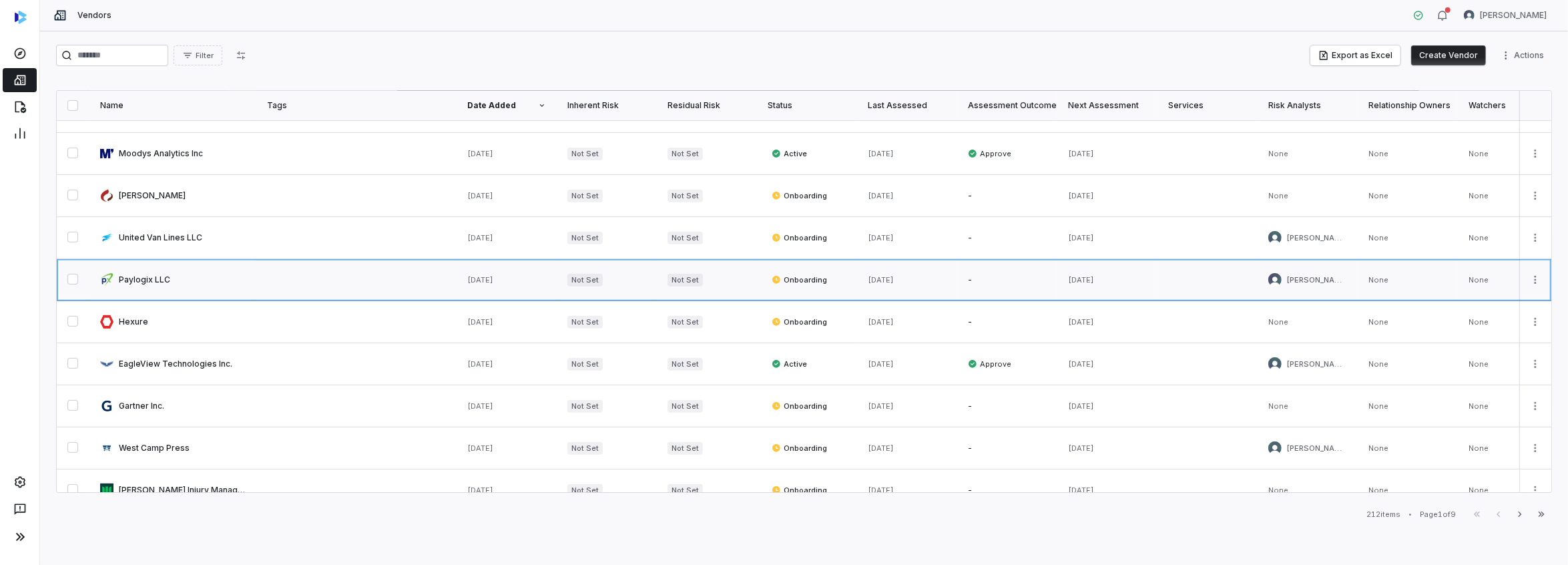
click at [146, 279] on link at bounding box center [173, 279] width 167 height 41
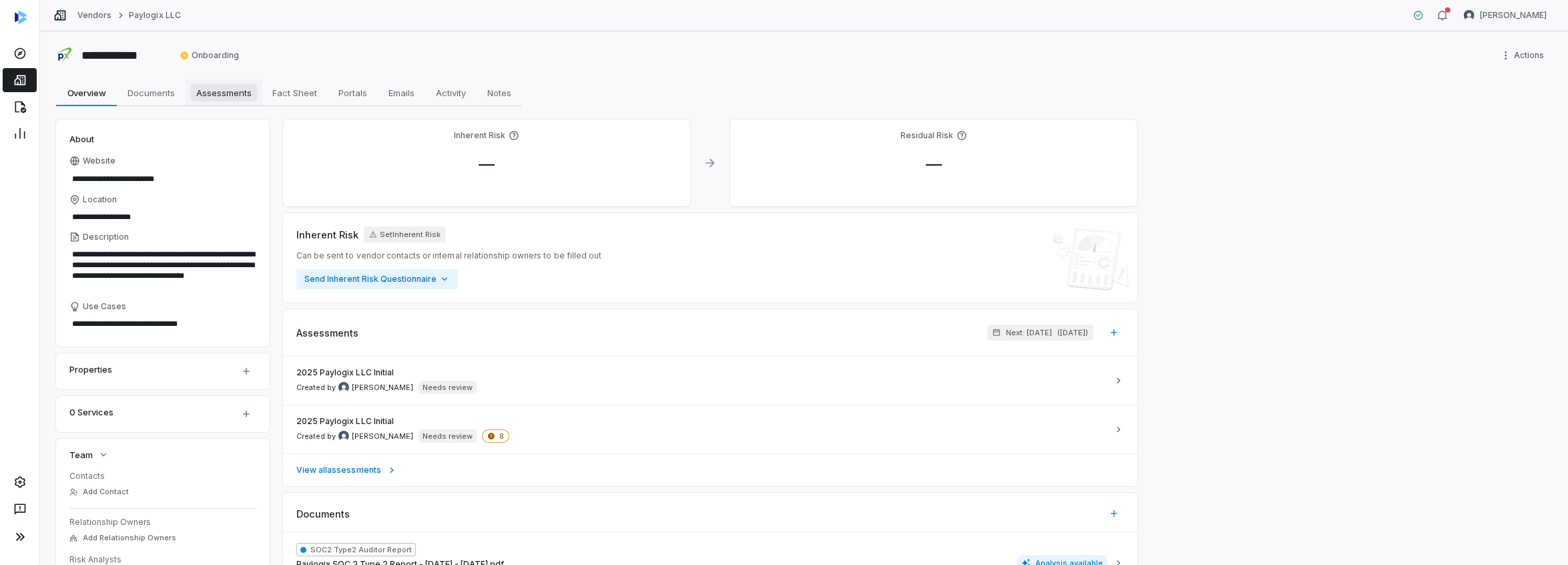
click at [240, 98] on span "Assessments" at bounding box center [224, 93] width 66 height 17
type textarea "*"
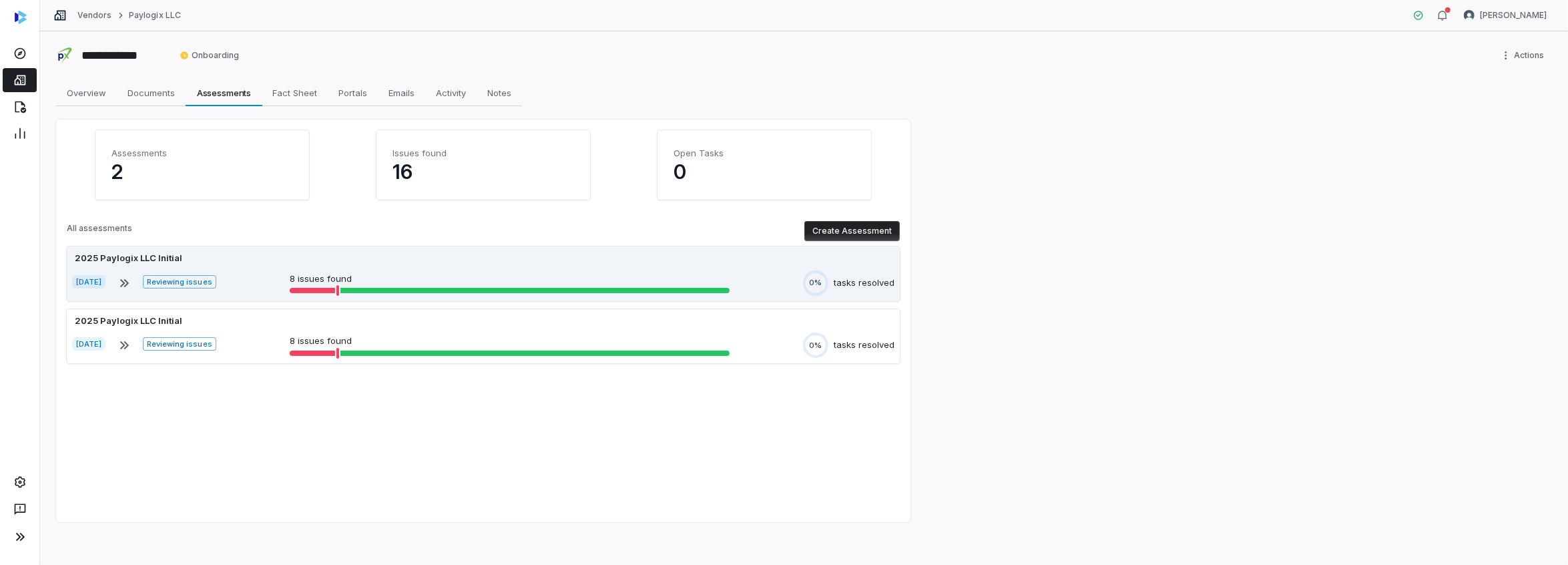
click at [338, 288] on div at bounding box center [313, 291] width 48 height 6
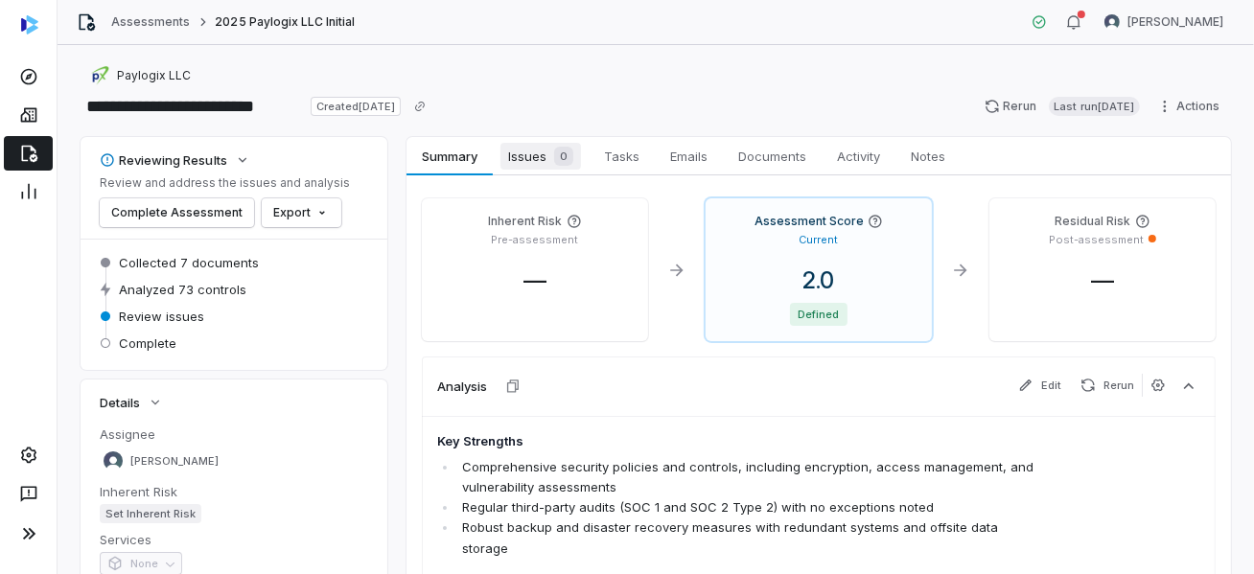
click at [541, 160] on span "Issues 0" at bounding box center [540, 156] width 81 height 27
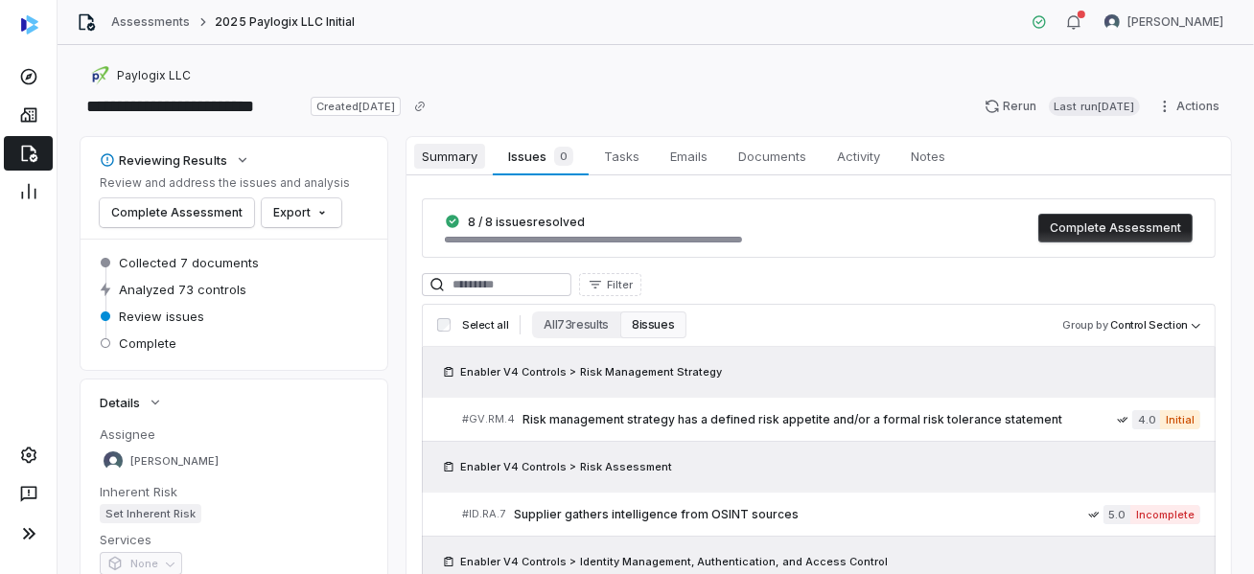
click at [450, 156] on span "Summary" at bounding box center [449, 156] width 71 height 25
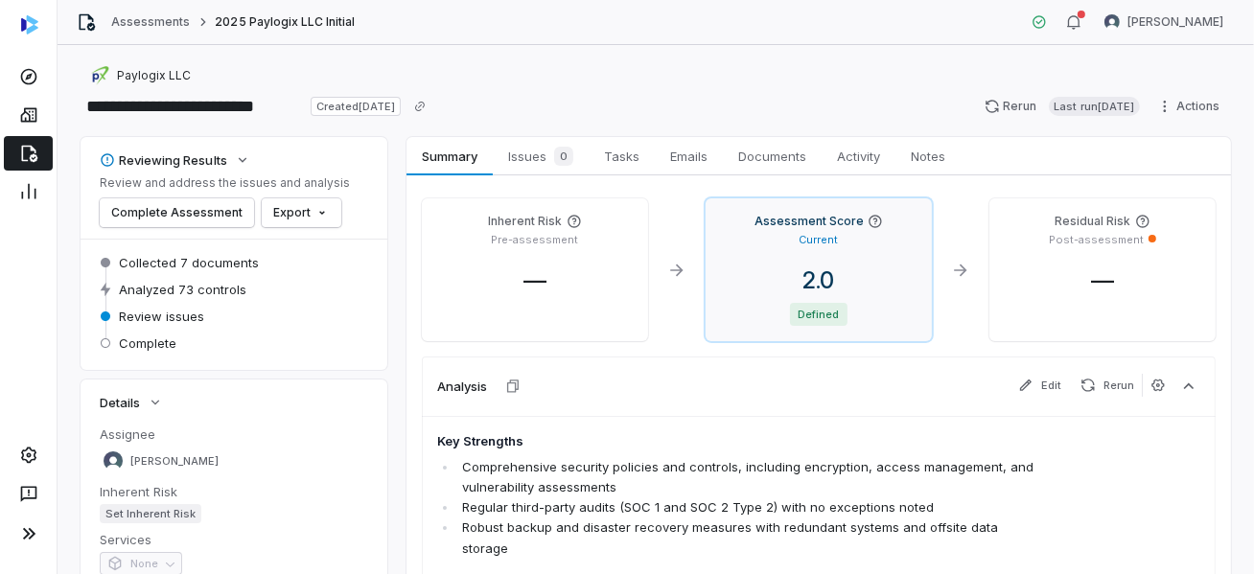
click at [824, 277] on span "2.0" at bounding box center [819, 281] width 62 height 28
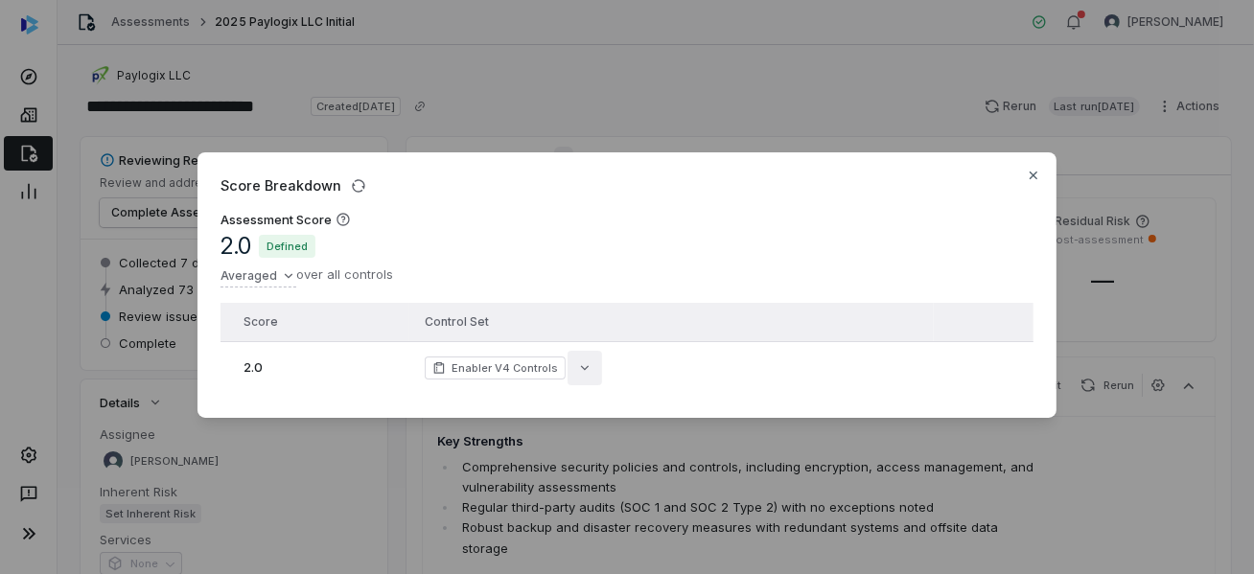
click at [579, 361] on icon "button" at bounding box center [584, 368] width 15 height 15
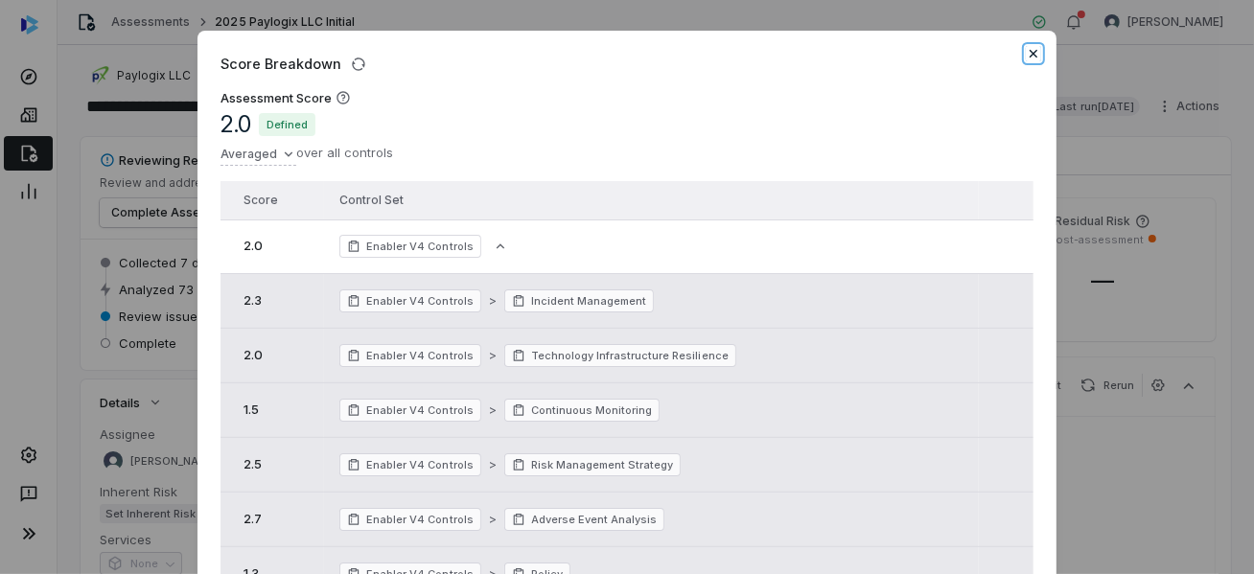
click at [1030, 48] on icon "button" at bounding box center [1033, 53] width 15 height 15
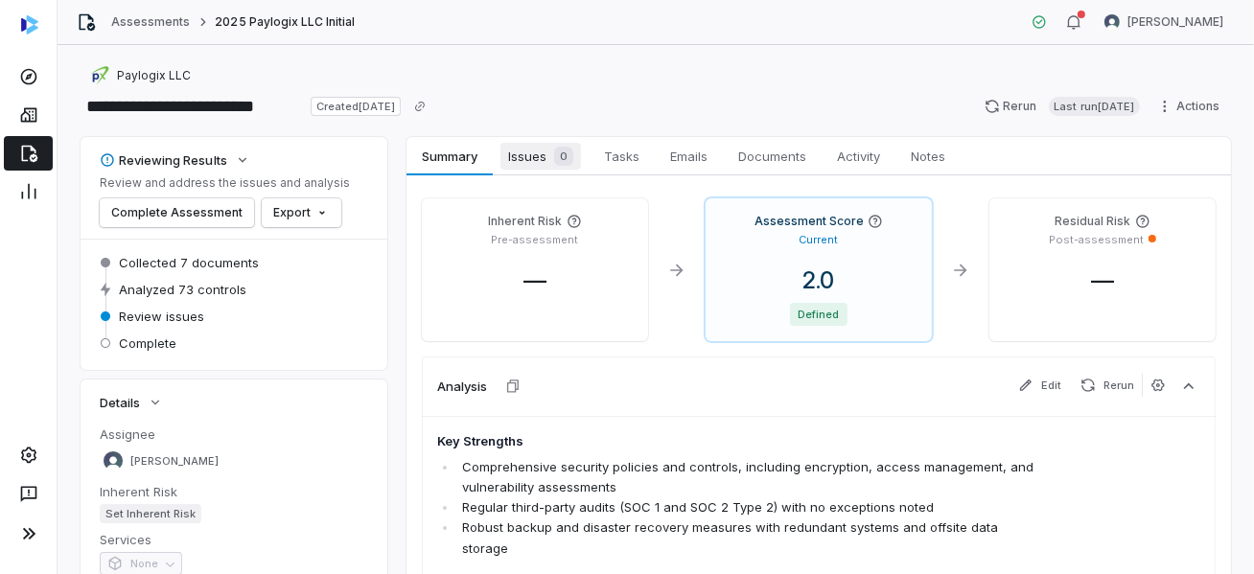
click at [530, 151] on span "Issues 0" at bounding box center [540, 156] width 81 height 27
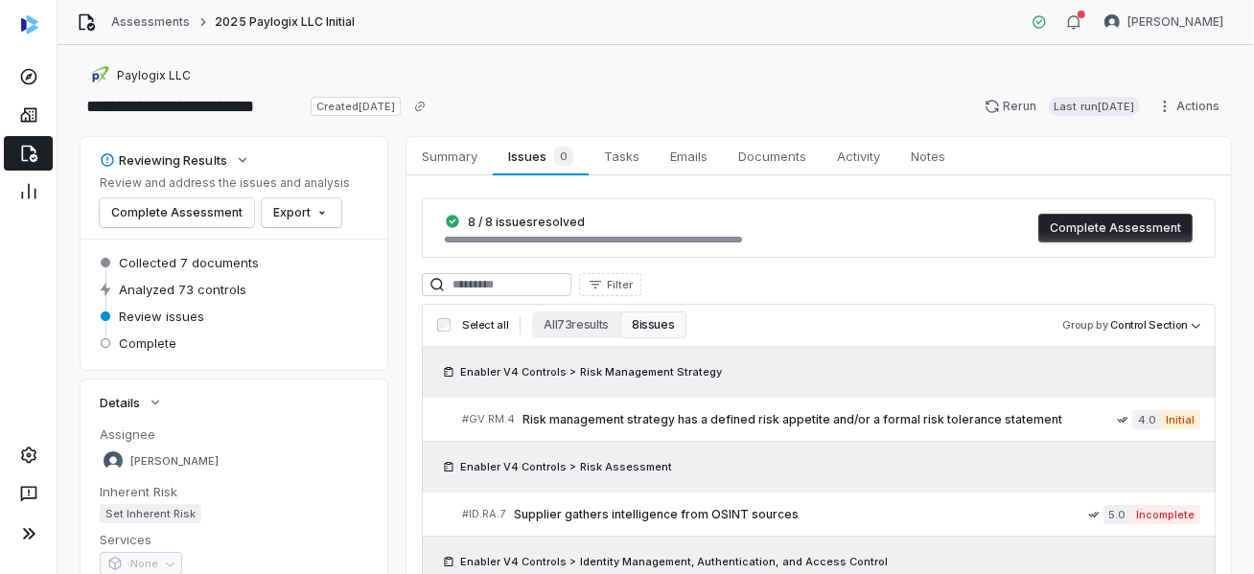
scroll to position [192, 0]
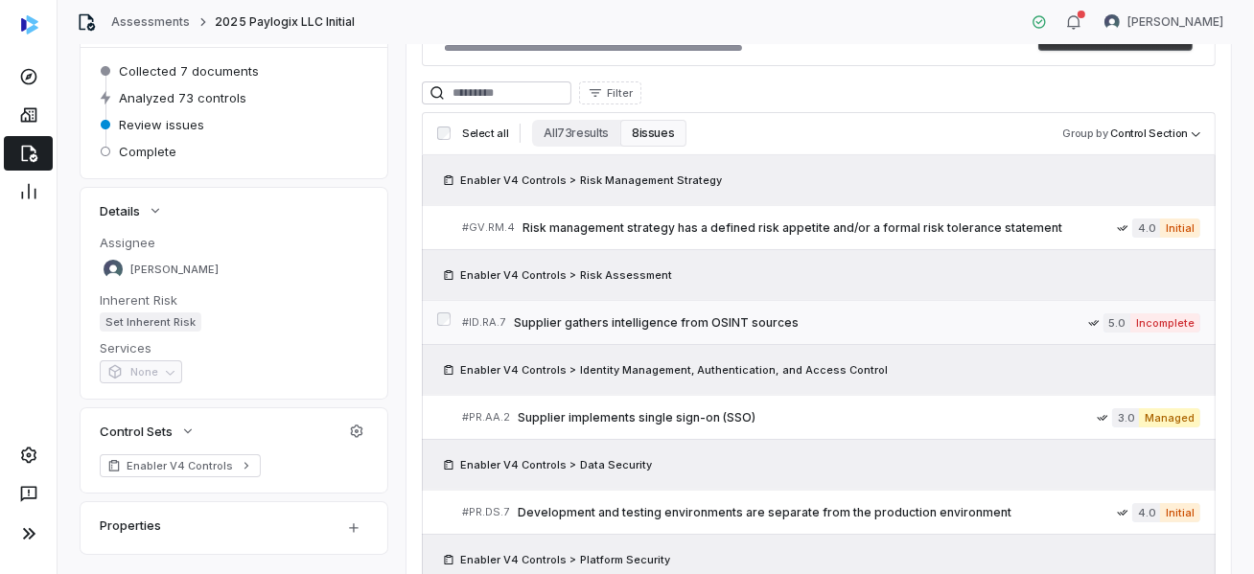
click at [644, 325] on span "Supplier gathers intelligence from OSINT sources" at bounding box center [801, 322] width 574 height 15
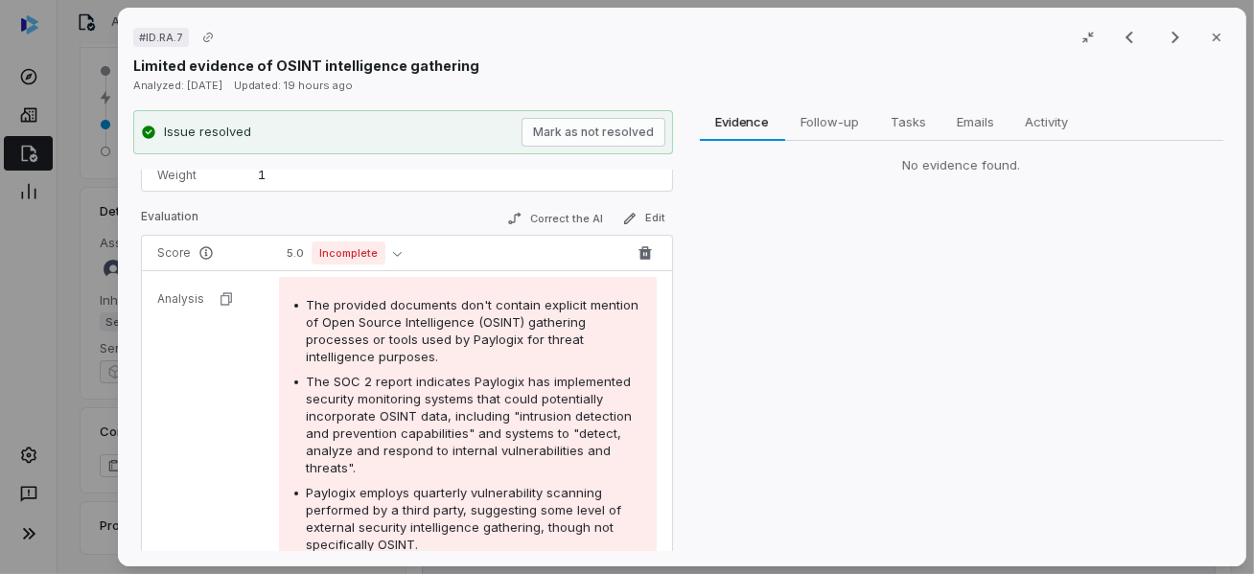
scroll to position [192, 0]
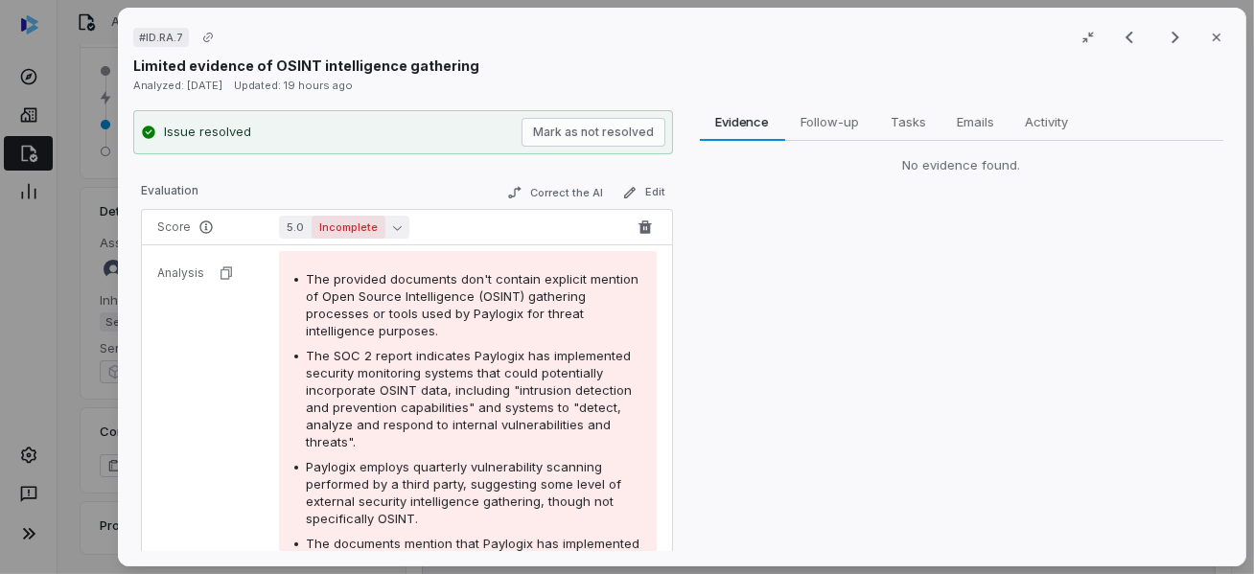
click at [393, 223] on icon "button" at bounding box center [397, 227] width 9 height 9
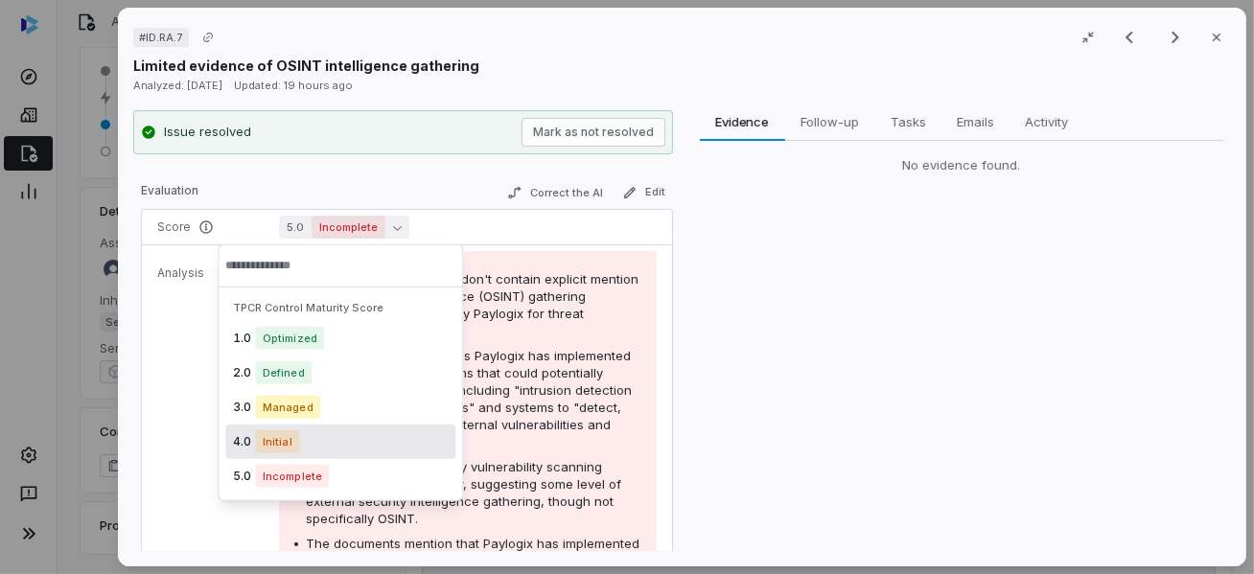
click at [275, 442] on span "Initial" at bounding box center [277, 441] width 44 height 23
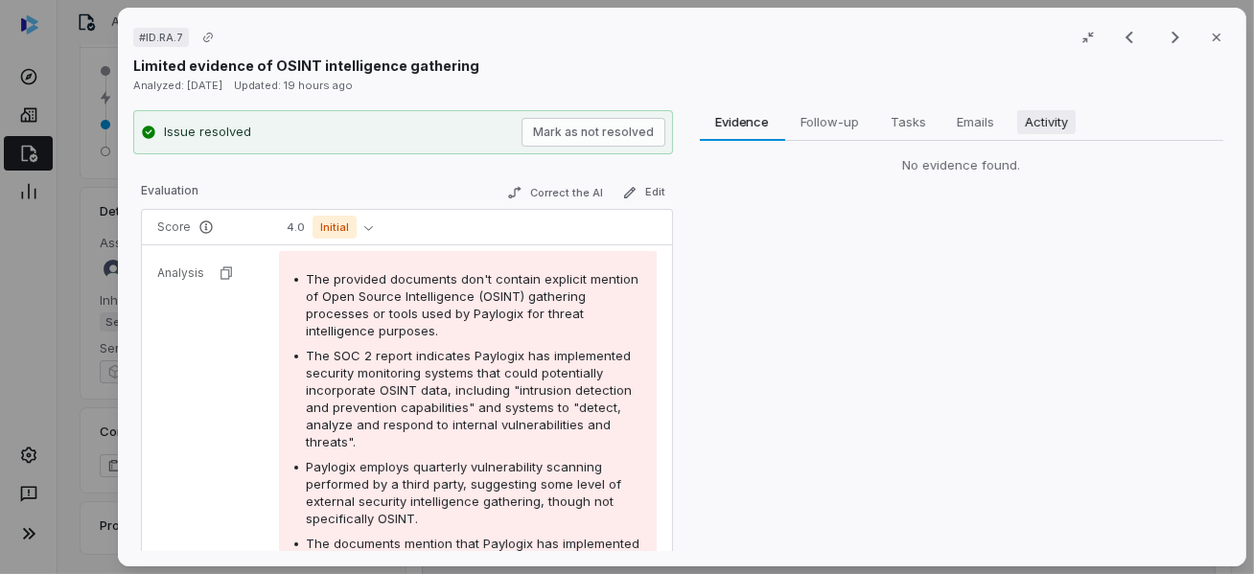
click at [1046, 121] on span "Activity" at bounding box center [1045, 121] width 58 height 25
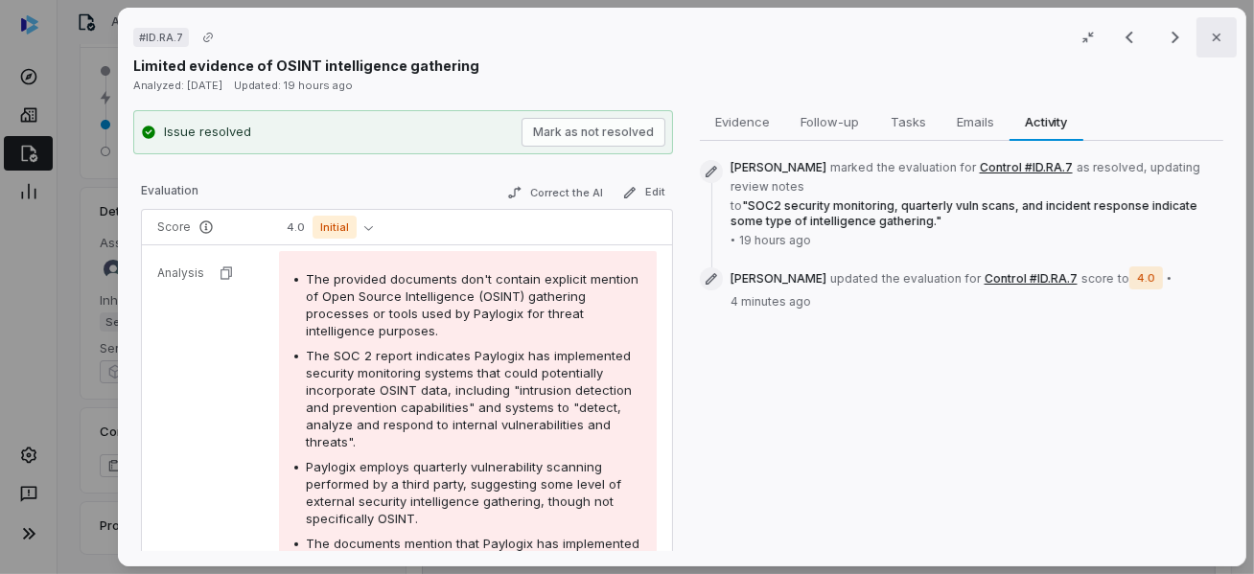
click at [1213, 37] on icon "button" at bounding box center [1216, 37] width 15 height 15
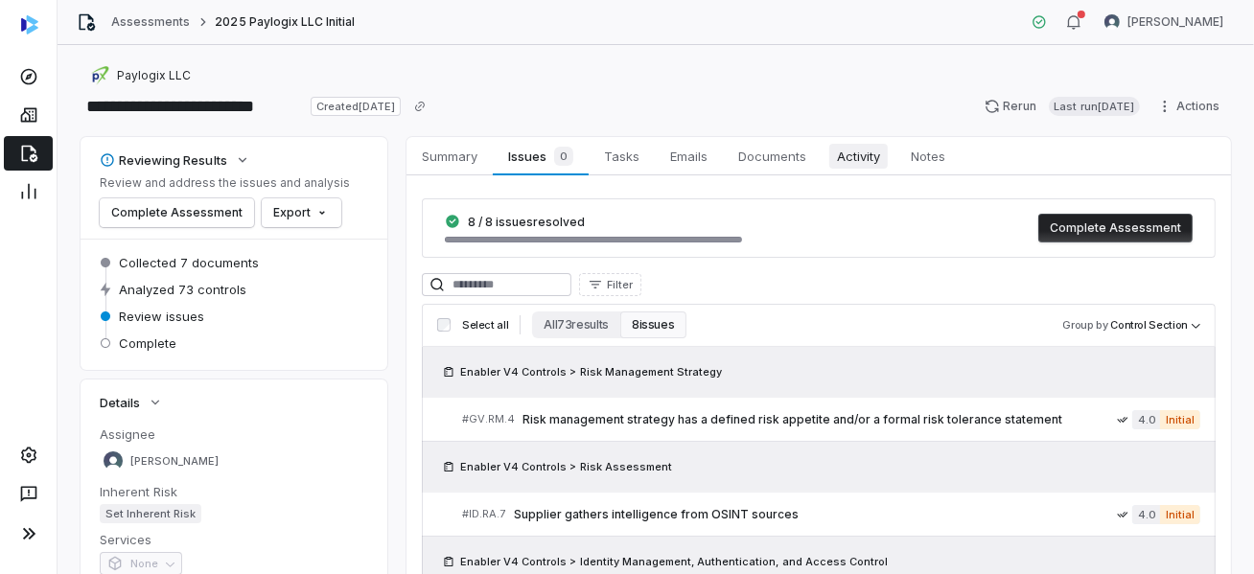
click at [868, 152] on span "Activity" at bounding box center [858, 156] width 58 height 25
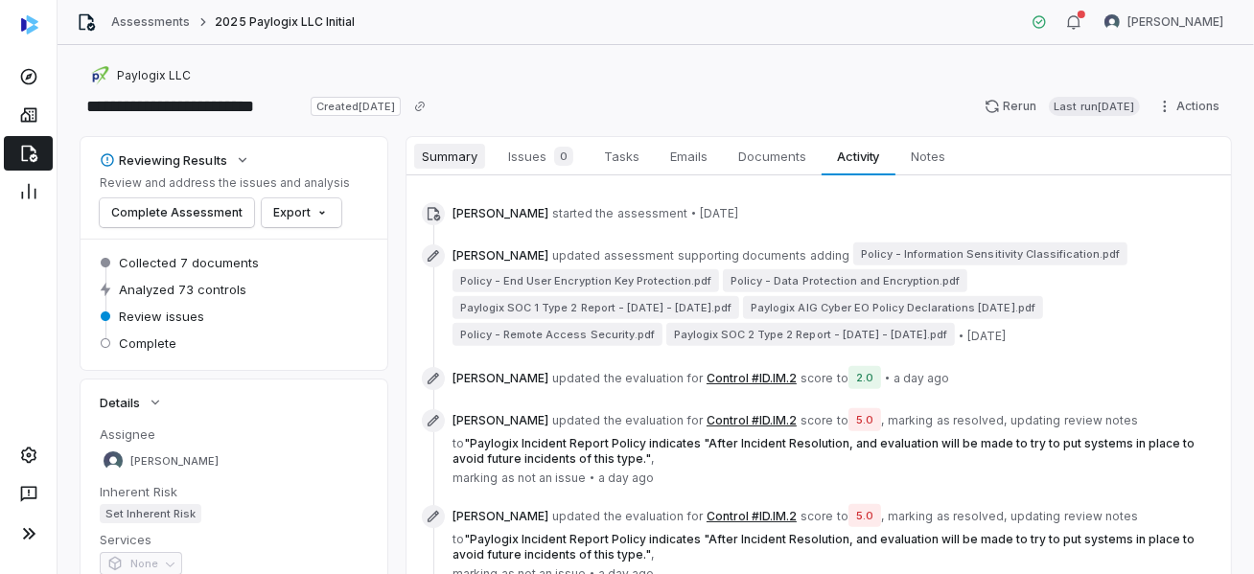
click at [469, 148] on span "Summary" at bounding box center [449, 156] width 71 height 25
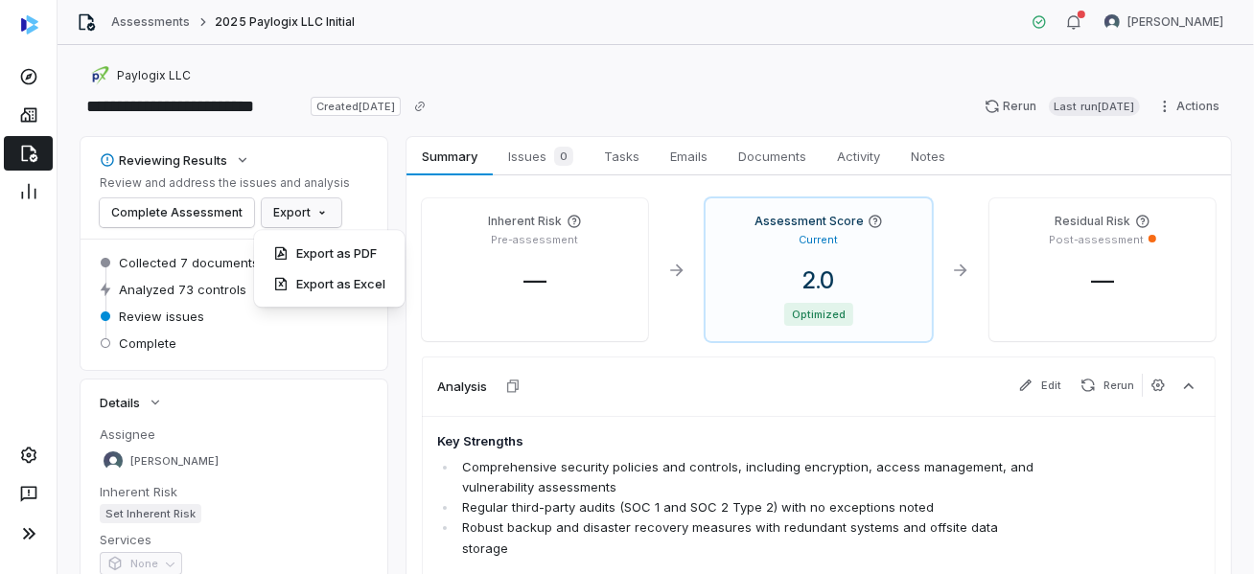
click at [316, 211] on html "**********" at bounding box center [627, 287] width 1254 height 574
click at [311, 281] on div "Export as Excel" at bounding box center [329, 283] width 135 height 31
click at [634, 75] on div "Paylogix LLC" at bounding box center [656, 75] width 1151 height 23
